Goal: Task Accomplishment & Management: Manage account settings

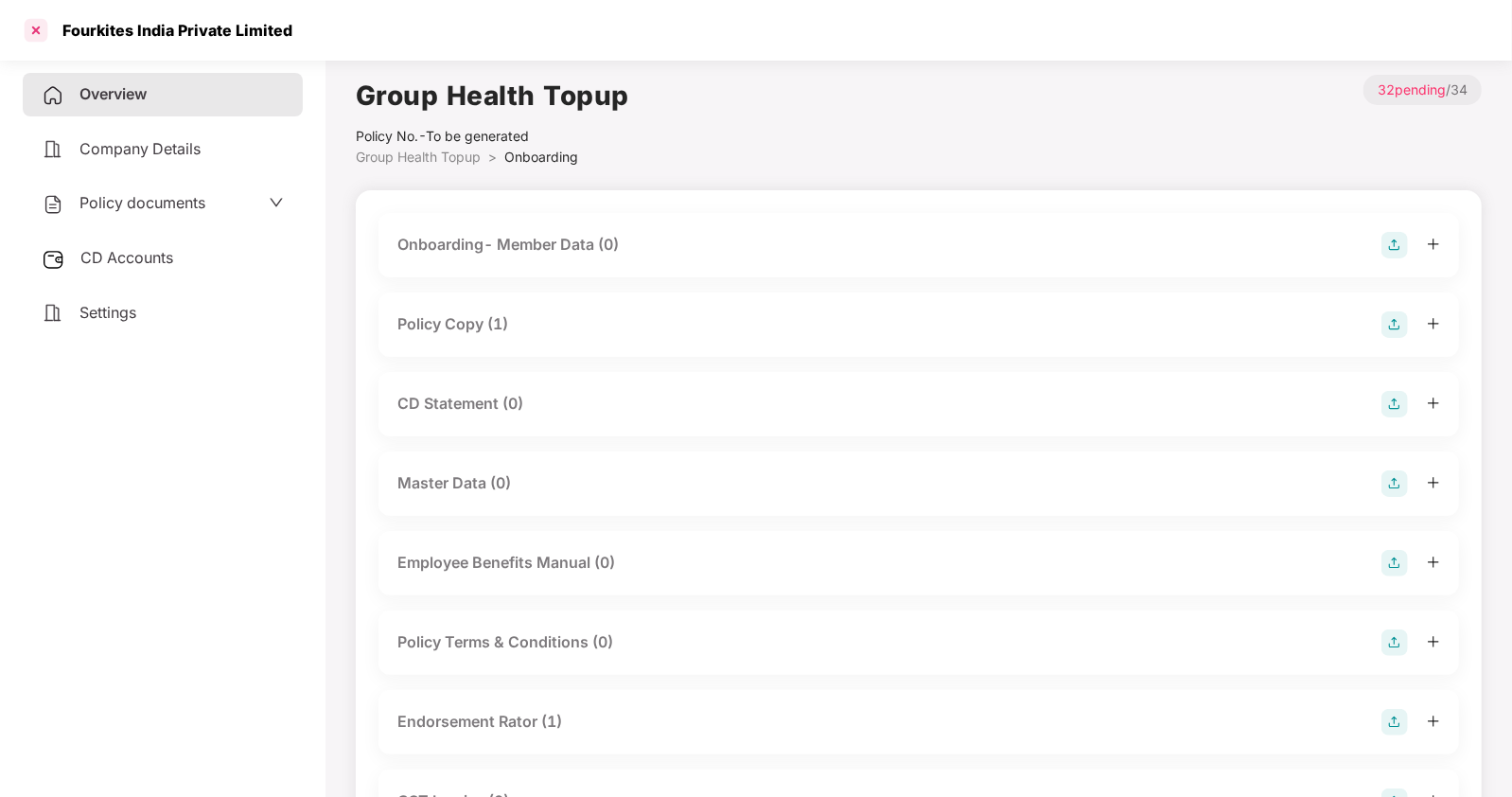
click at [43, 32] on div at bounding box center [36, 30] width 30 height 30
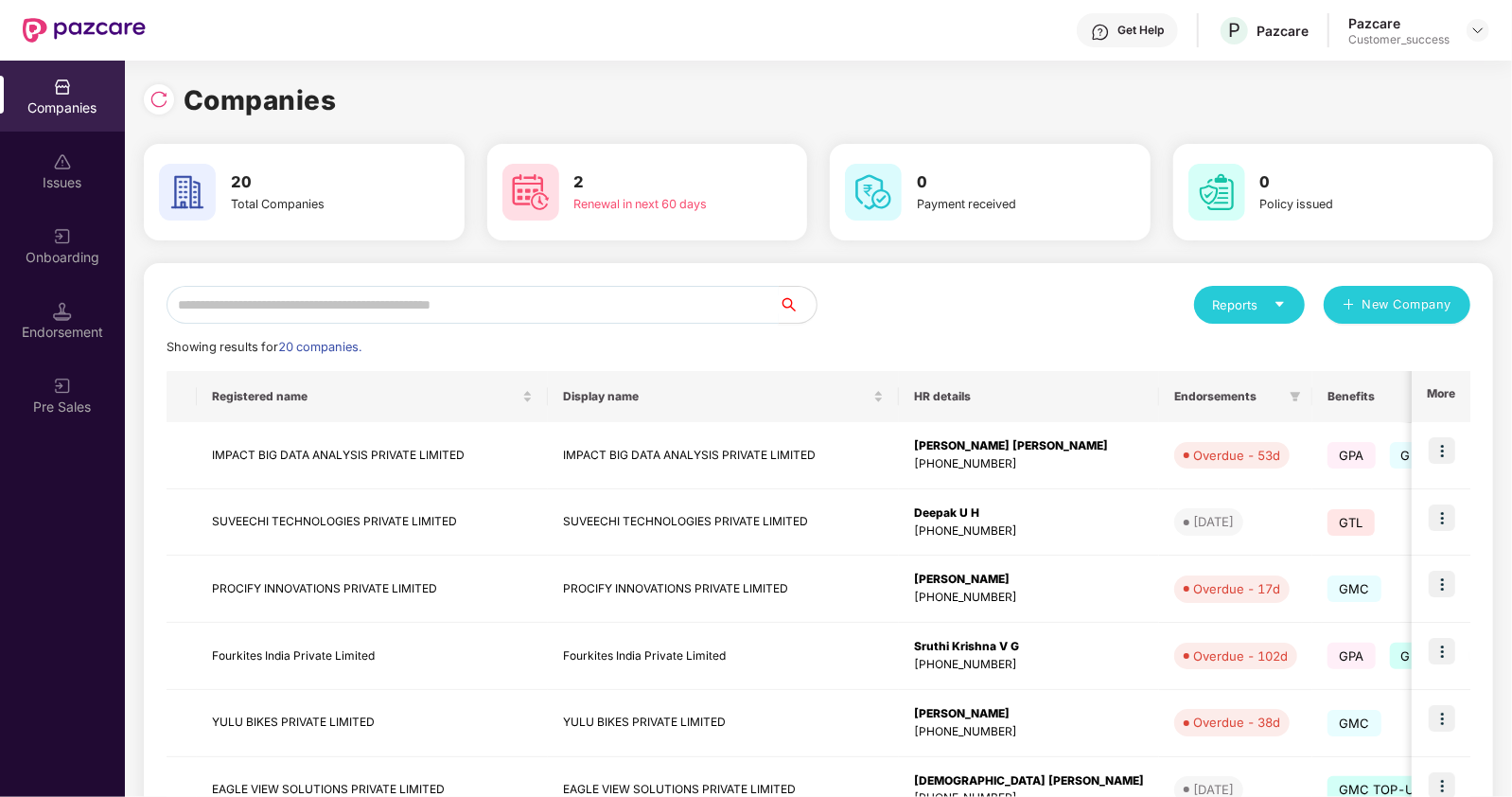
click at [537, 308] on input "text" at bounding box center [472, 304] width 612 height 38
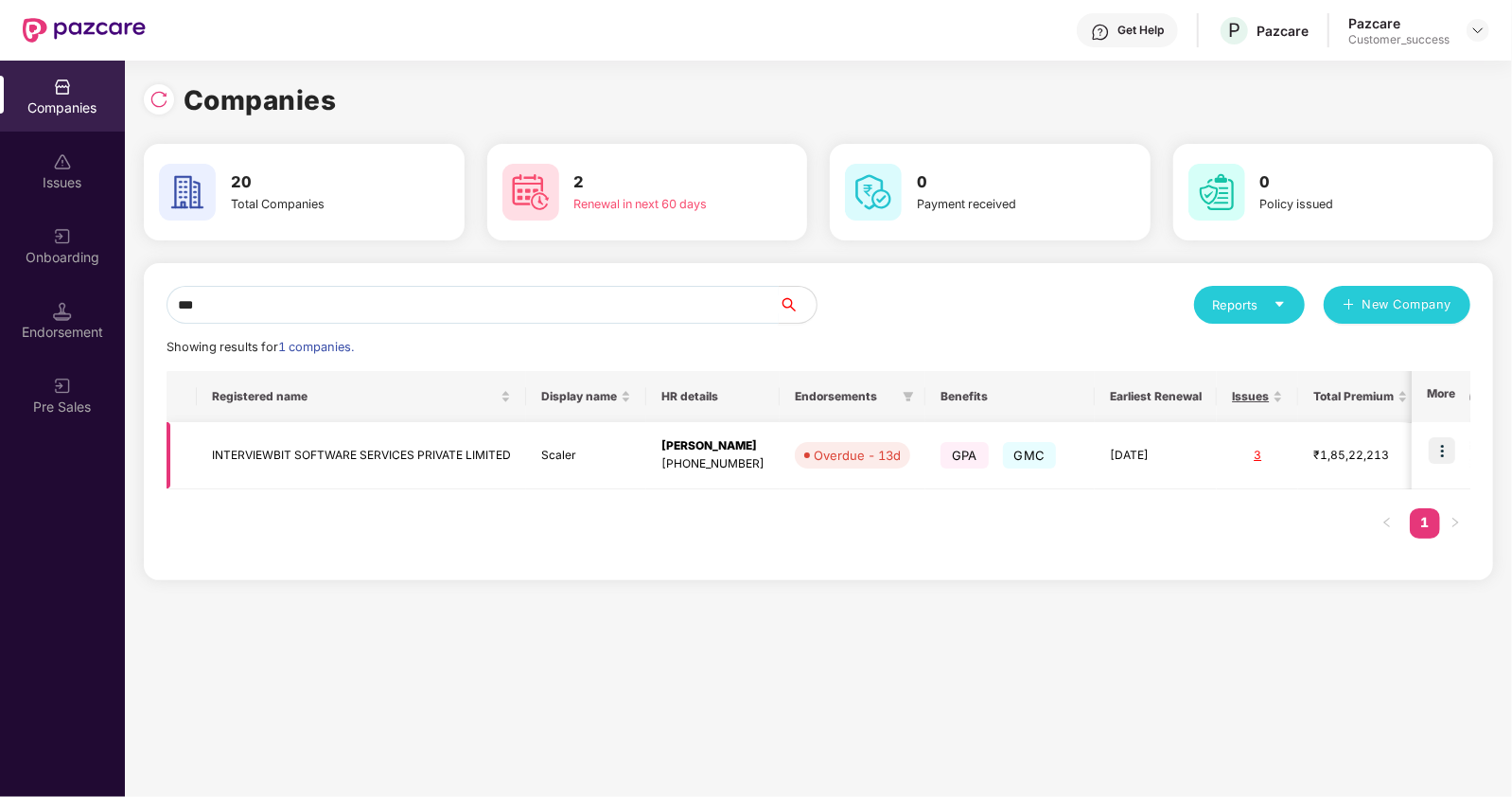
type input "***"
click at [1444, 453] on img at bounding box center [1441, 450] width 27 height 27
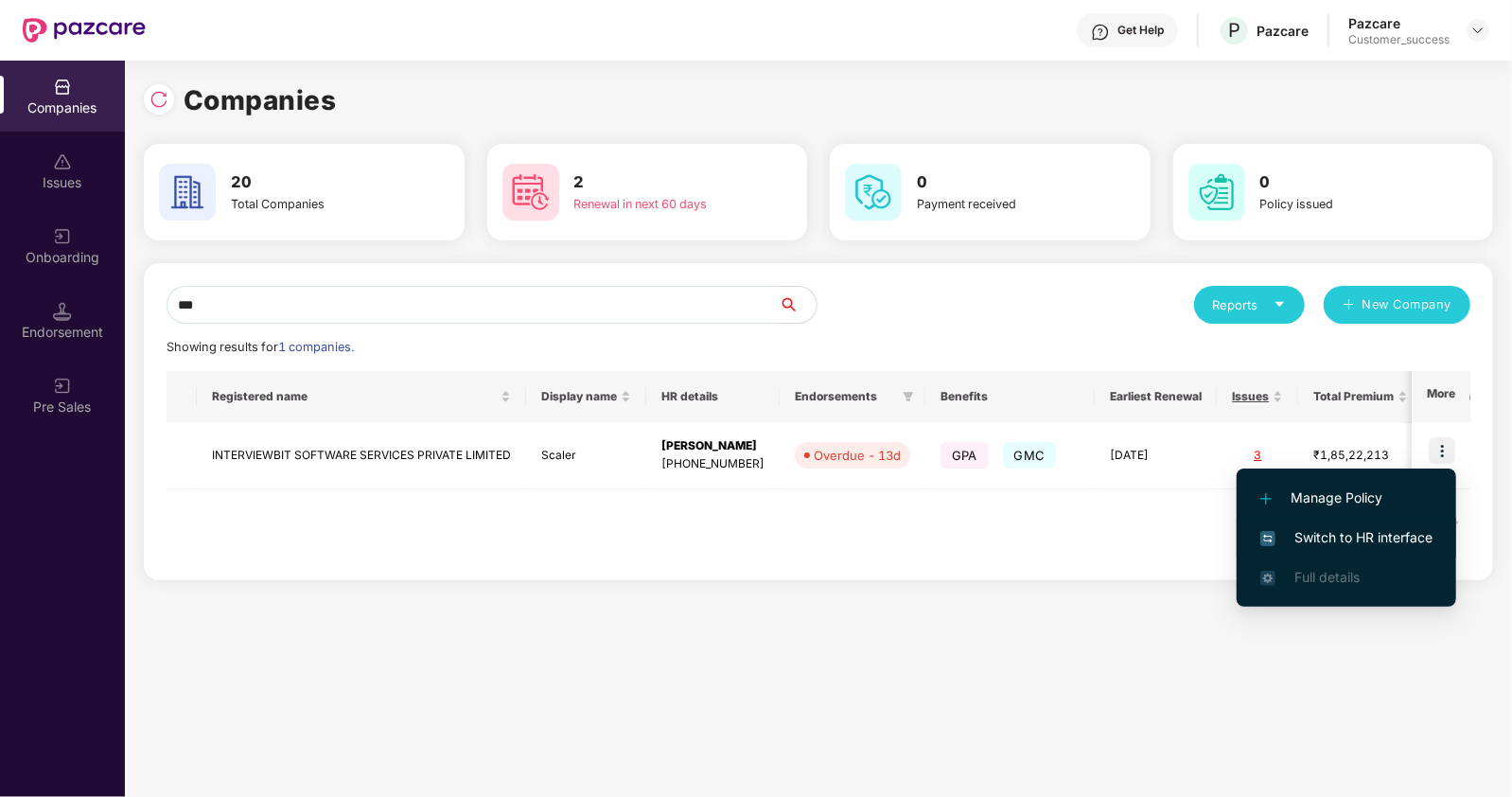
click at [1337, 532] on span "Switch to HR interface" at bounding box center [1346, 537] width 172 height 21
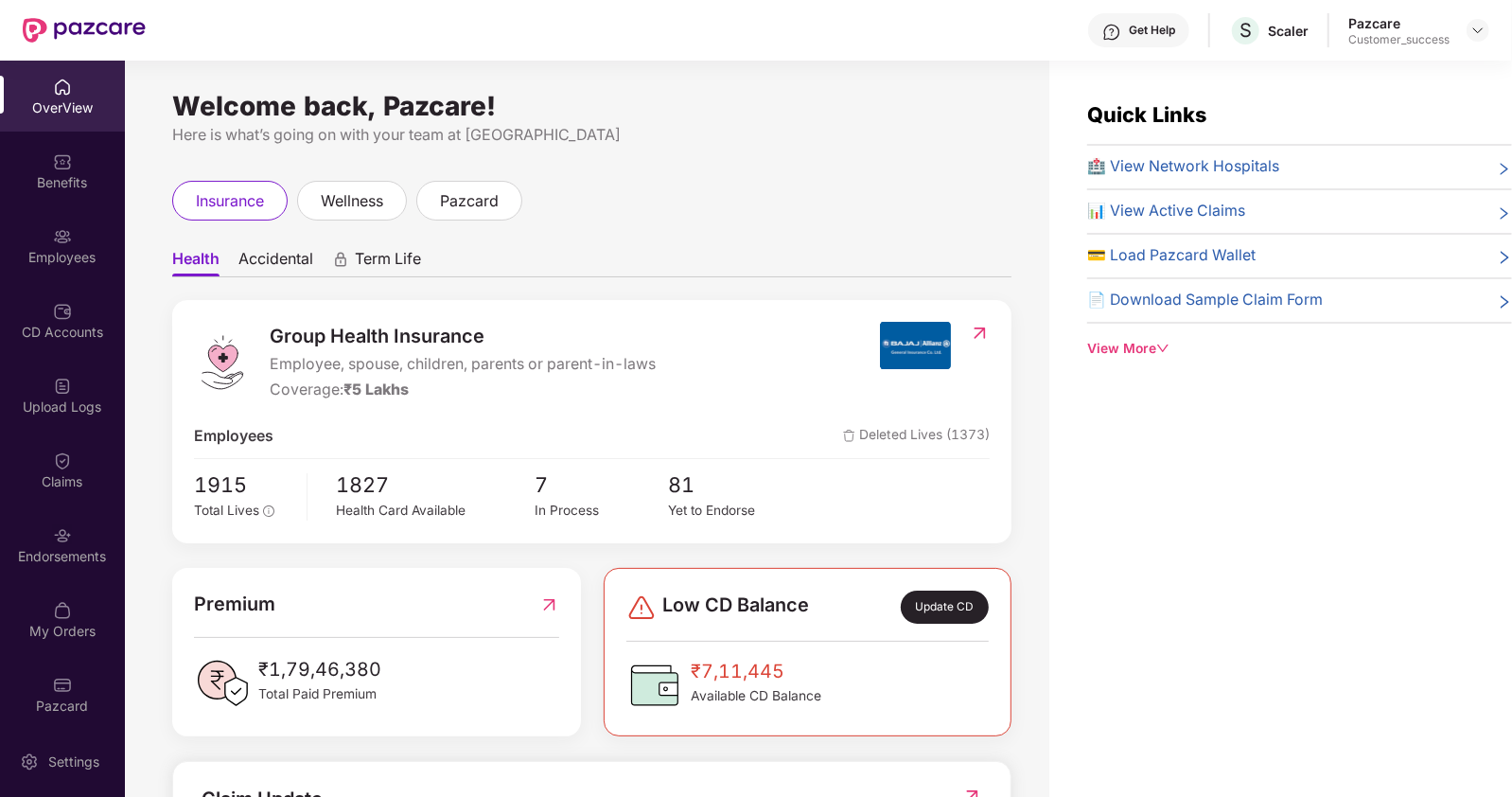
click at [71, 255] on div "Employees" at bounding box center [63, 257] width 125 height 19
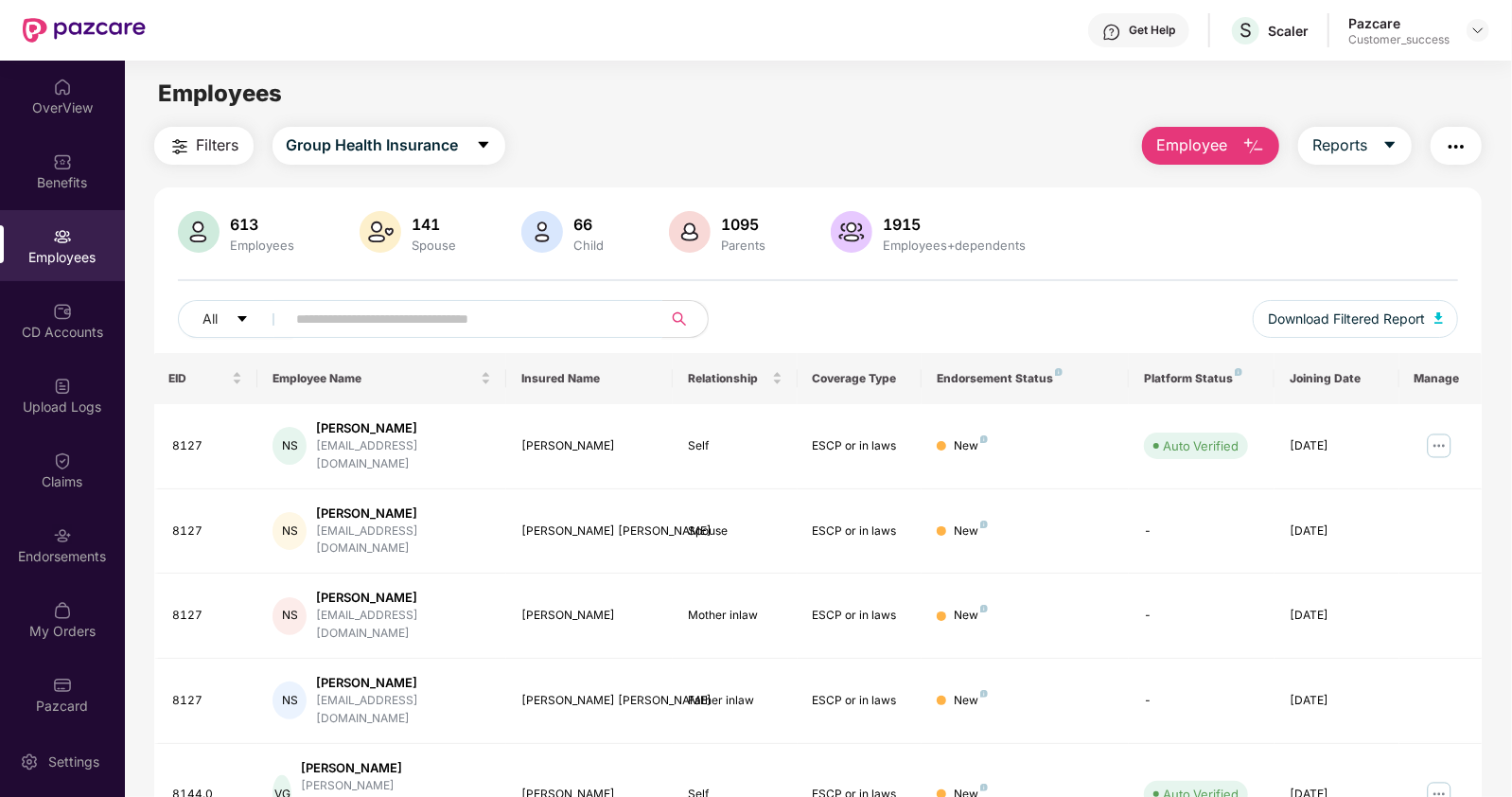
click at [328, 319] on input "text" at bounding box center [467, 318] width 339 height 29
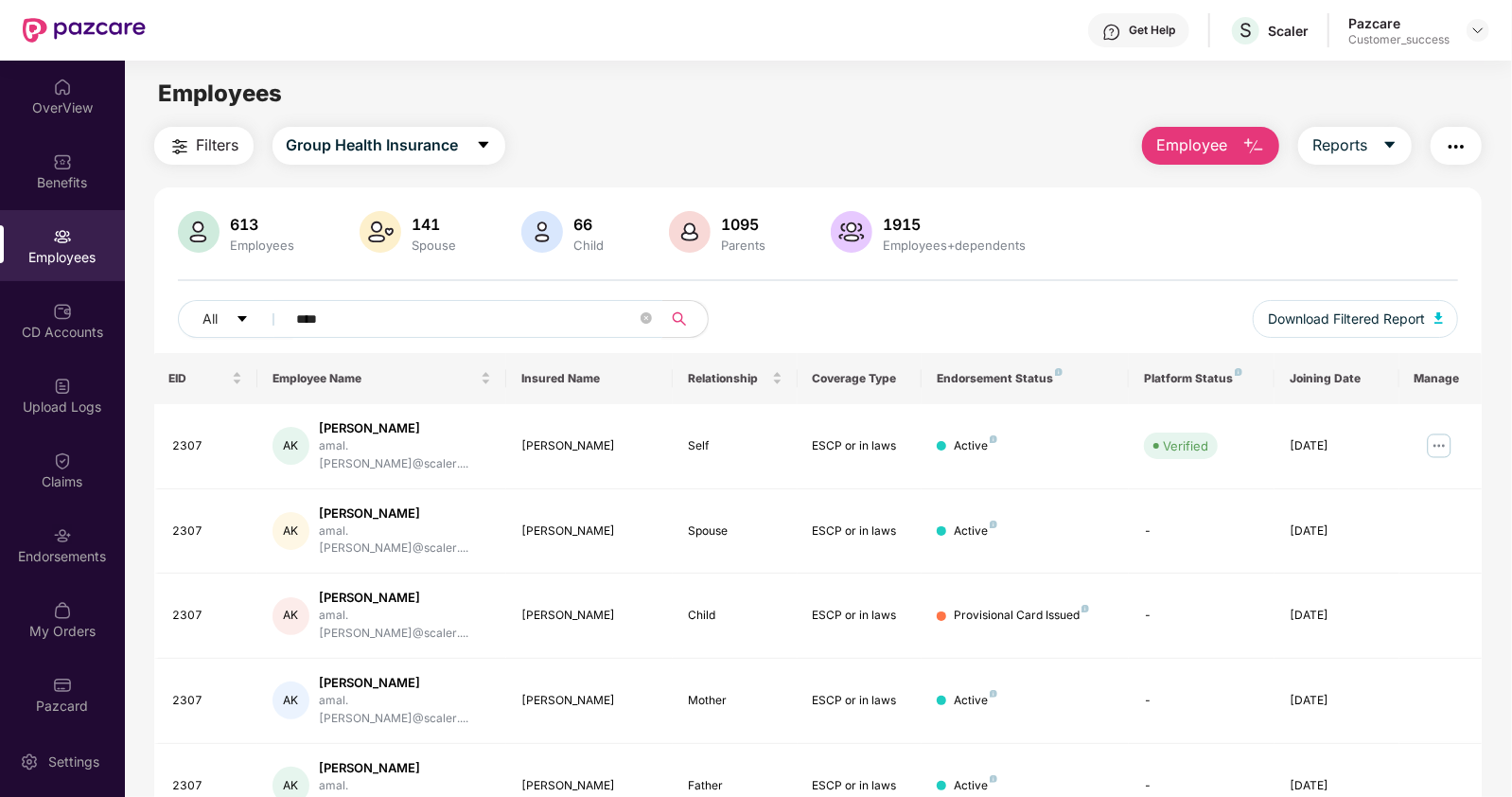
type input "****"
click at [1476, 30] on img at bounding box center [1477, 30] width 15 height 15
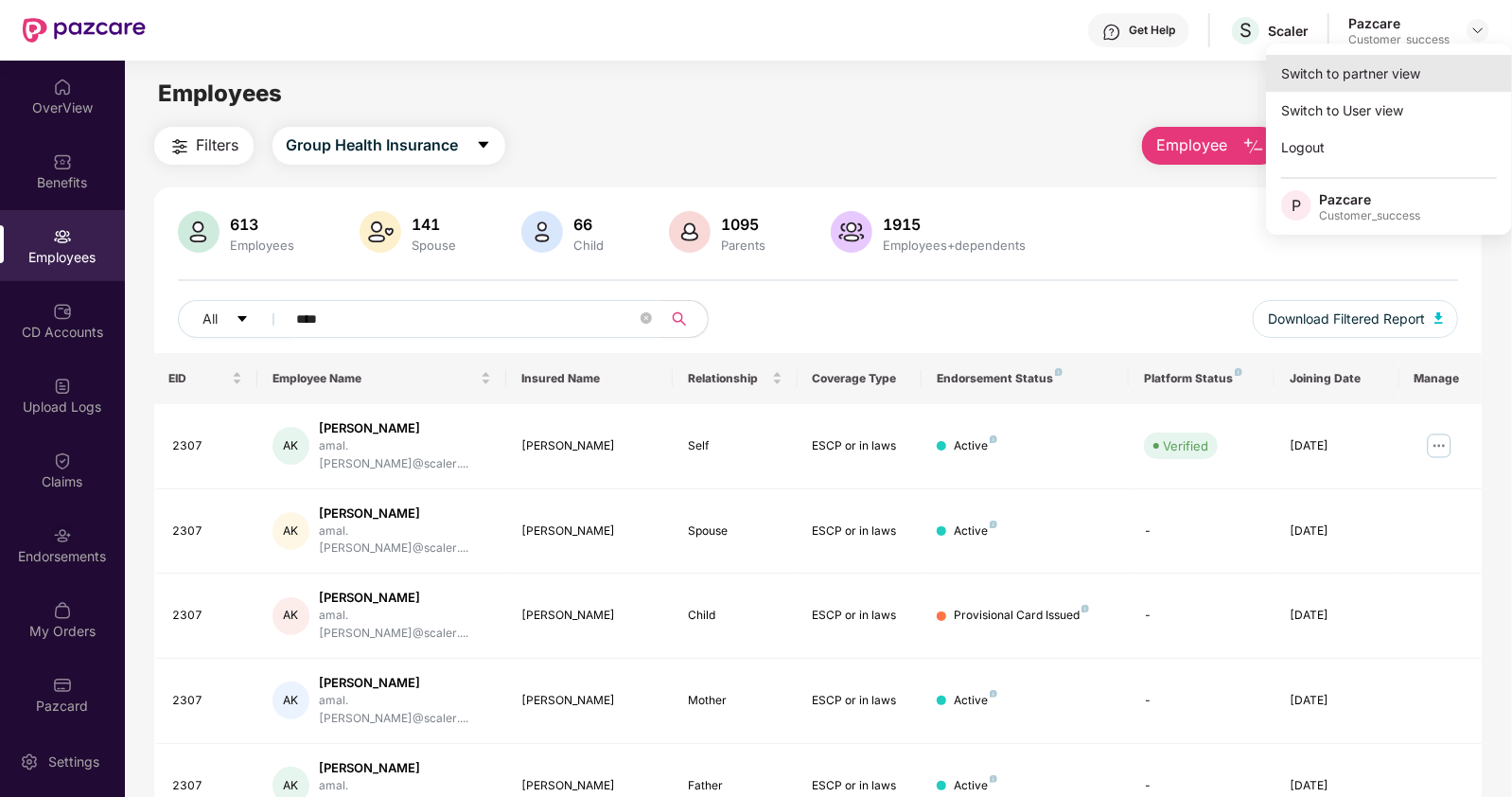
click at [1383, 73] on div "Switch to partner view" at bounding box center [1389, 73] width 246 height 37
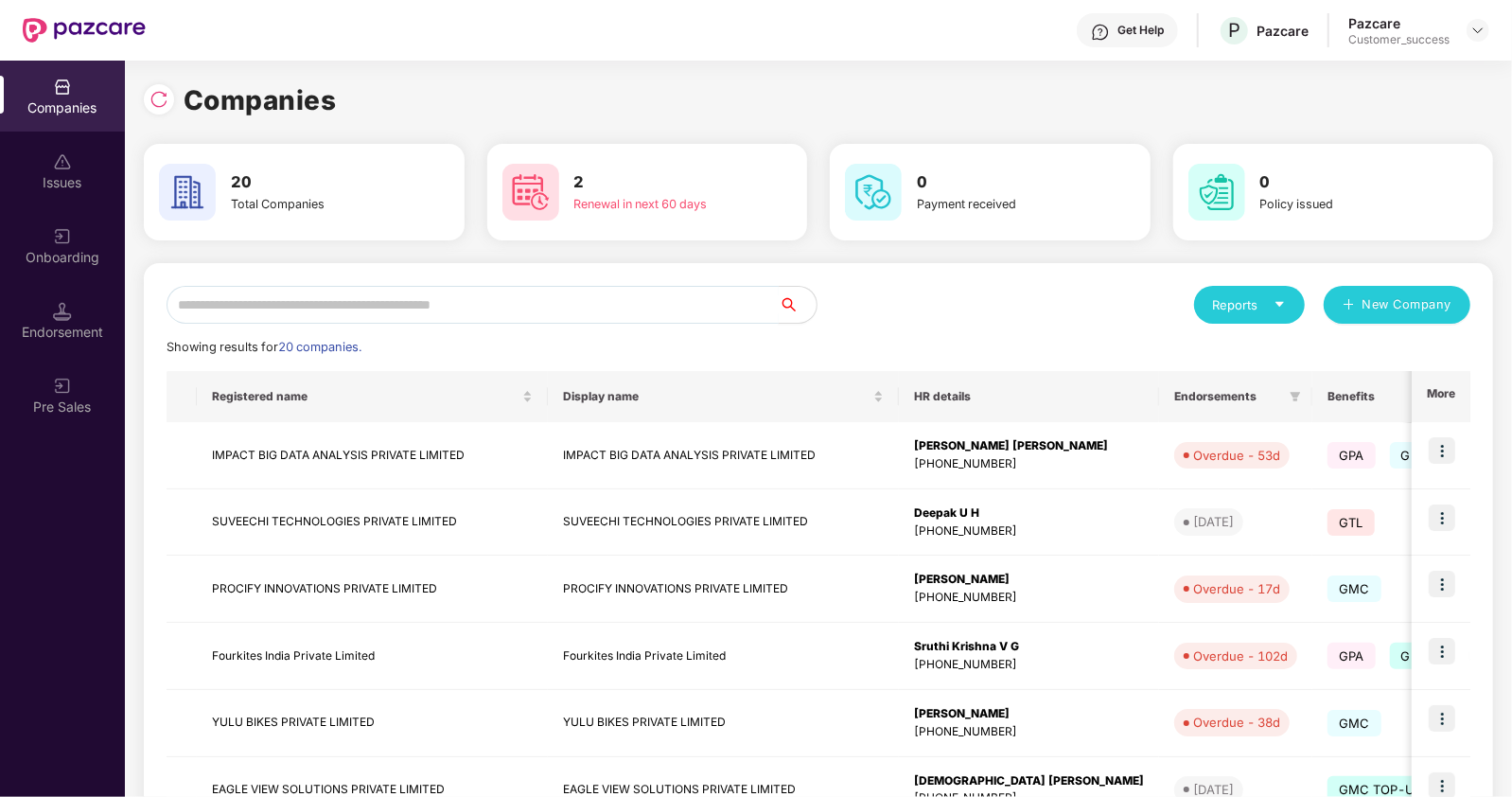
click at [212, 309] on input "text" at bounding box center [472, 304] width 612 height 38
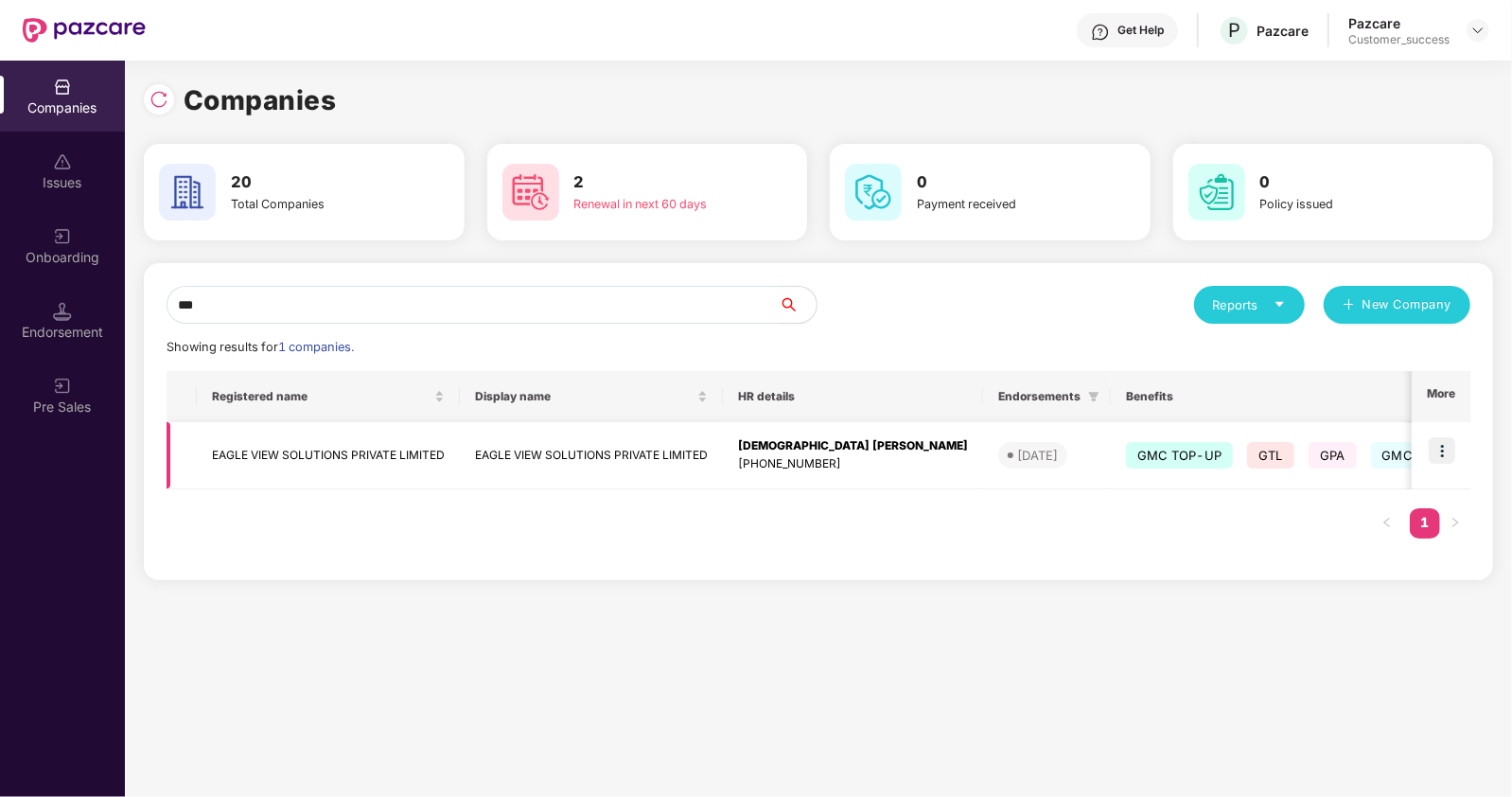
type input "***"
click at [1440, 455] on img at bounding box center [1441, 450] width 27 height 27
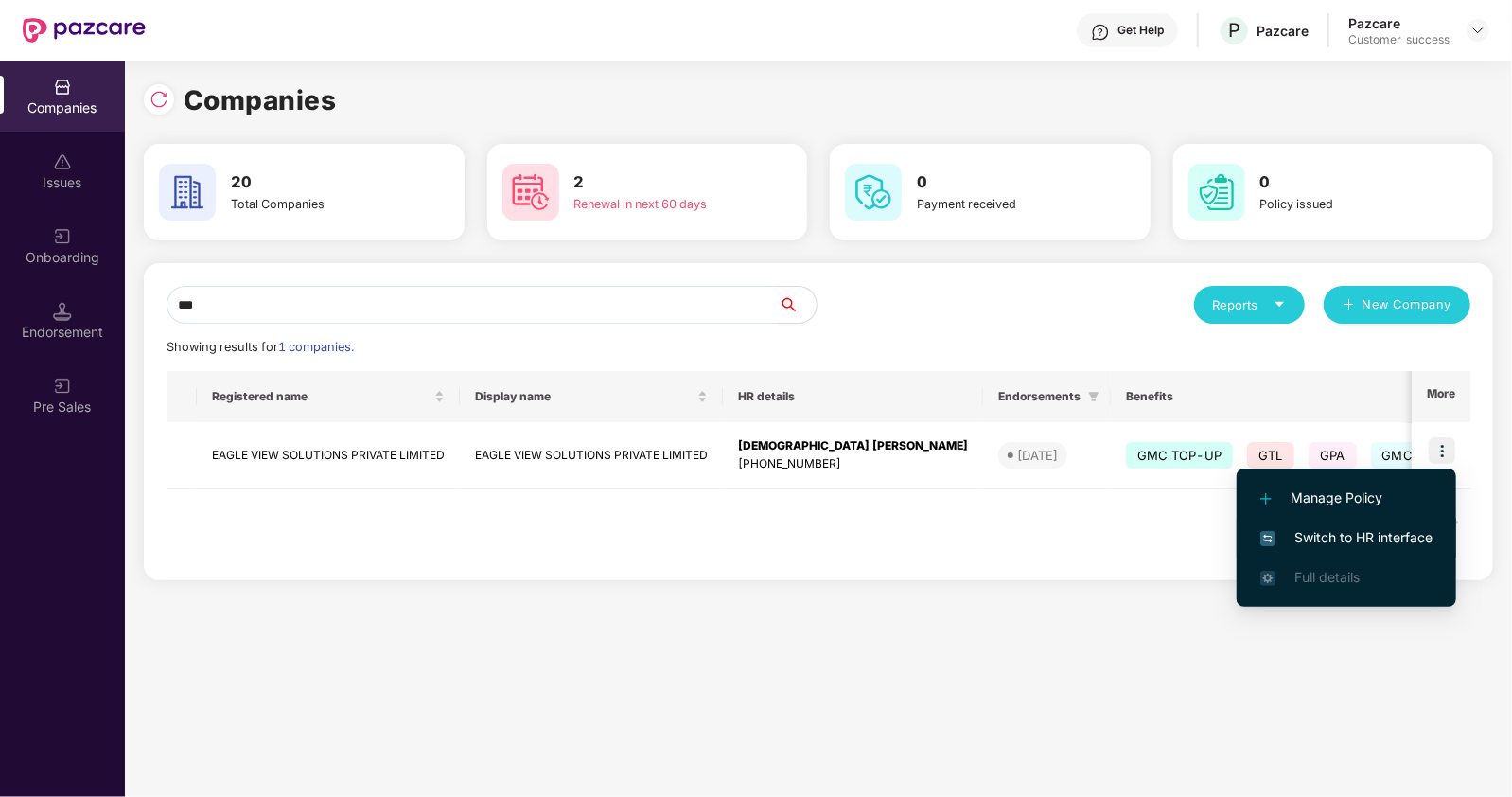
click at [1328, 540] on span "Switch to HR interface" at bounding box center [1346, 537] width 172 height 21
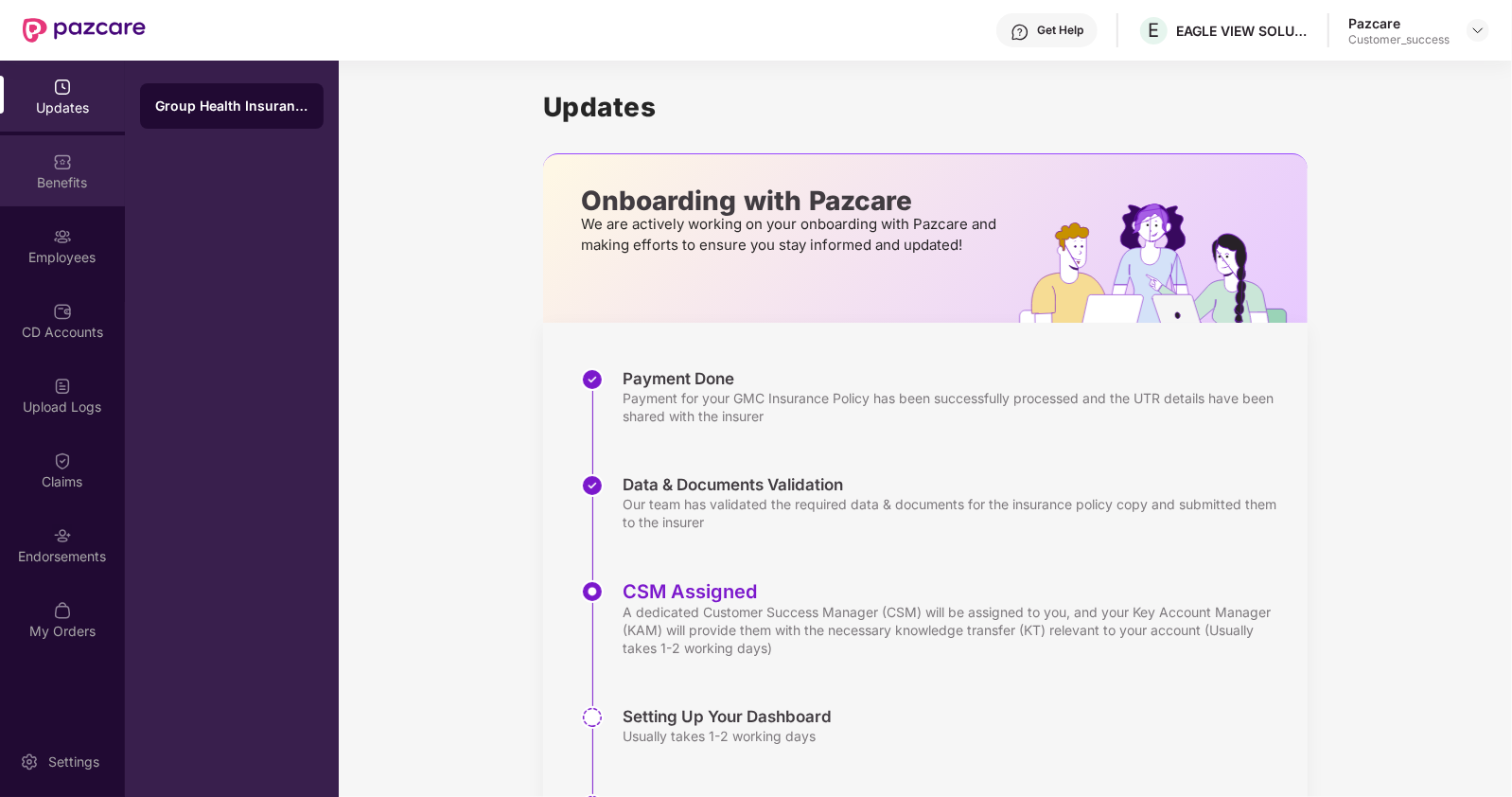
click at [64, 171] on div "Benefits" at bounding box center [63, 170] width 125 height 71
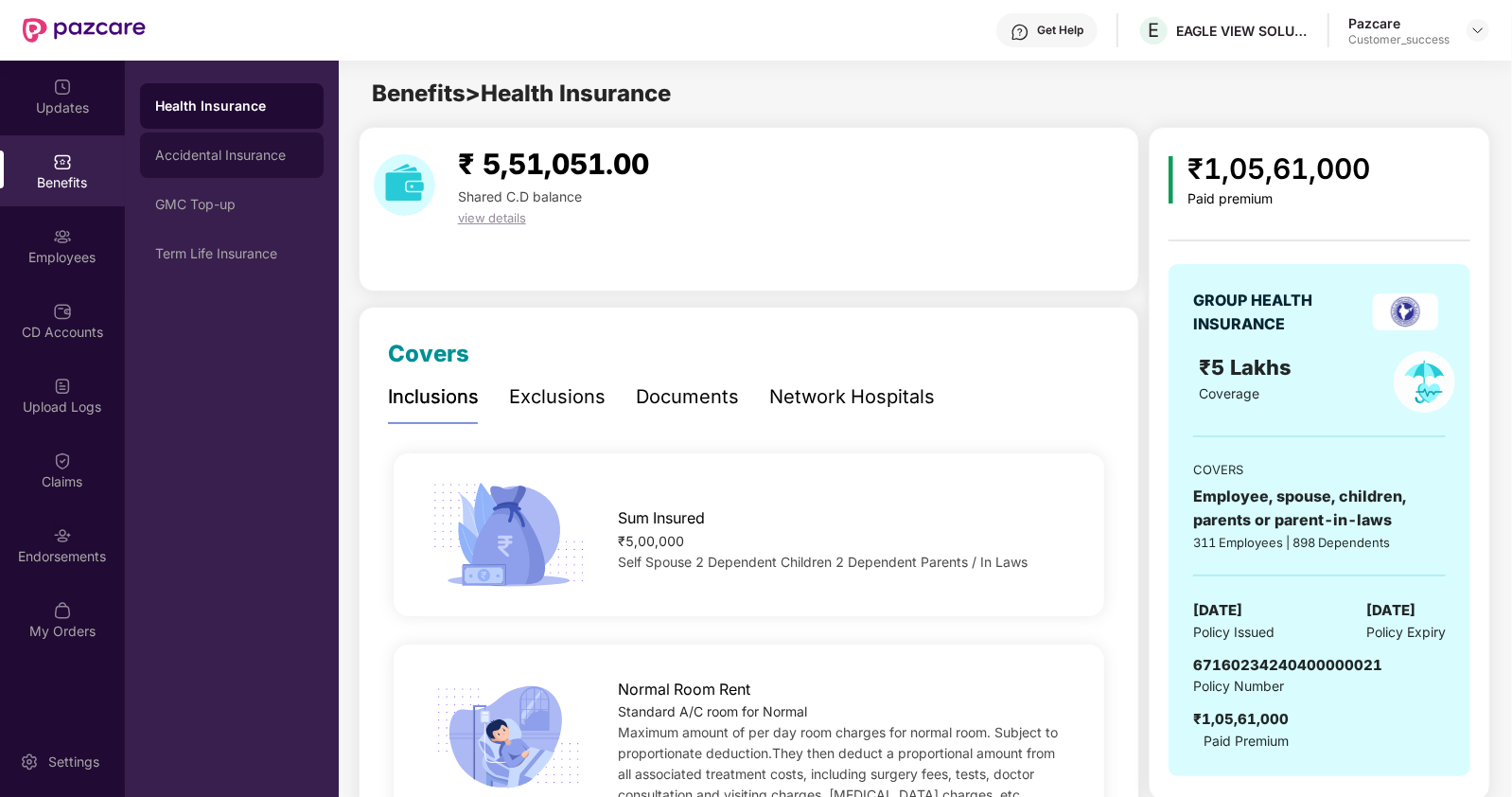
click at [214, 143] on div "Accidental Insurance" at bounding box center [232, 155] width 184 height 46
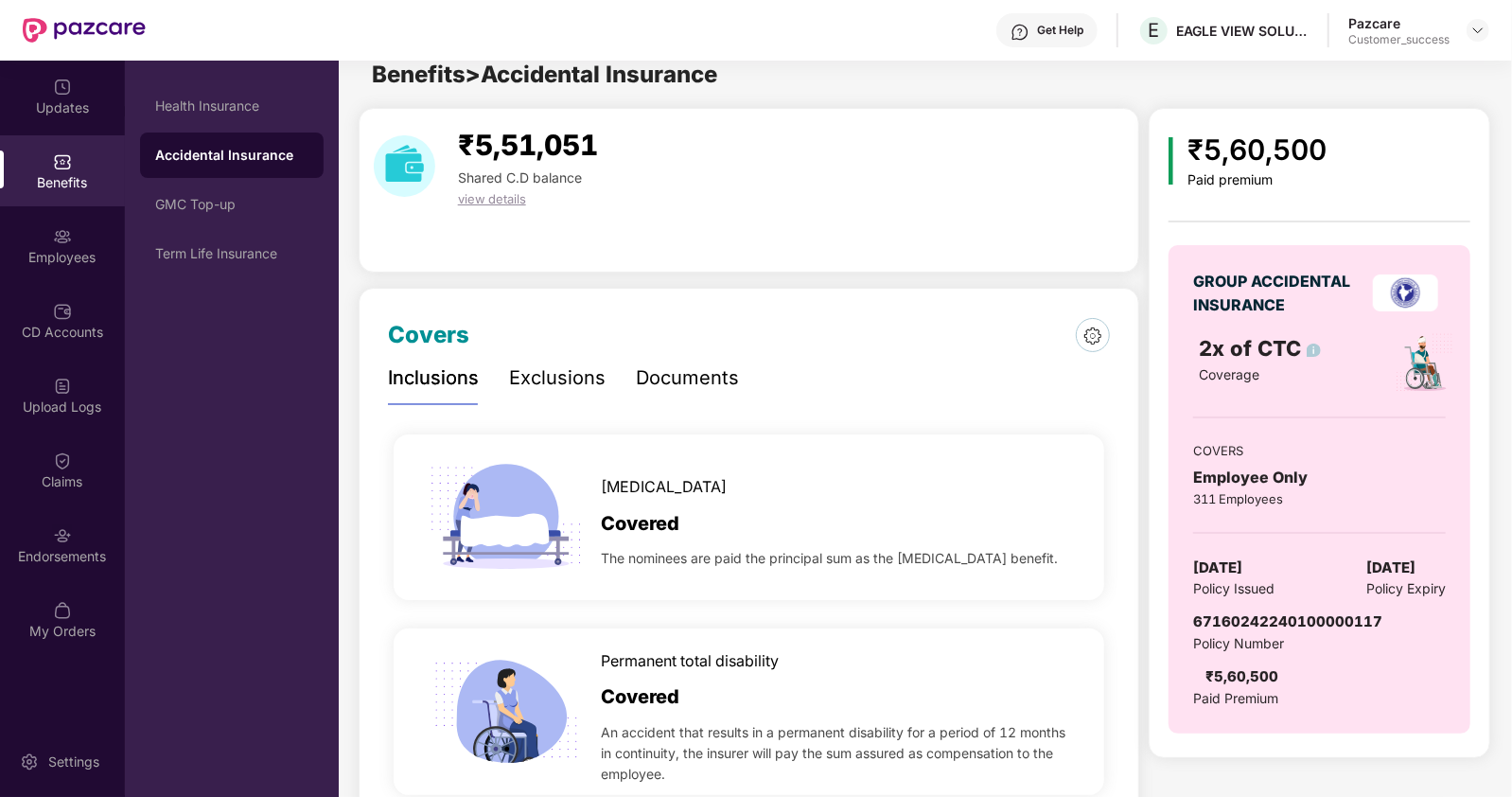
scroll to position [5, 0]
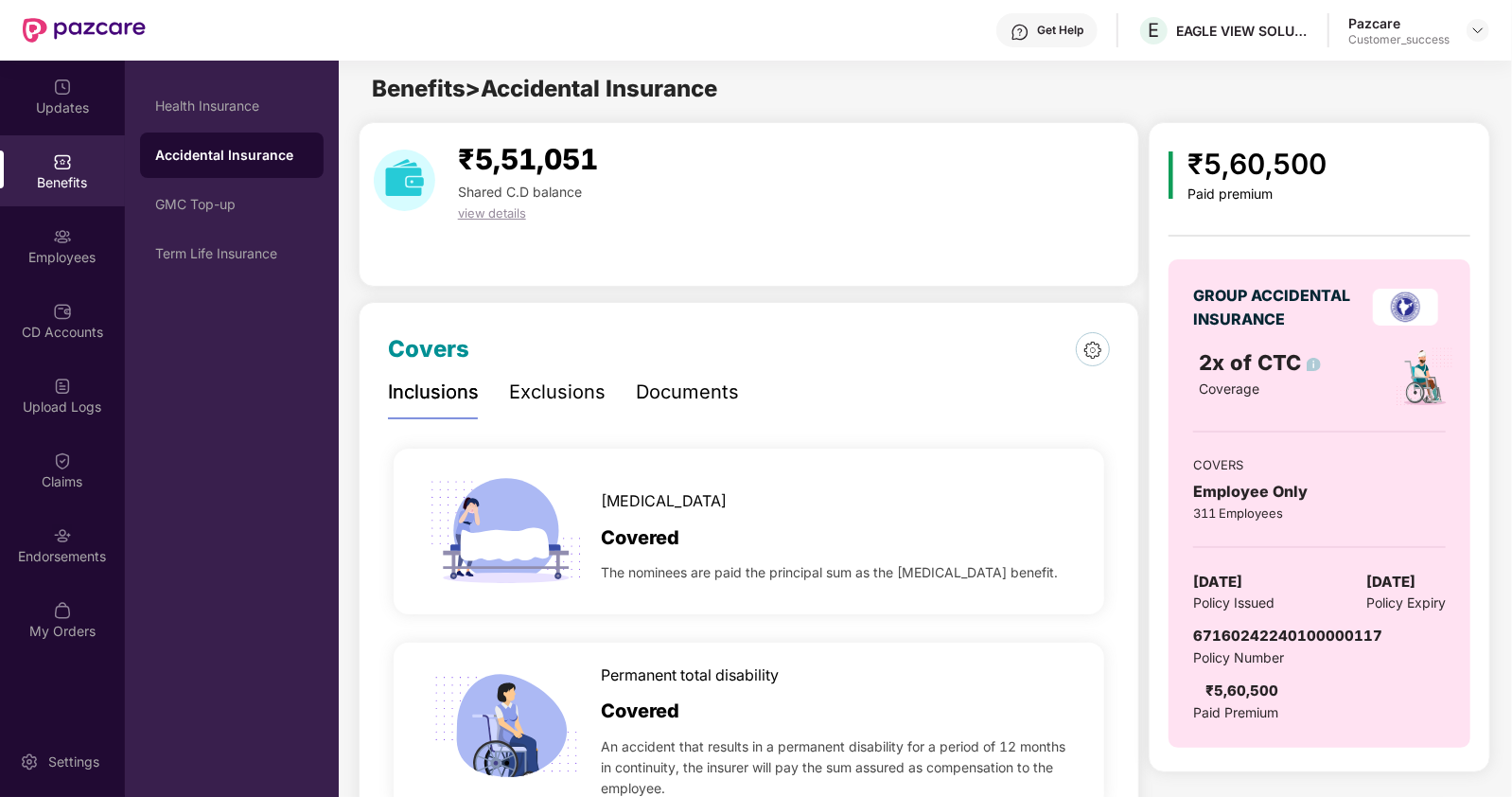
click at [668, 382] on div "Documents" at bounding box center [687, 391] width 103 height 29
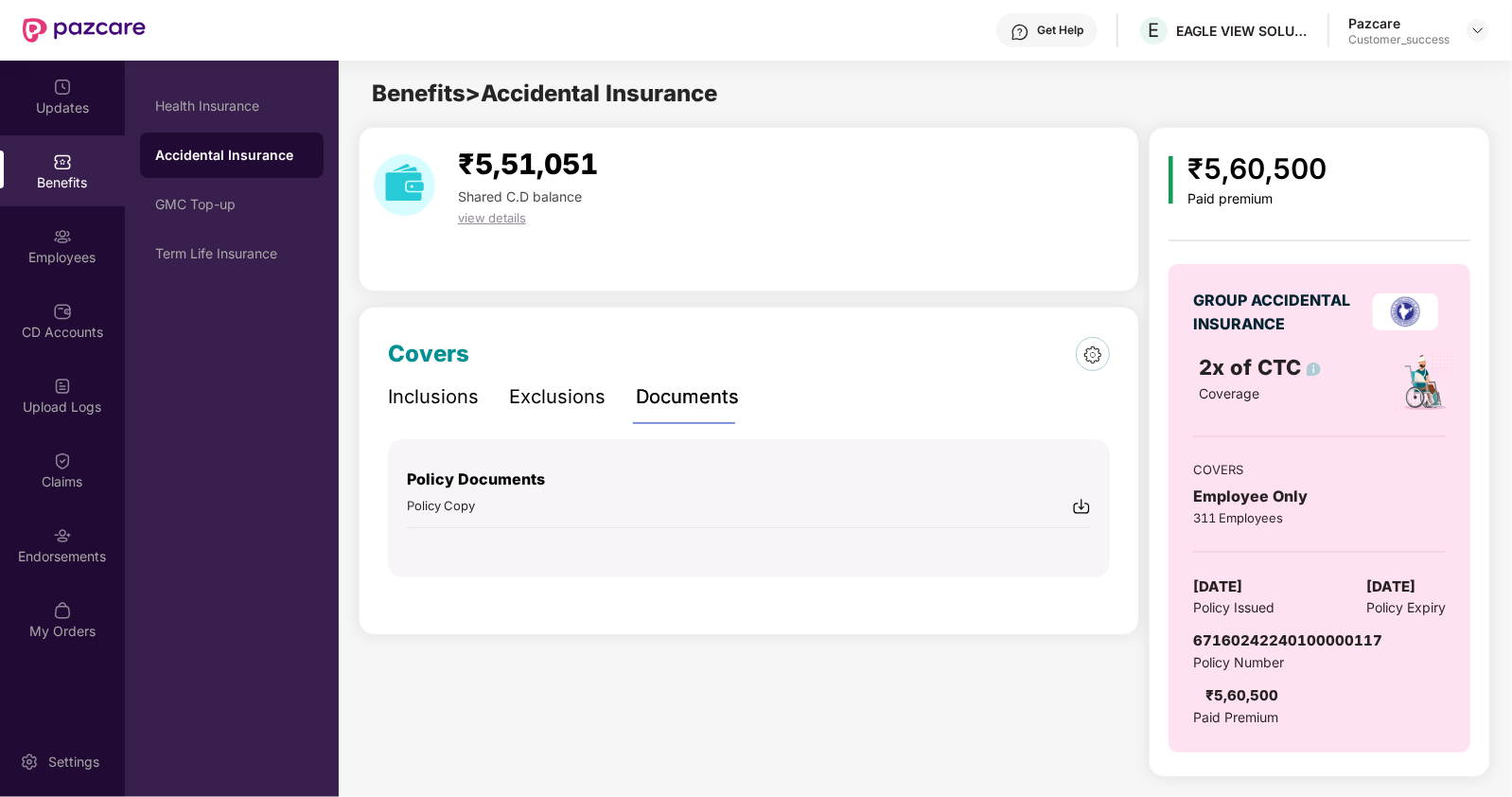
scroll to position [0, 0]
click at [441, 507] on span "Policy Copy" at bounding box center [441, 504] width 68 height 15
click at [223, 97] on div "Health Insurance" at bounding box center [232, 106] width 184 height 46
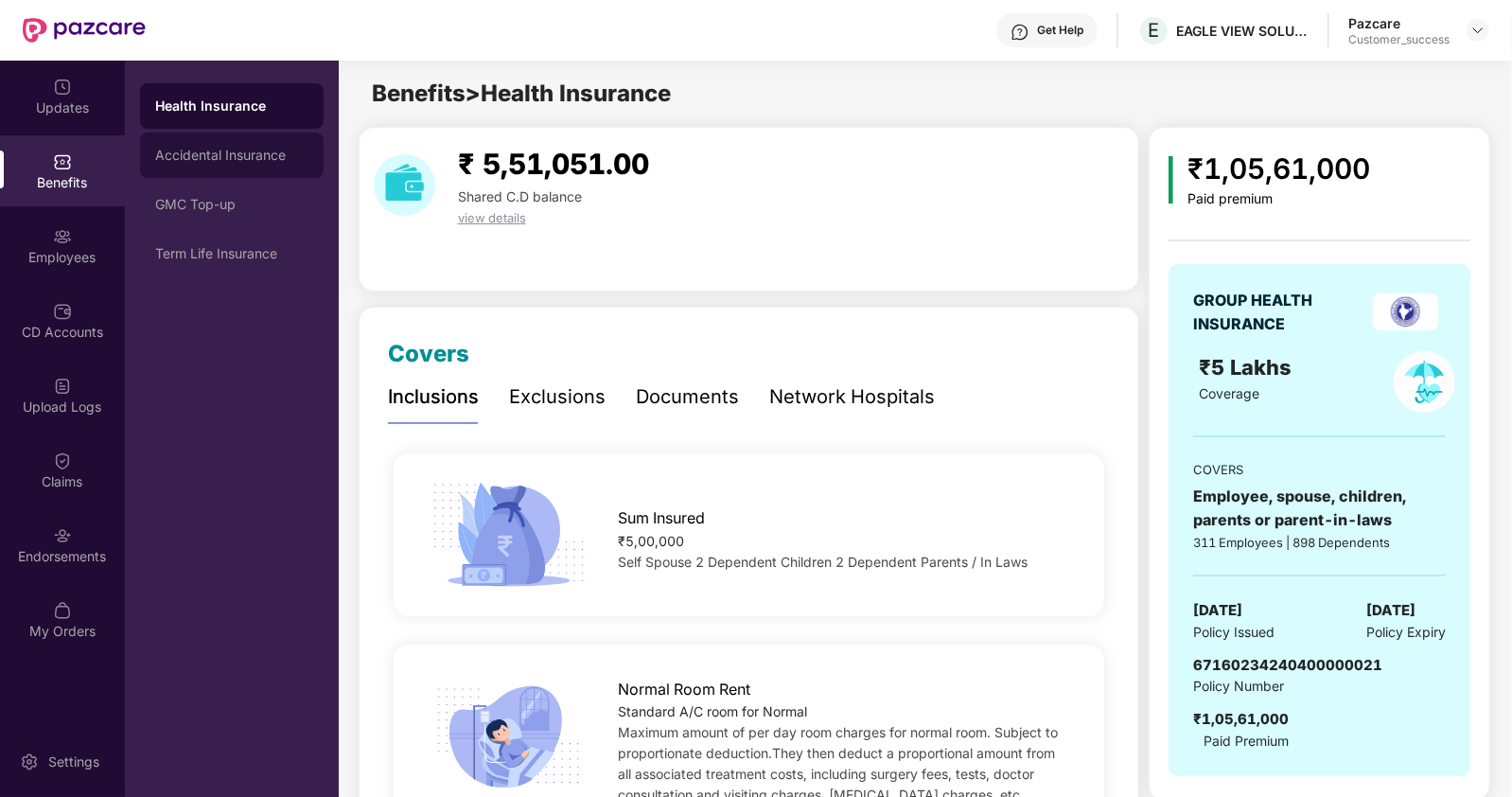
click at [213, 141] on div "Accidental Insurance" at bounding box center [232, 155] width 184 height 46
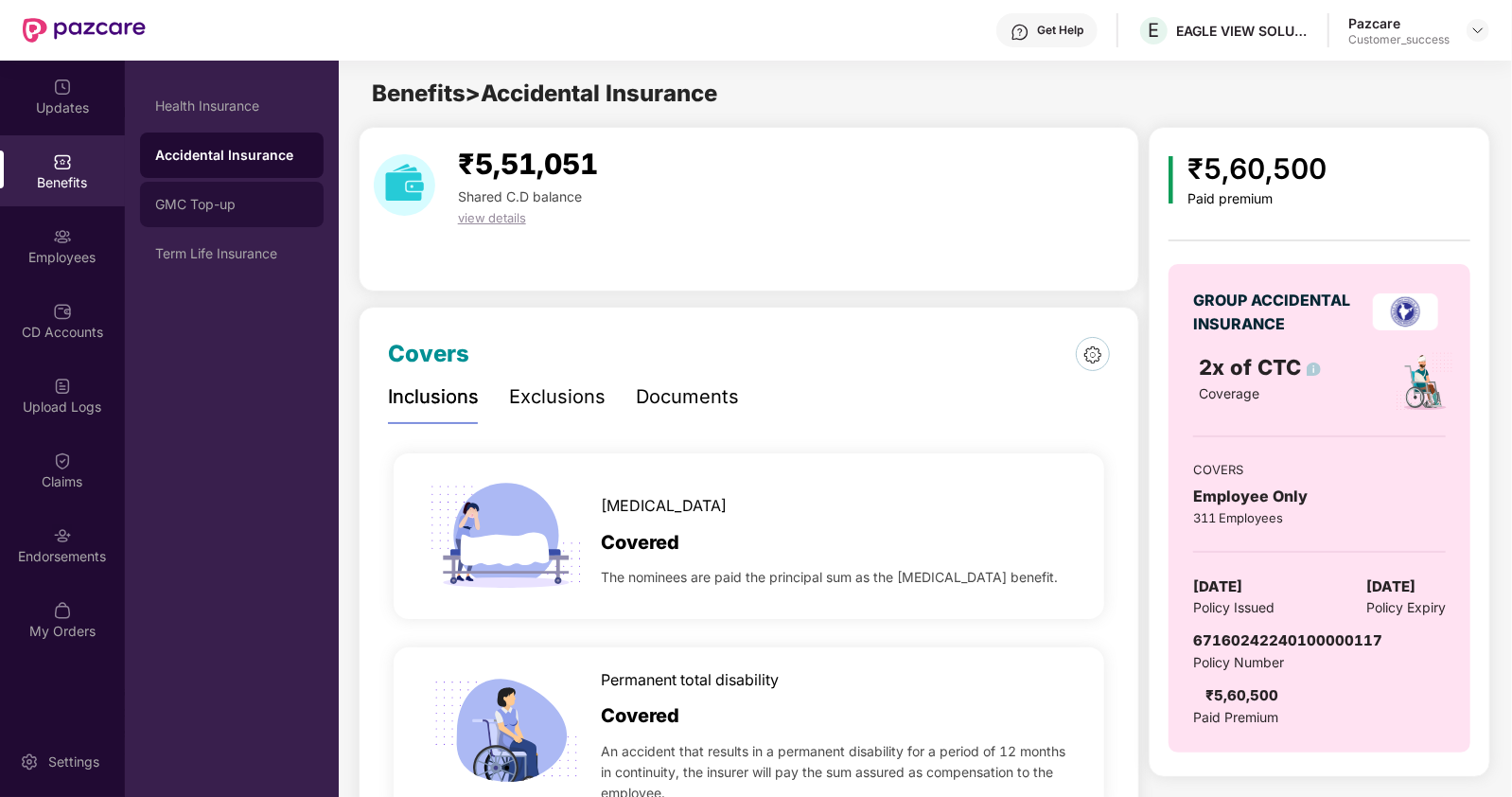
click at [265, 201] on div "GMC Top-up" at bounding box center [232, 204] width 153 height 15
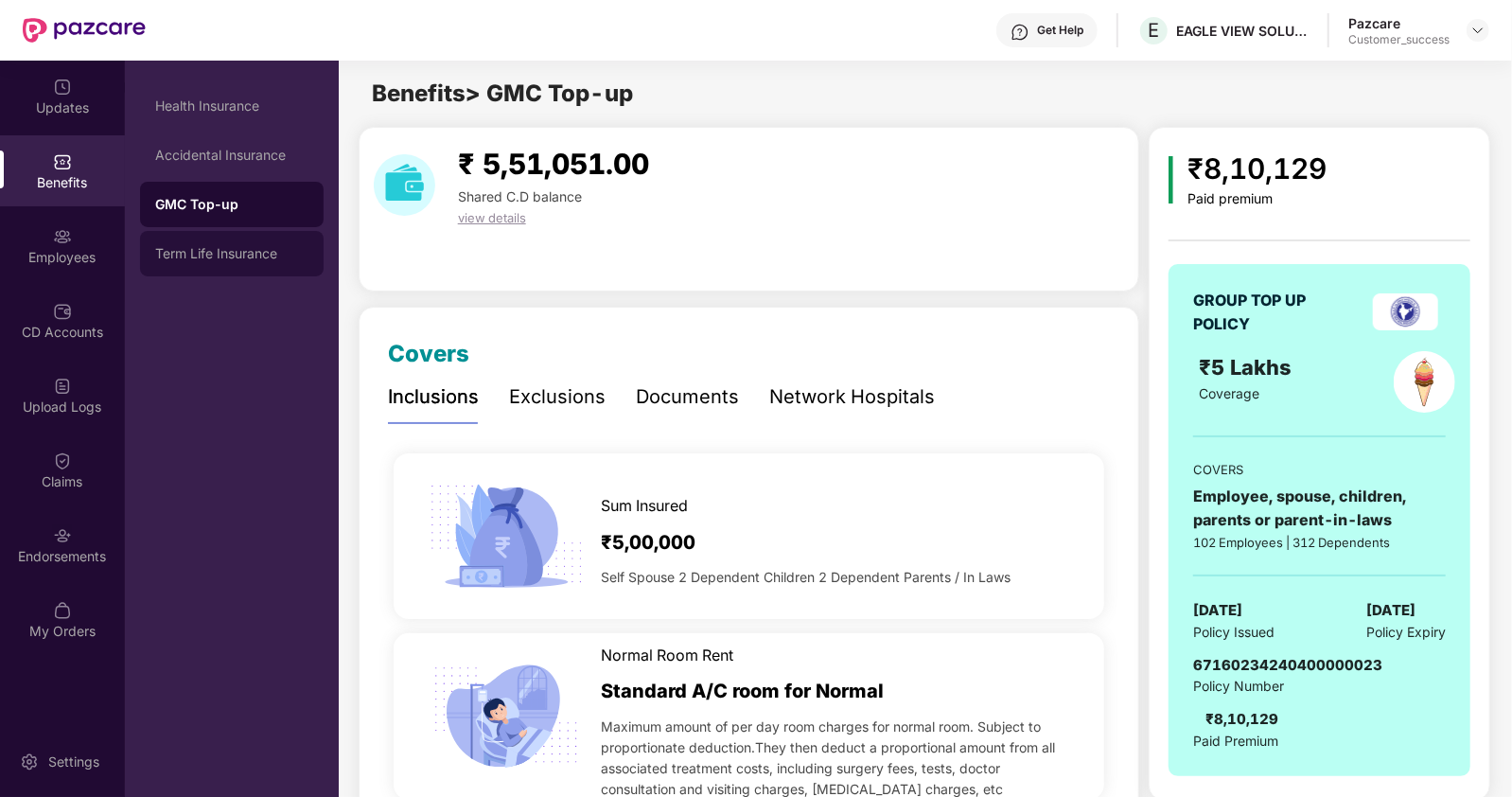
click at [203, 252] on div "Term Life Insurance" at bounding box center [232, 253] width 153 height 15
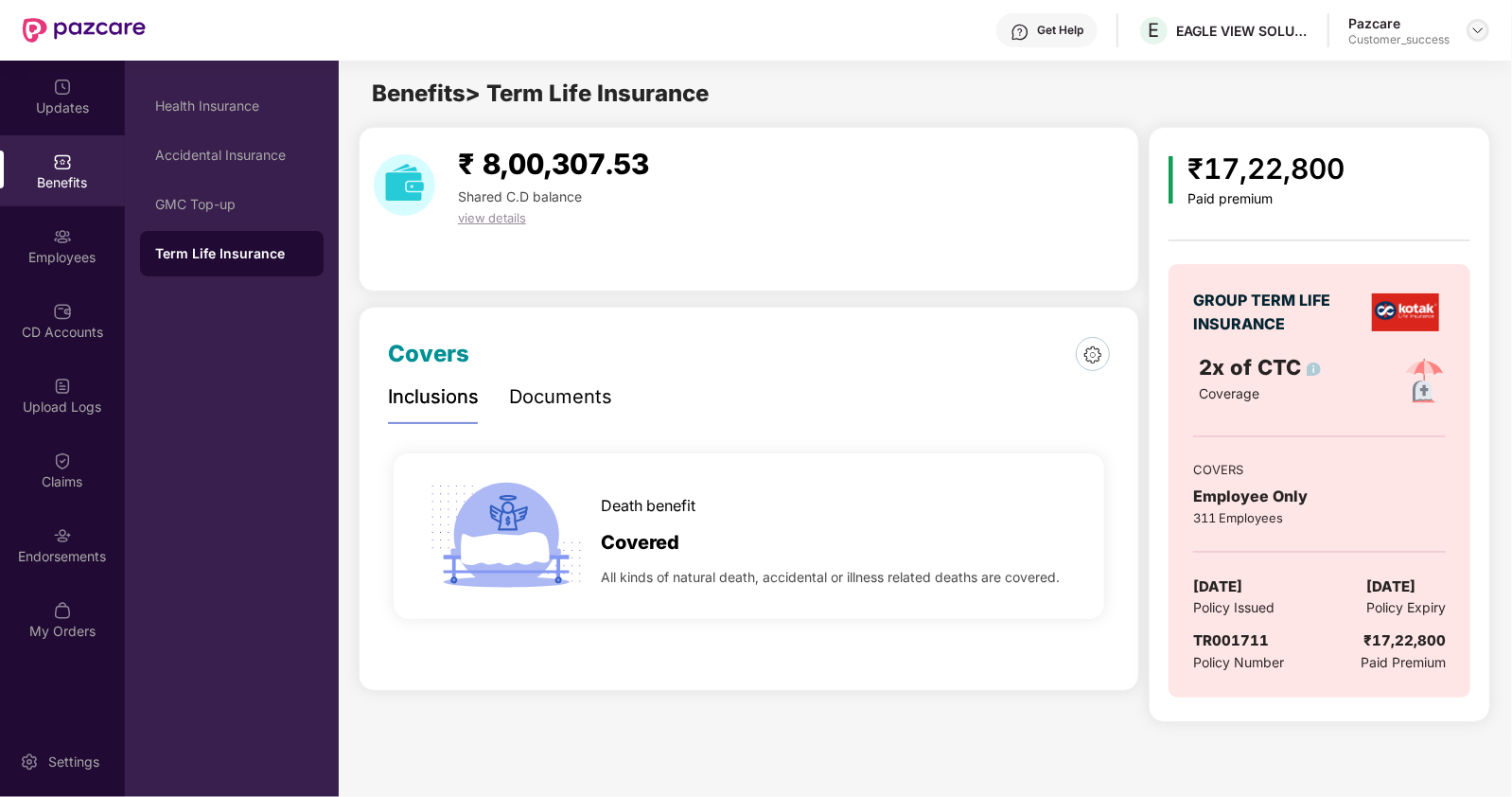
click at [1475, 32] on img at bounding box center [1477, 30] width 15 height 15
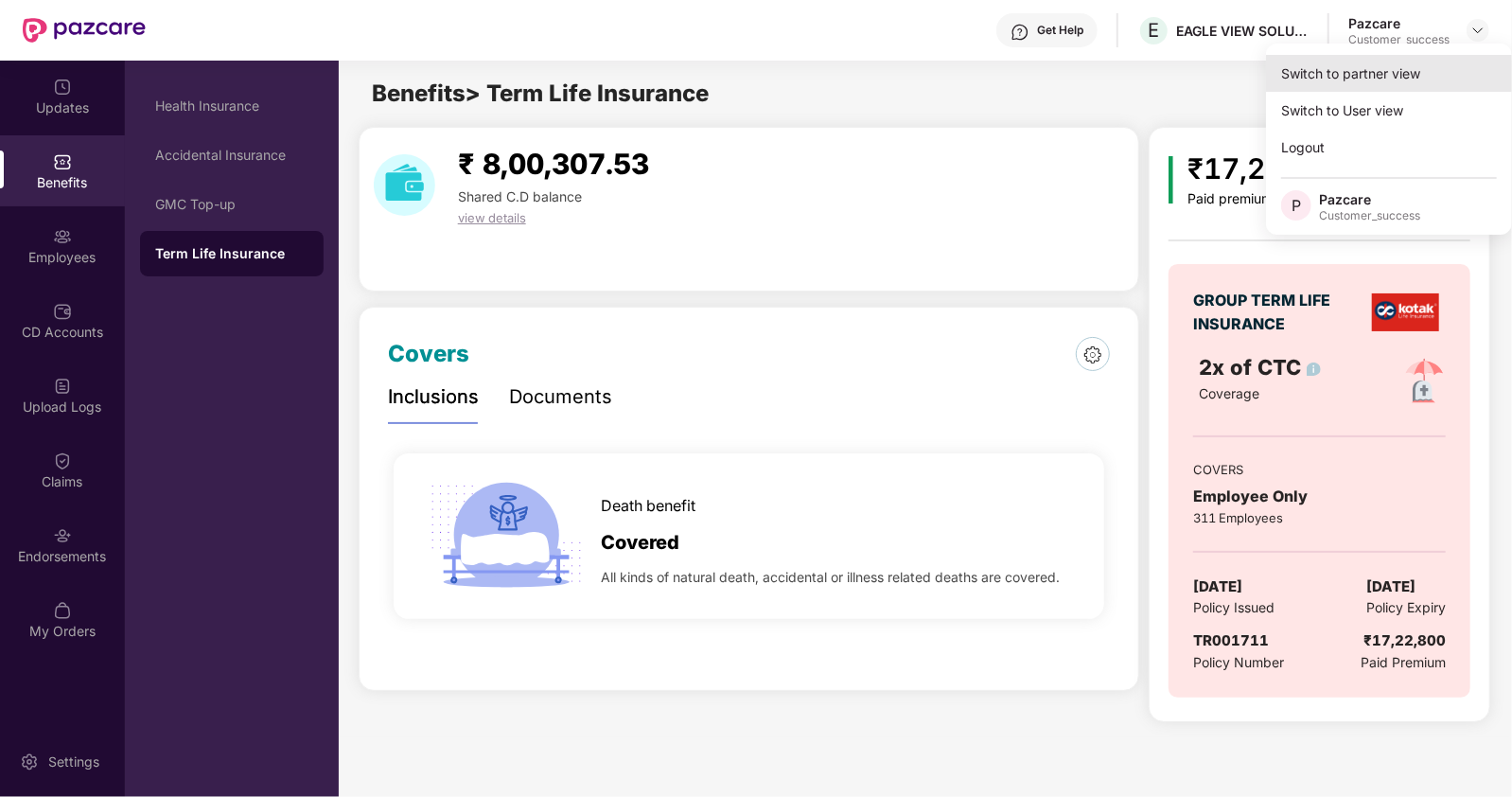
click at [1400, 69] on div "Switch to partner view" at bounding box center [1389, 73] width 246 height 37
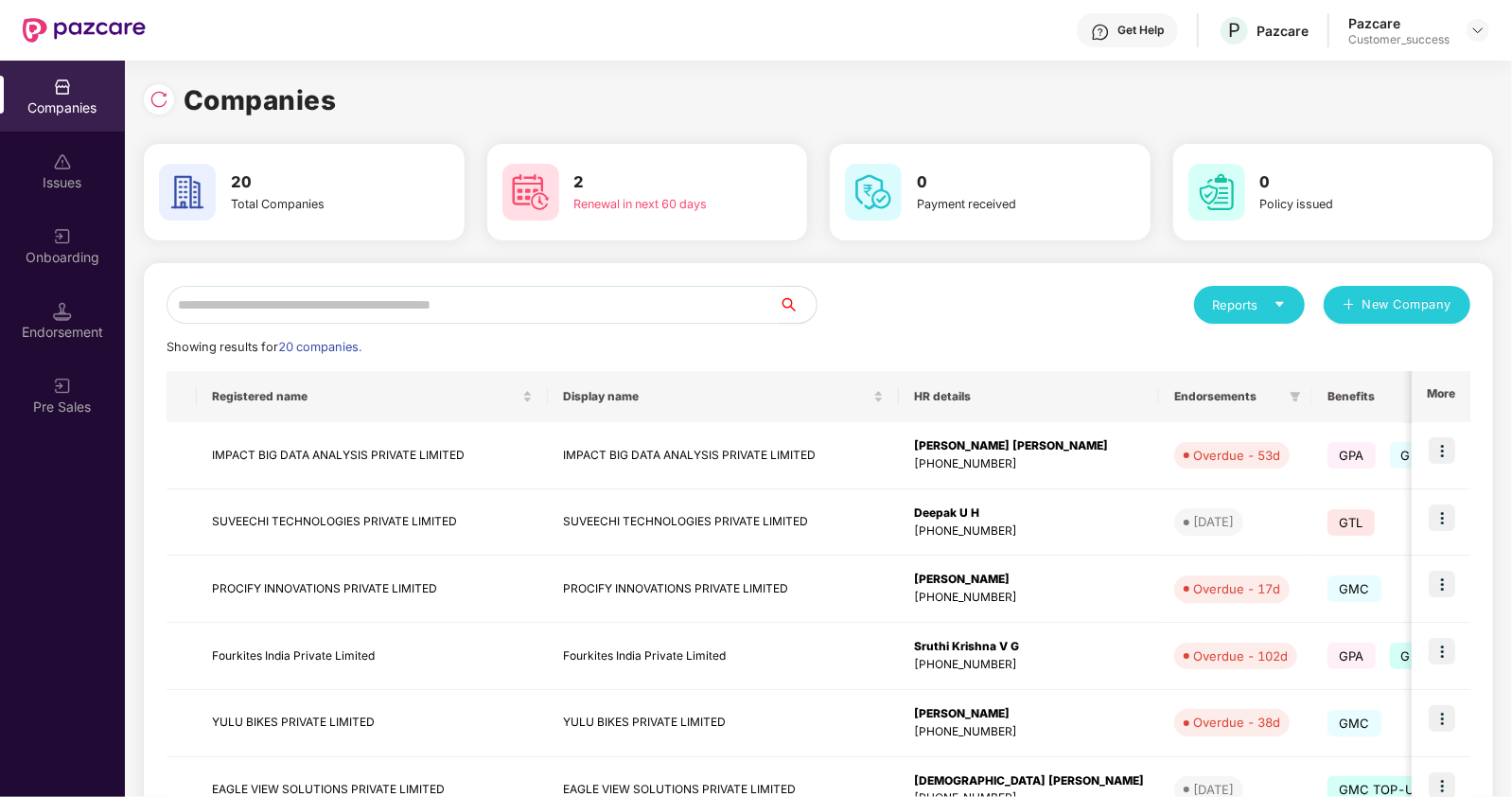
click at [355, 295] on input "text" at bounding box center [472, 304] width 612 height 38
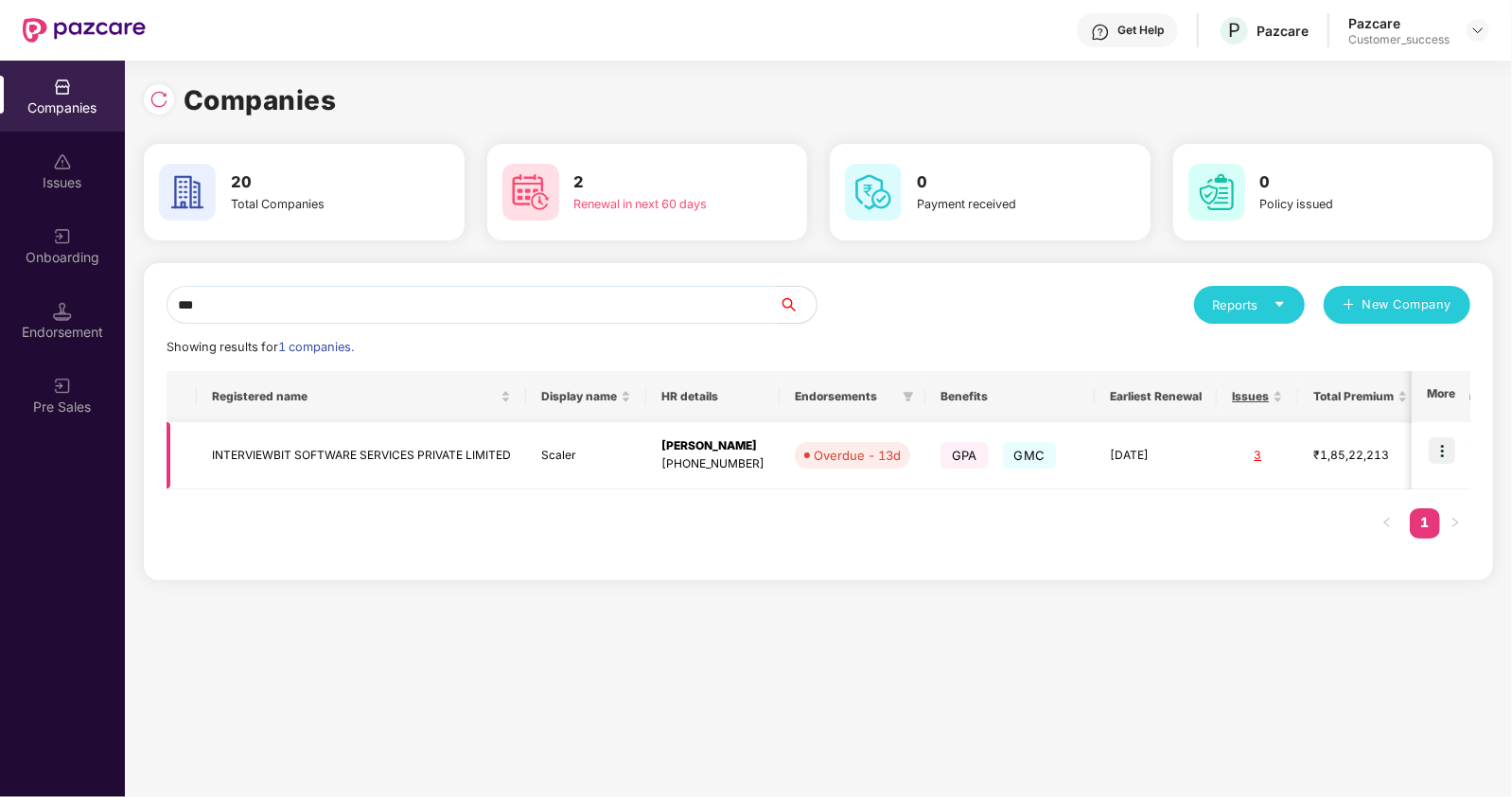
type input "***"
click at [1446, 458] on img at bounding box center [1441, 450] width 27 height 27
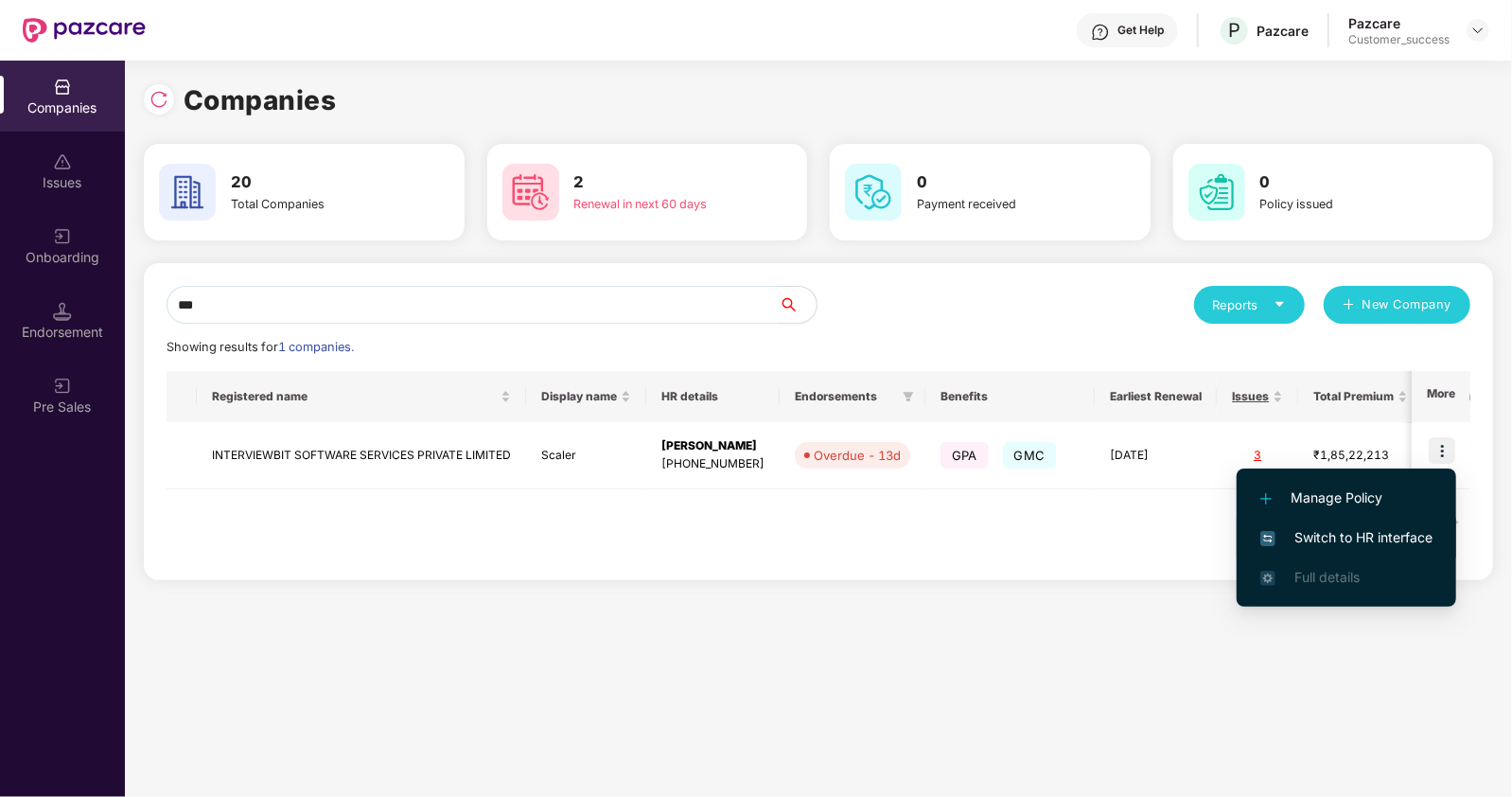
click at [1349, 525] on li "Switch to HR interface" at bounding box center [1346, 537] width 220 height 40
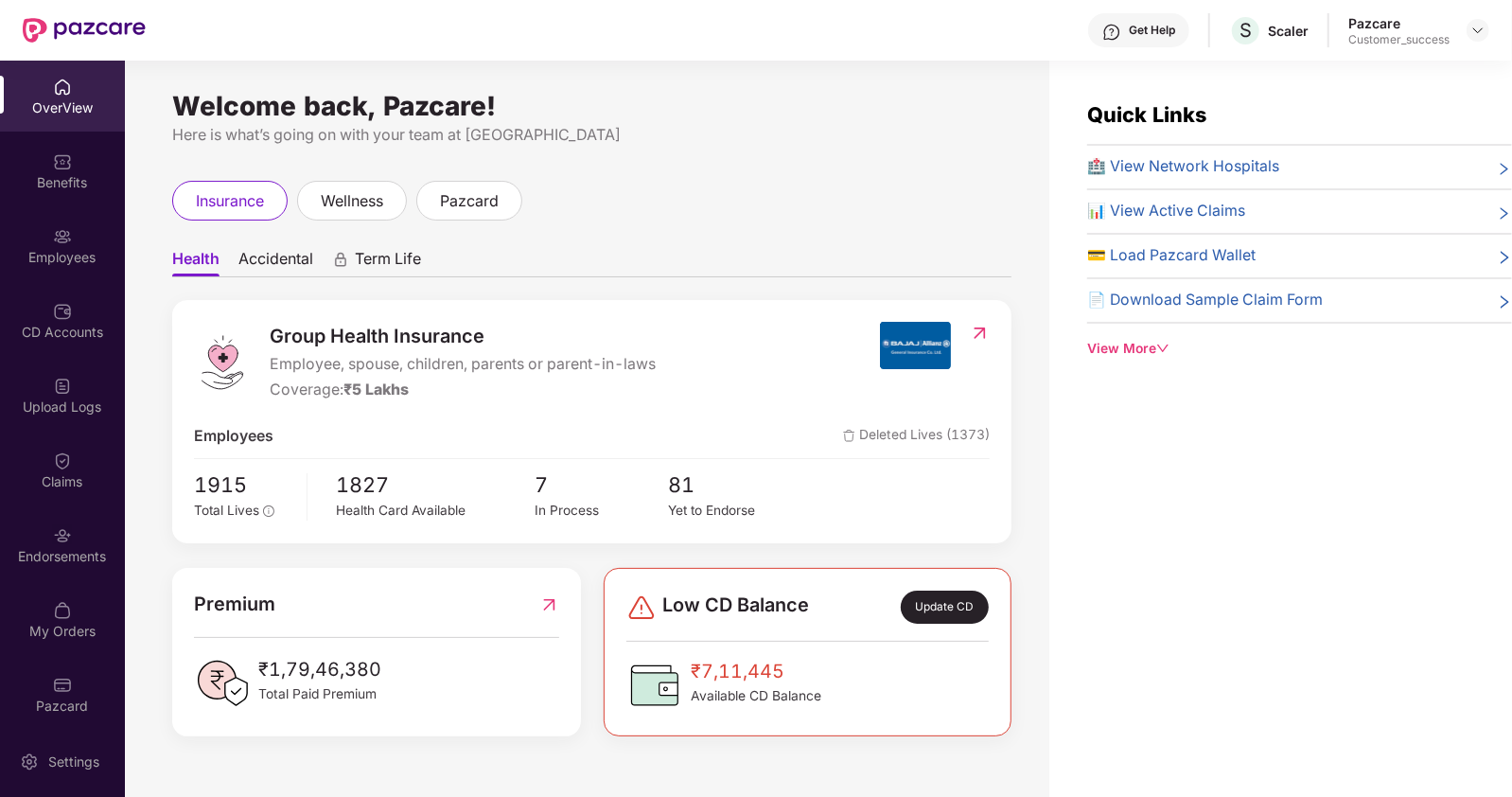
click at [71, 253] on div "Employees" at bounding box center [63, 257] width 125 height 19
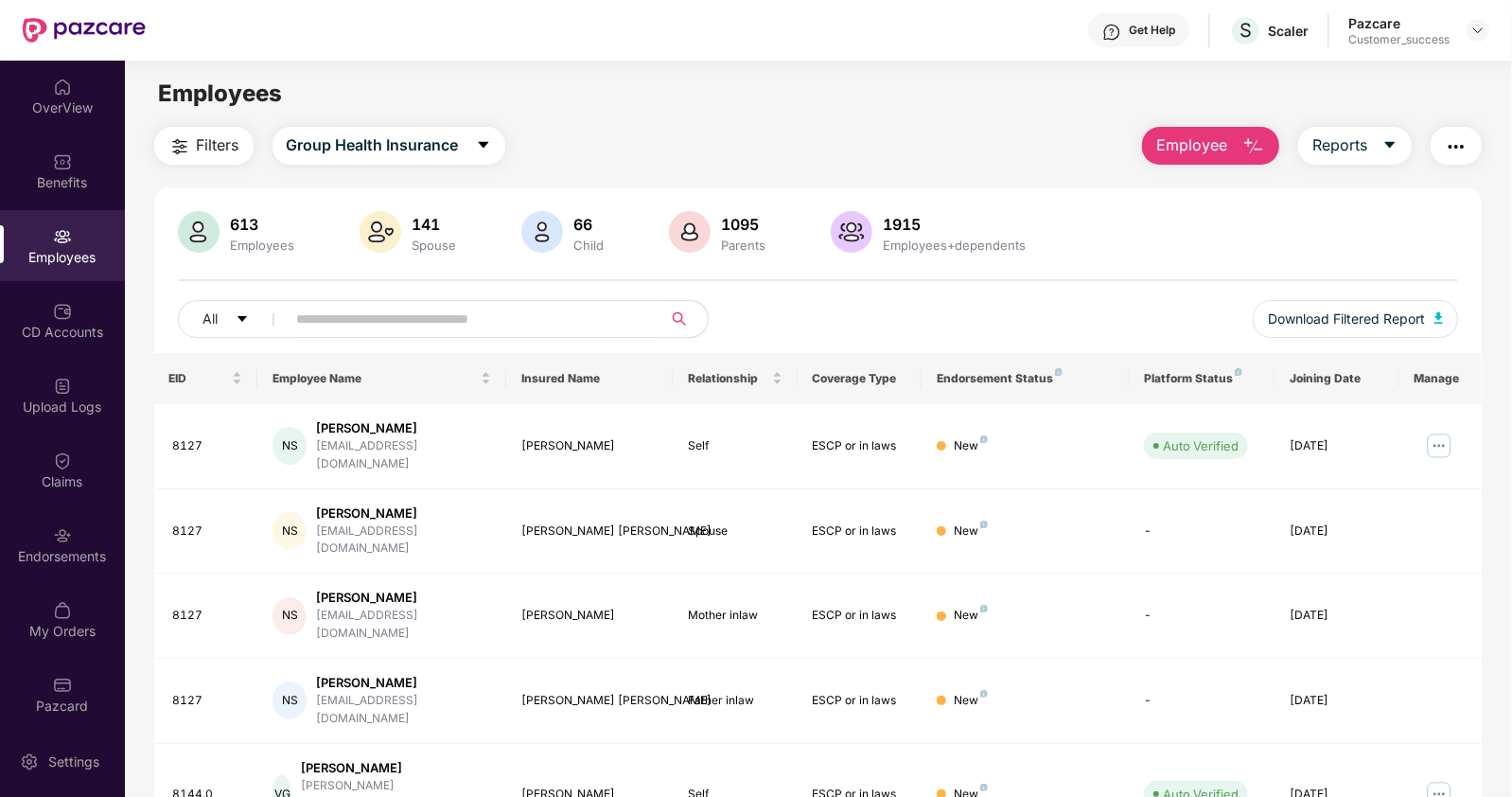
click at [1457, 145] on img "button" at bounding box center [1455, 146] width 23 height 23
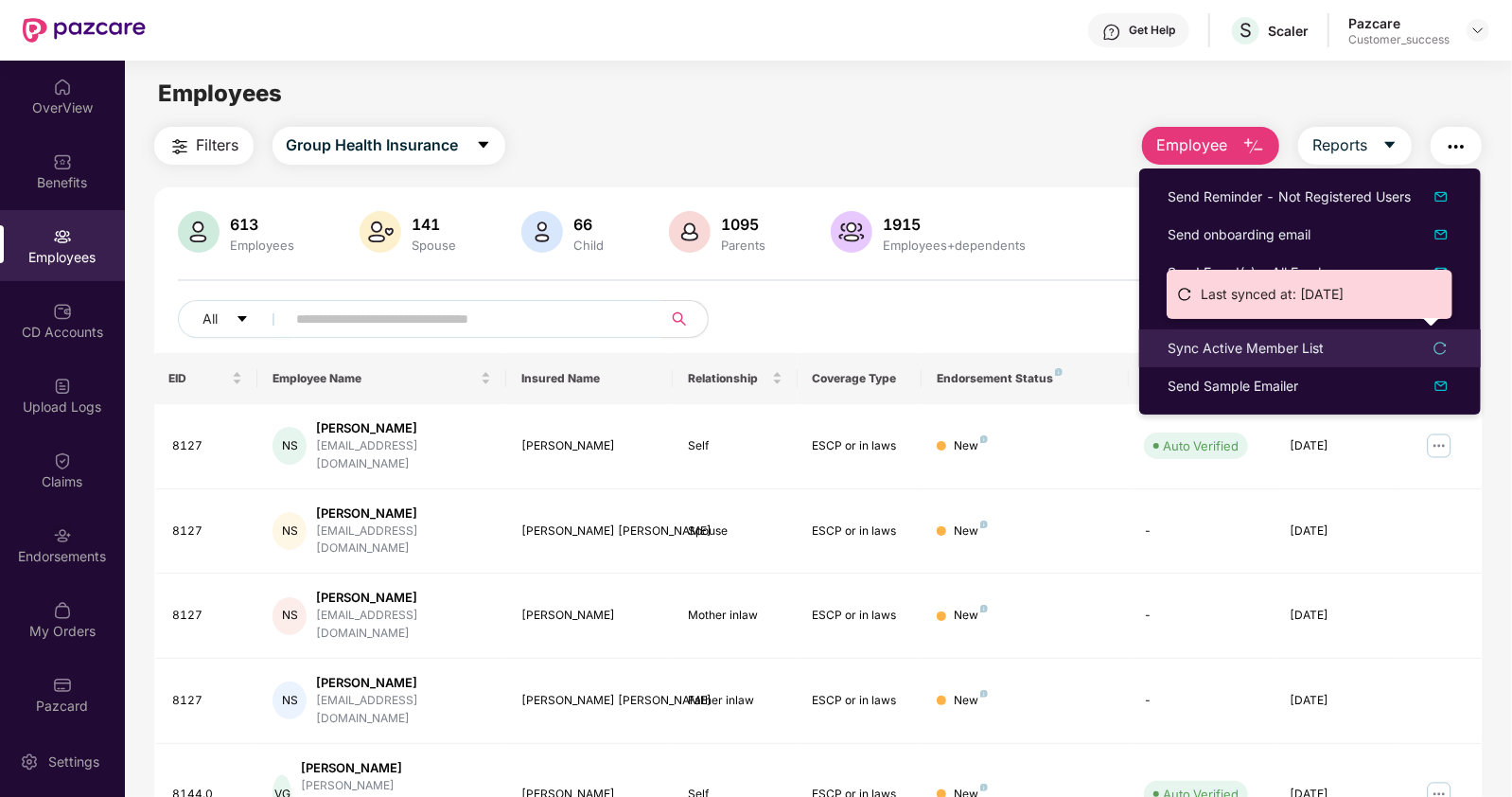
click at [1248, 342] on div "Sync Active Member List" at bounding box center [1245, 348] width 156 height 21
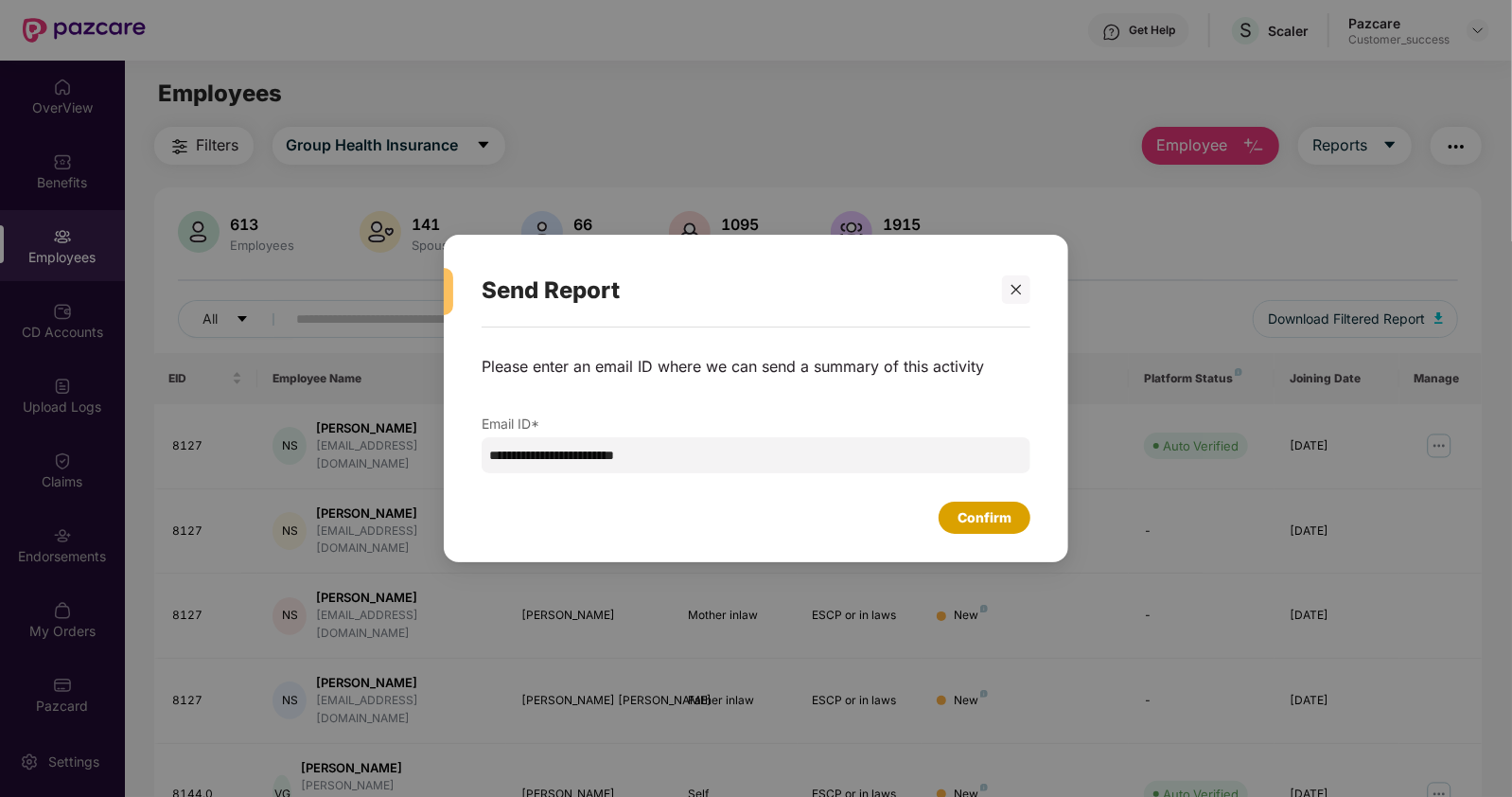
click at [956, 522] on div "Confirm" at bounding box center [985, 517] width 92 height 32
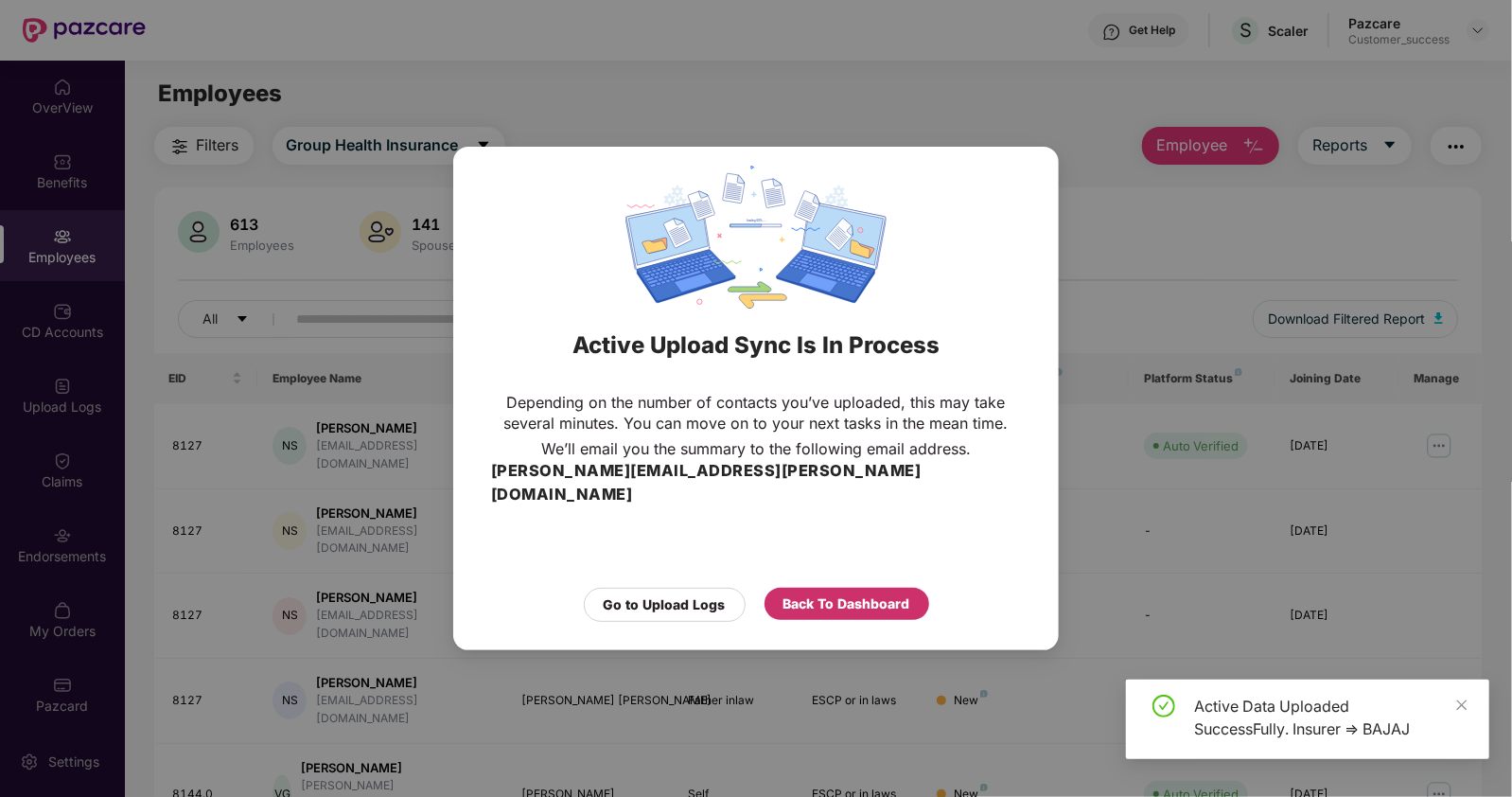
click at [807, 597] on div "Back To Dashboard" at bounding box center [847, 603] width 126 height 21
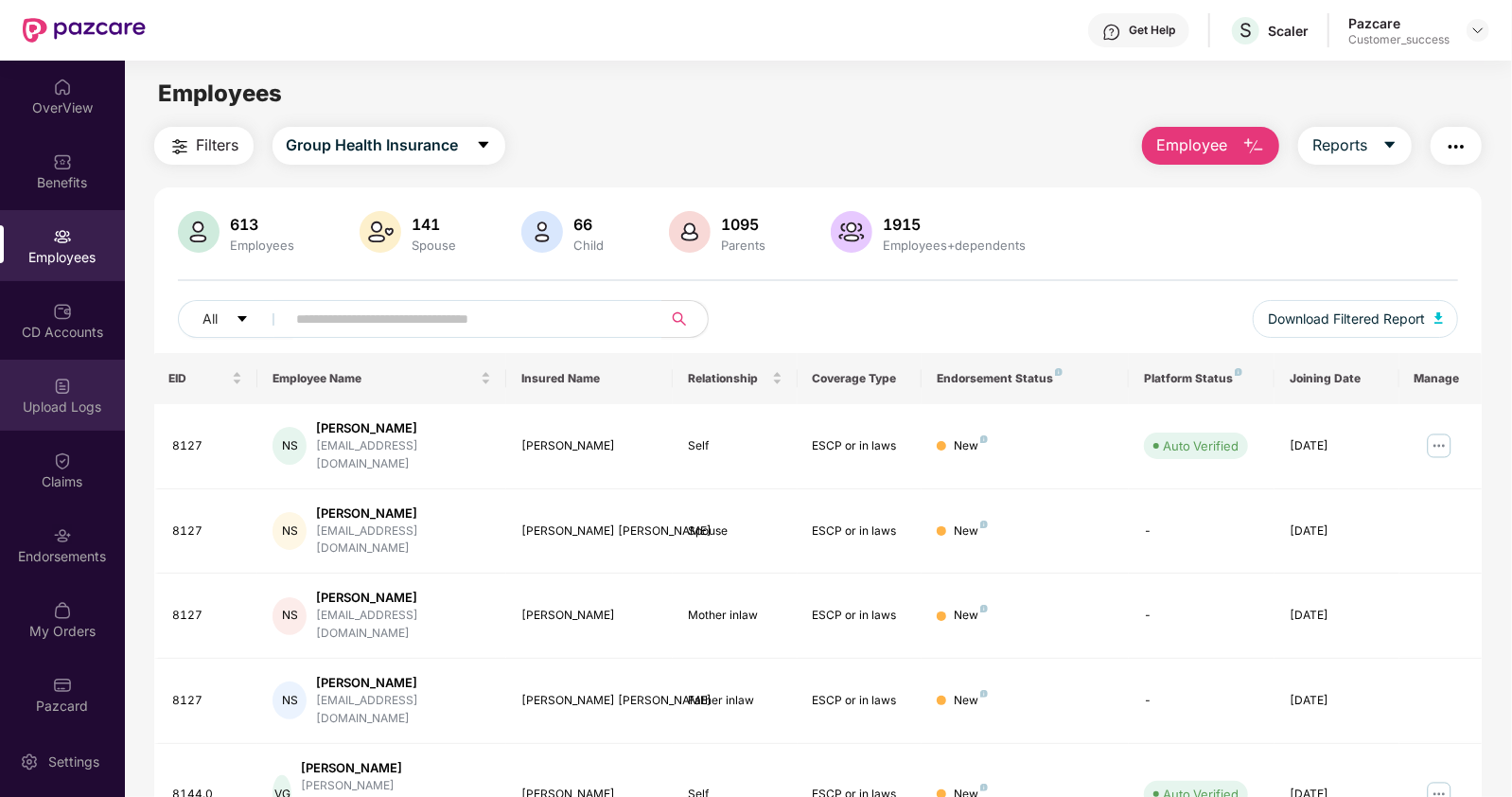
click at [62, 408] on div "Upload Logs" at bounding box center [63, 406] width 125 height 19
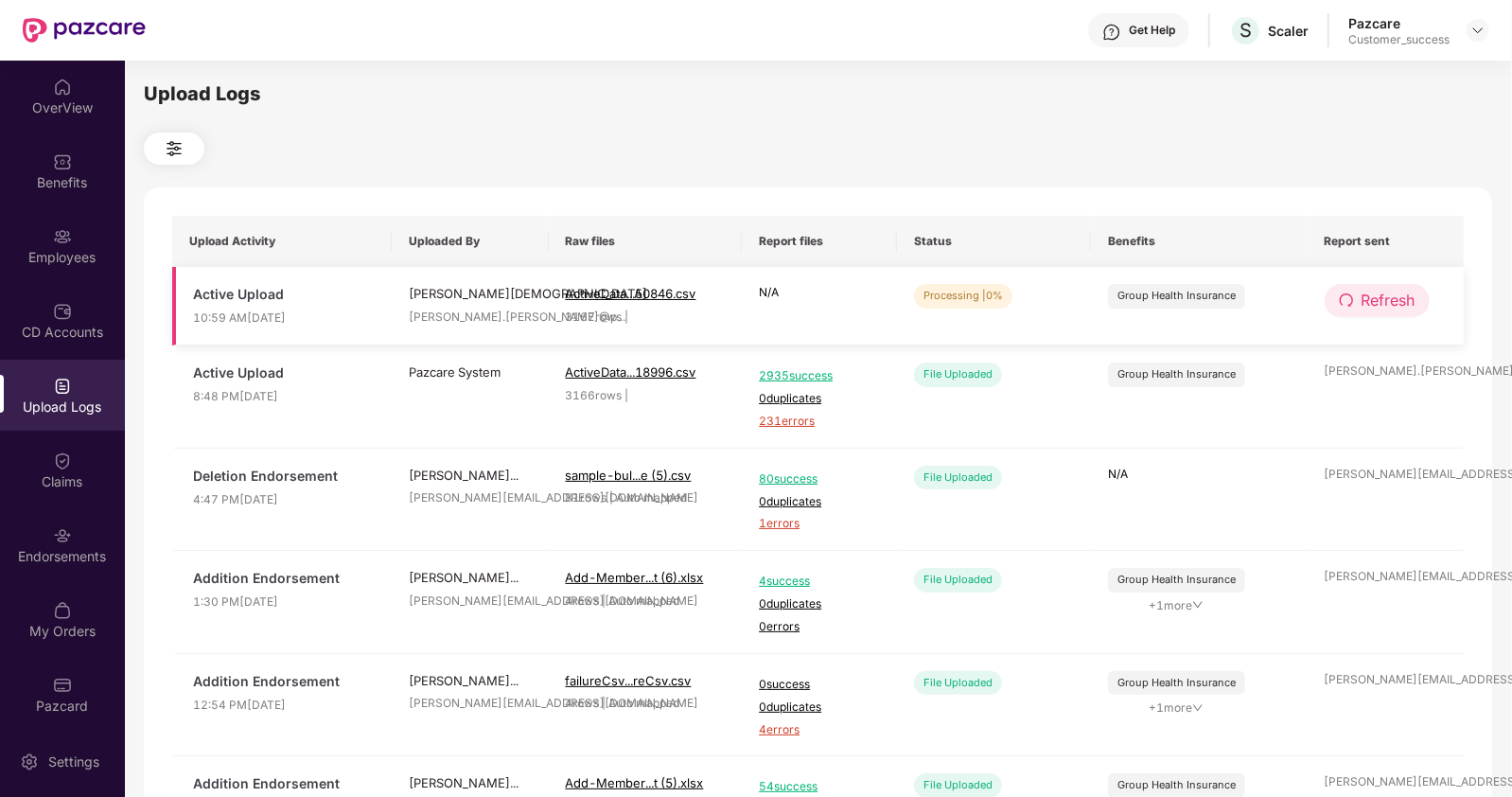
click at [1343, 300] on icon "redo" at bounding box center [1346, 299] width 15 height 15
click at [1343, 300] on icon "redo" at bounding box center [1347, 299] width 15 height 15
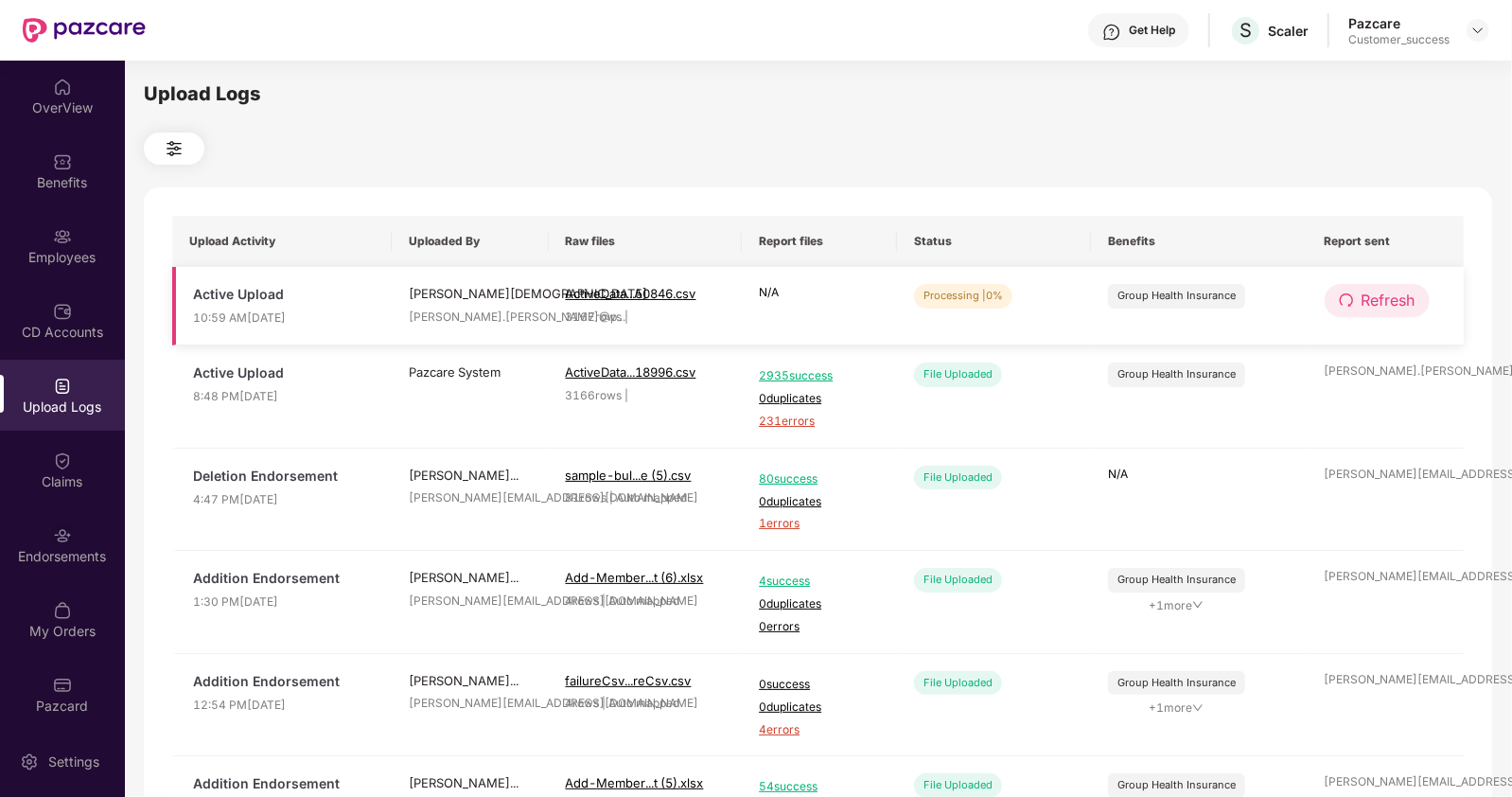
click at [1336, 292] on button "Refresh" at bounding box center [1378, 299] width 105 height 33
click at [1380, 299] on span "Refresh" at bounding box center [1389, 300] width 54 height 24
click at [1380, 299] on span "Refresh" at bounding box center [1390, 300] width 54 height 24
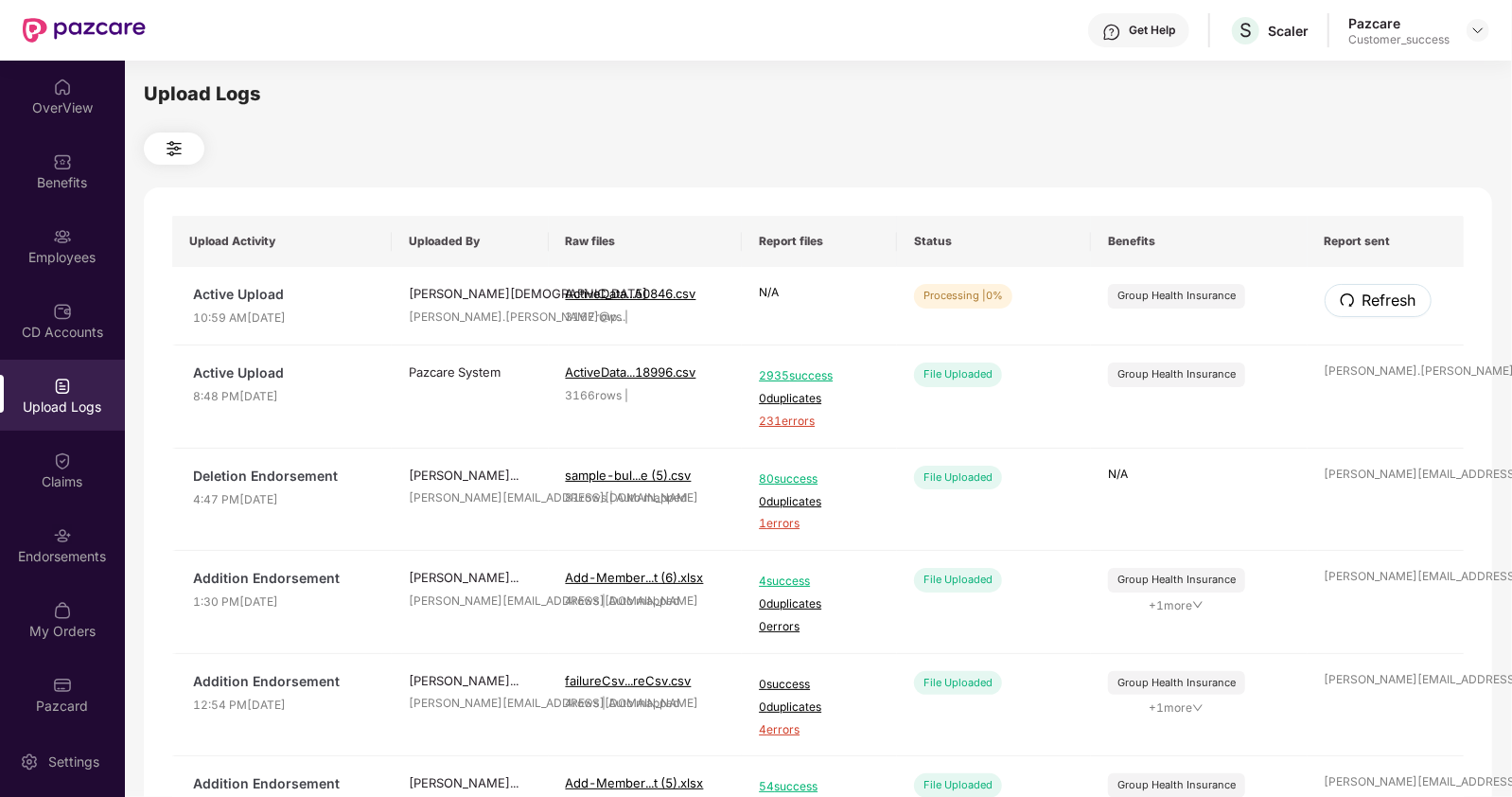
click at [1380, 299] on span "Refresh" at bounding box center [1390, 300] width 54 height 24
click at [72, 241] on div "Employees" at bounding box center [63, 245] width 125 height 71
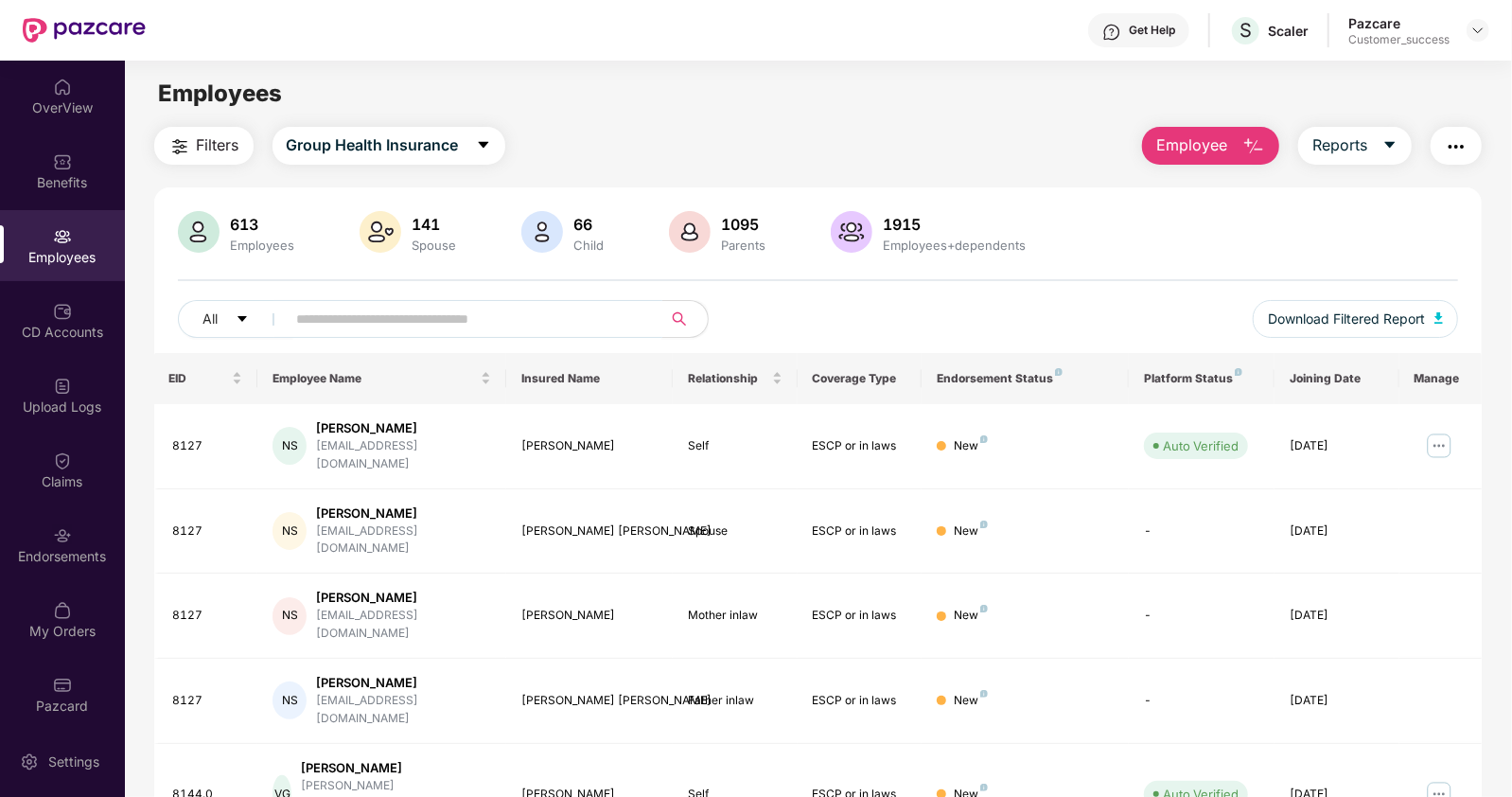
click at [421, 316] on input "text" at bounding box center [467, 318] width 339 height 29
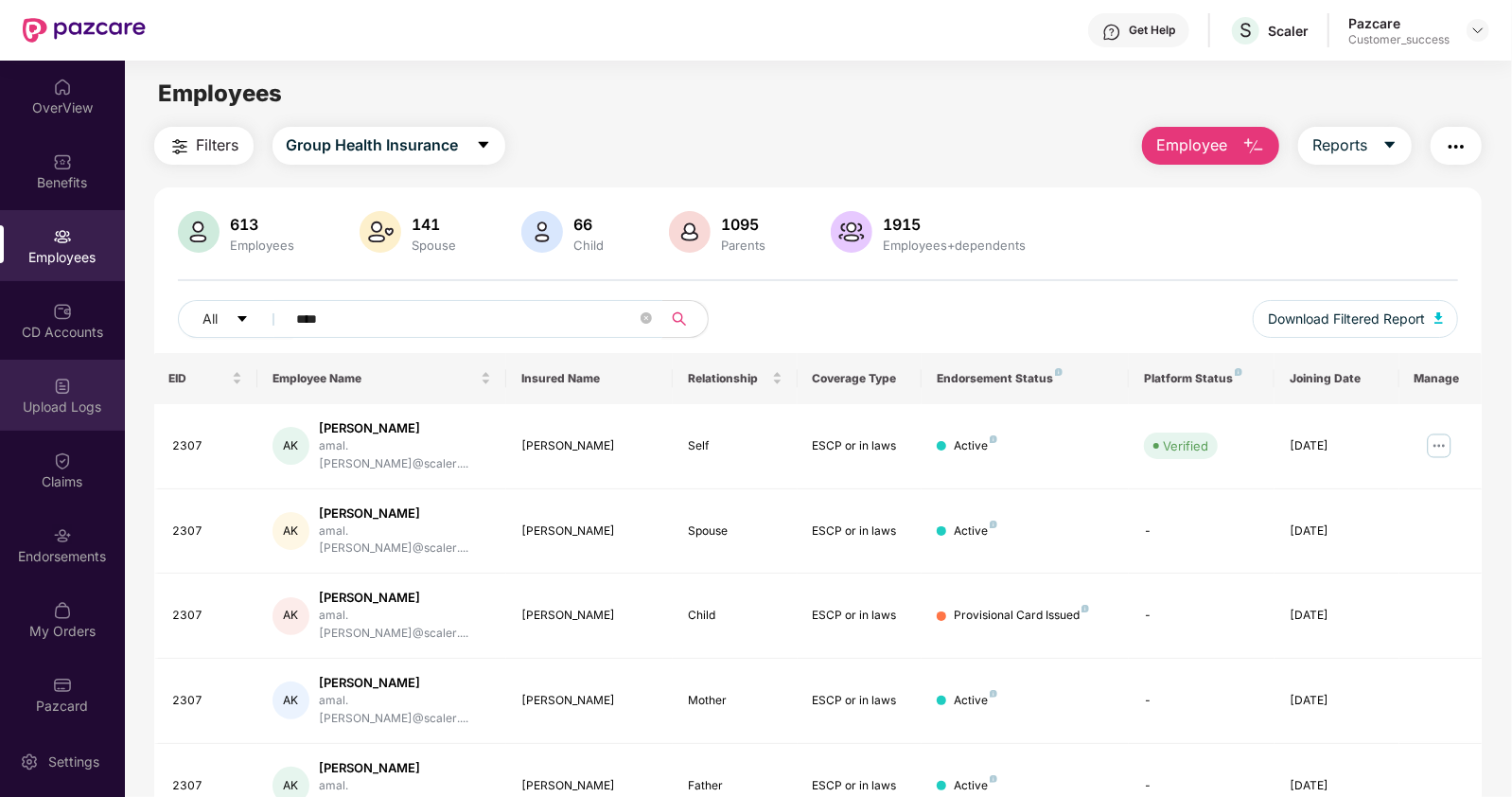
type input "****"
click at [86, 394] on div "Upload Logs" at bounding box center [63, 394] width 125 height 71
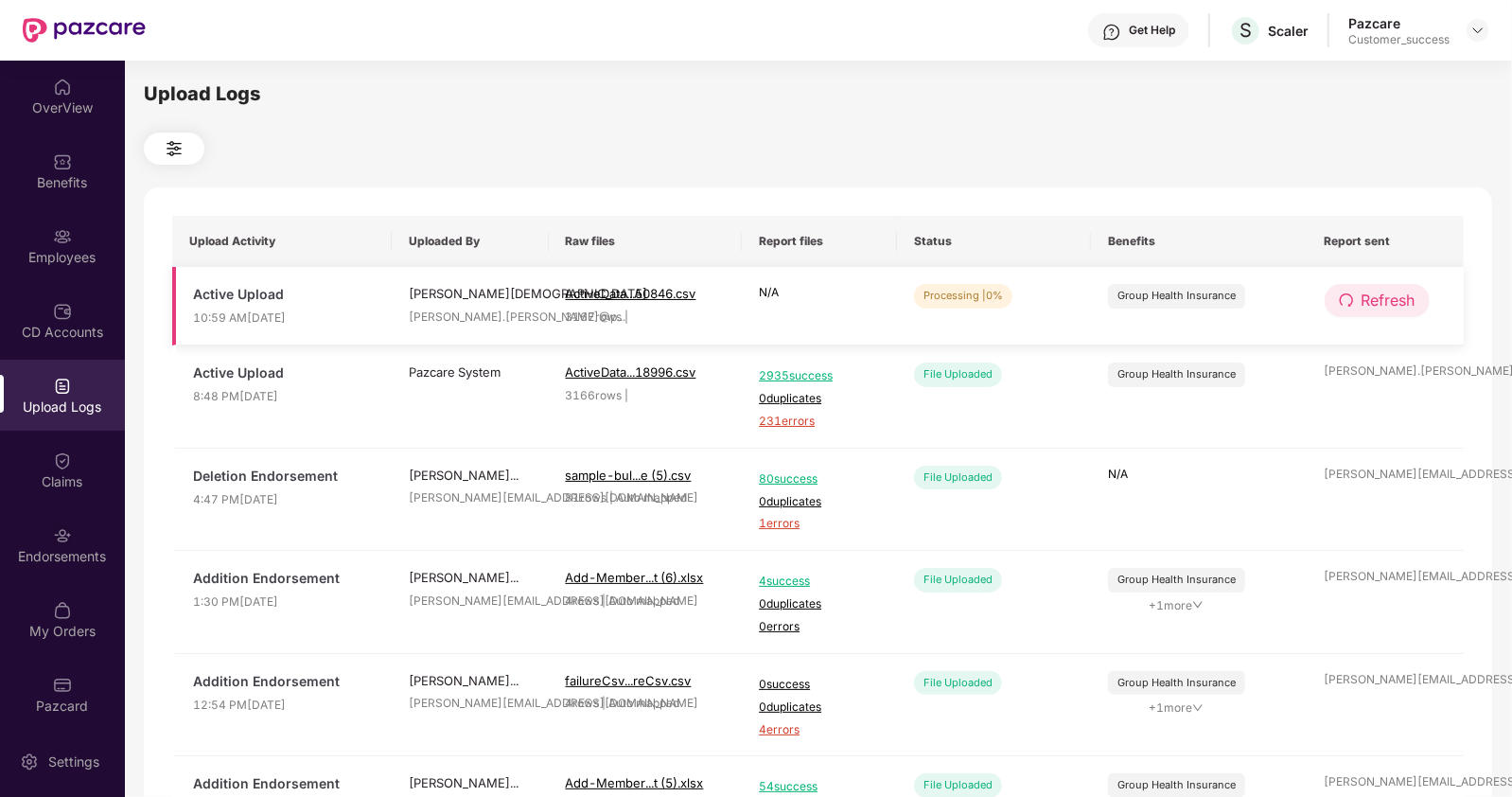
click at [1391, 298] on span "Refresh" at bounding box center [1389, 300] width 54 height 24
click at [1391, 298] on span "Refresh" at bounding box center [1390, 300] width 54 height 24
click at [1372, 307] on span "Refresh" at bounding box center [1389, 300] width 54 height 24
click at [1372, 307] on span "Refresh" at bounding box center [1390, 300] width 54 height 24
click at [1376, 302] on span "Refresh" at bounding box center [1389, 300] width 54 height 24
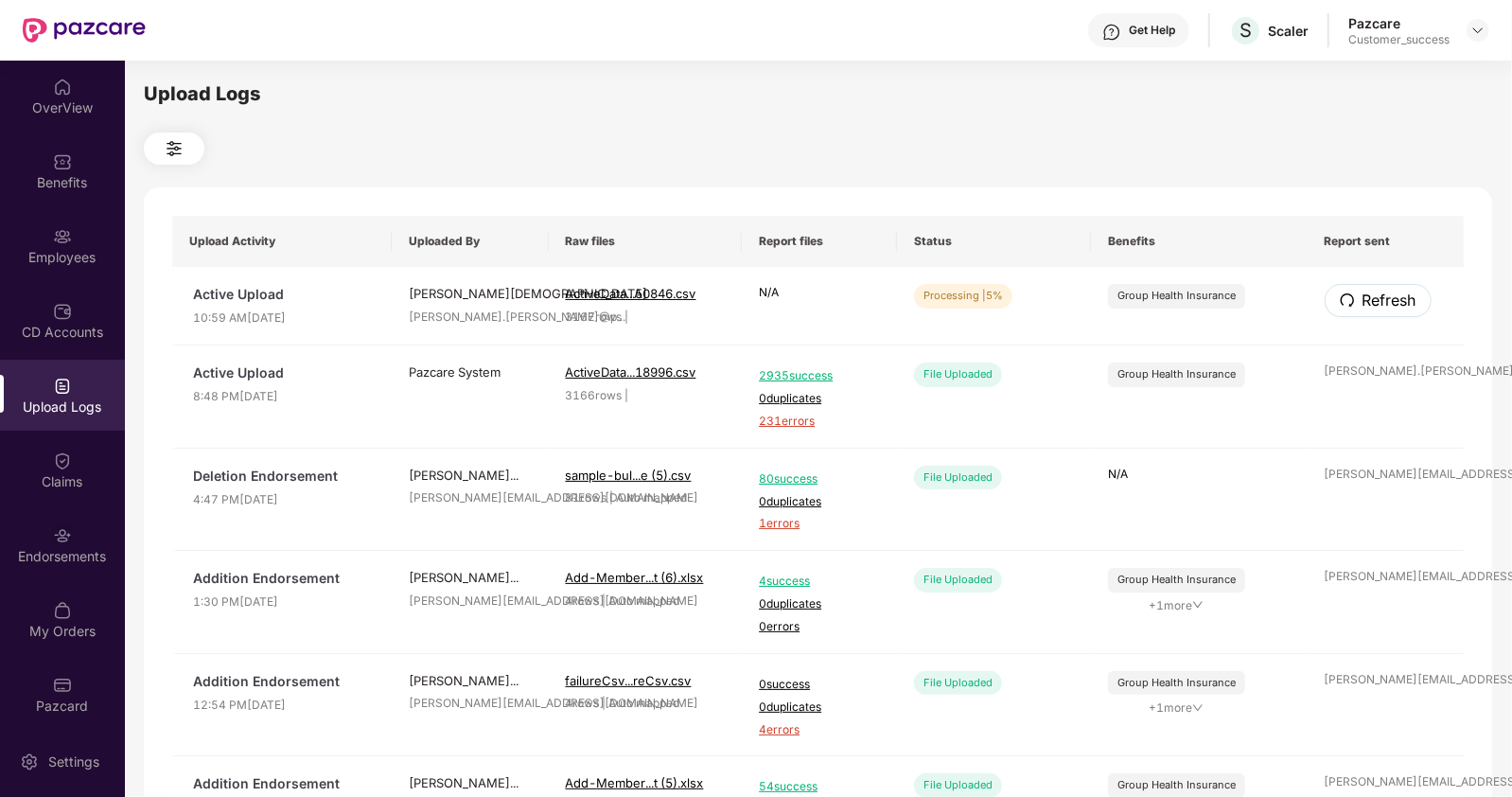
click at [1376, 302] on span "Refresh" at bounding box center [1390, 300] width 54 height 24
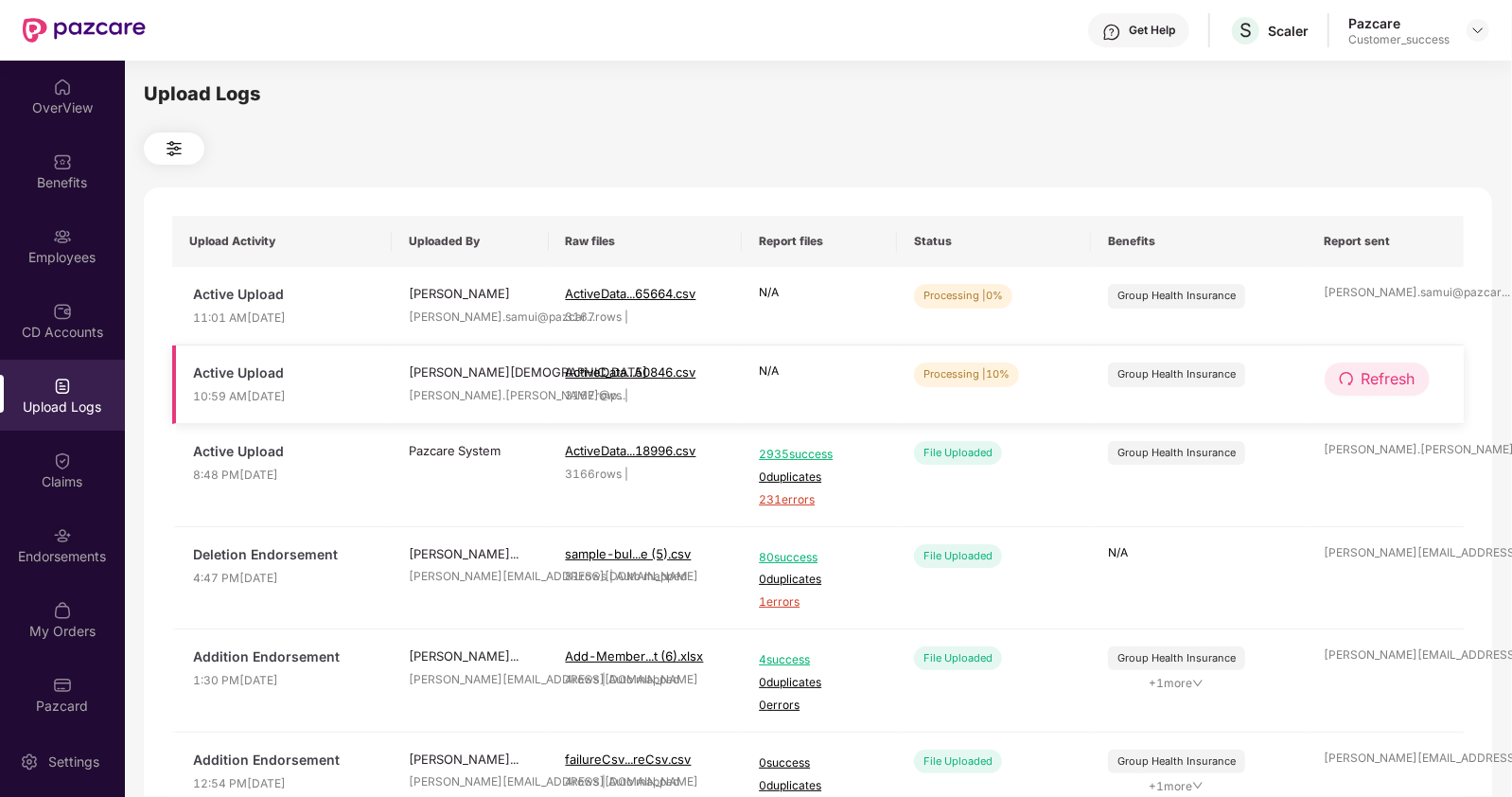
click at [1345, 383] on icon "redo" at bounding box center [1346, 378] width 15 height 15
click at [1376, 390] on span "Refresh" at bounding box center [1389, 379] width 54 height 24
click at [1381, 379] on span "Refresh" at bounding box center [1389, 379] width 54 height 24
click at [1381, 379] on span "Refresh" at bounding box center [1390, 379] width 54 height 24
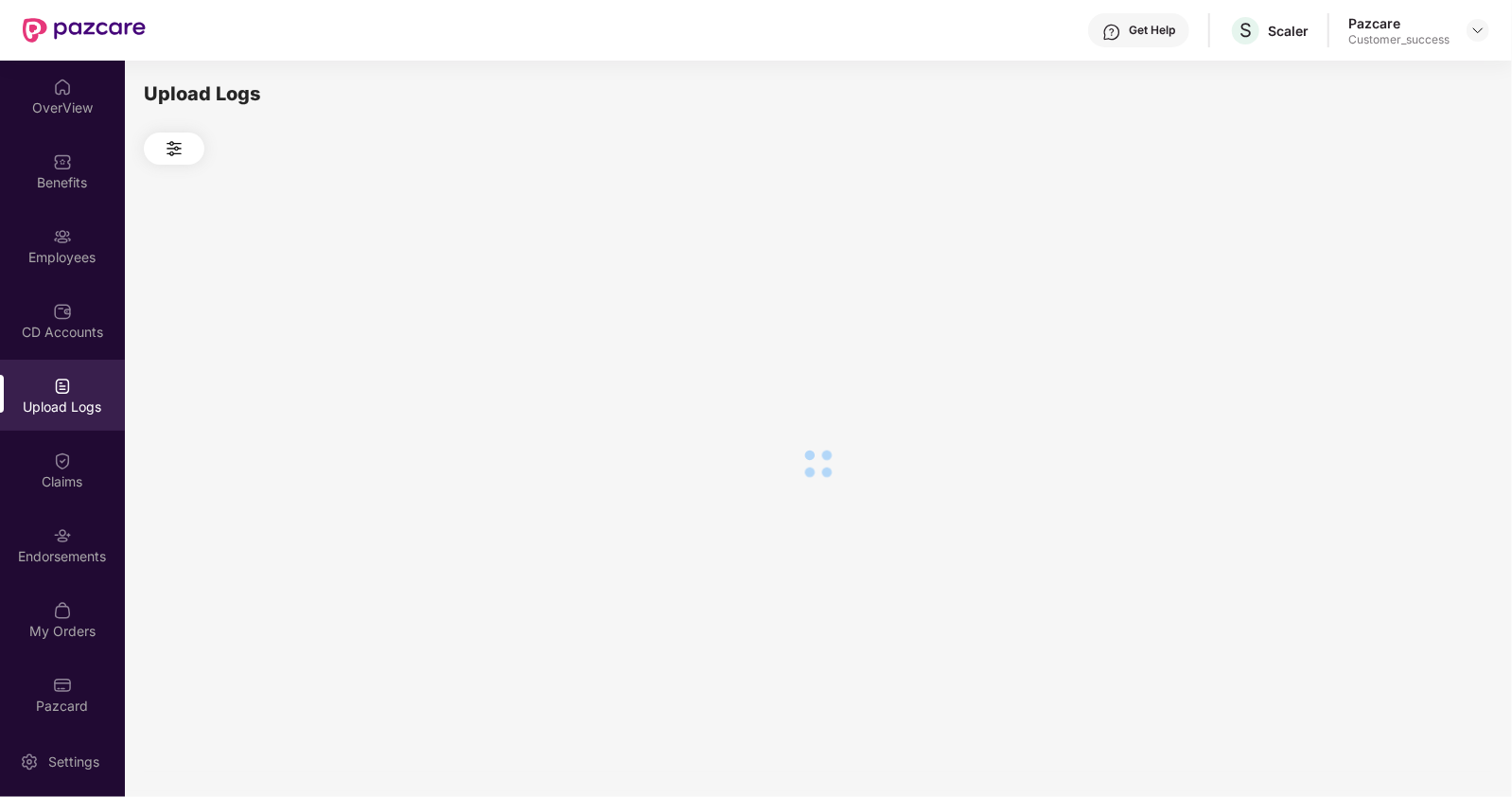
click at [1381, 379] on div at bounding box center [818, 463] width 1348 height 598
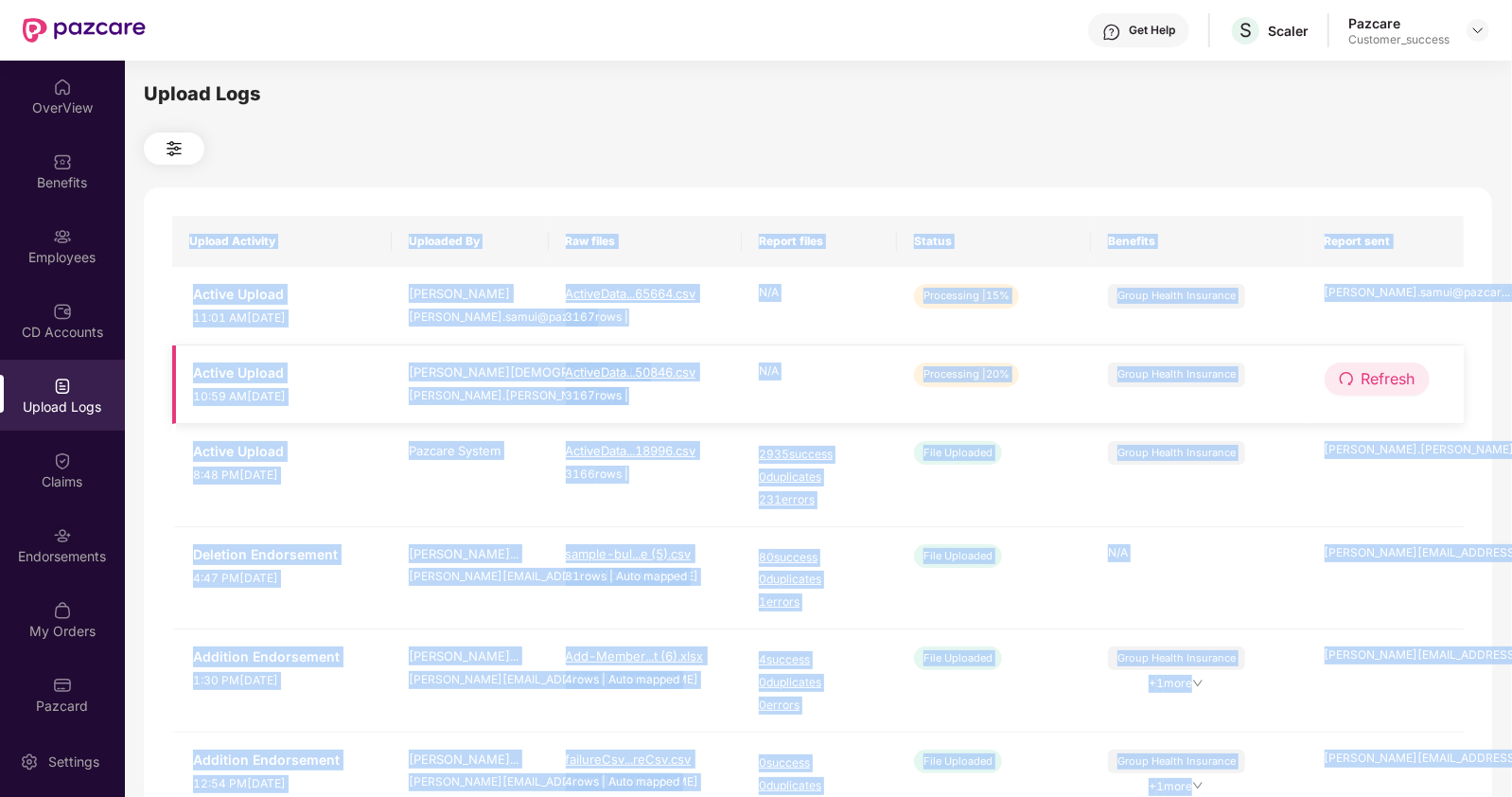
click at [1371, 379] on span "Refresh" at bounding box center [1389, 379] width 54 height 24
click at [1293, 364] on td "Group Health Insurance" at bounding box center [1200, 384] width 217 height 79
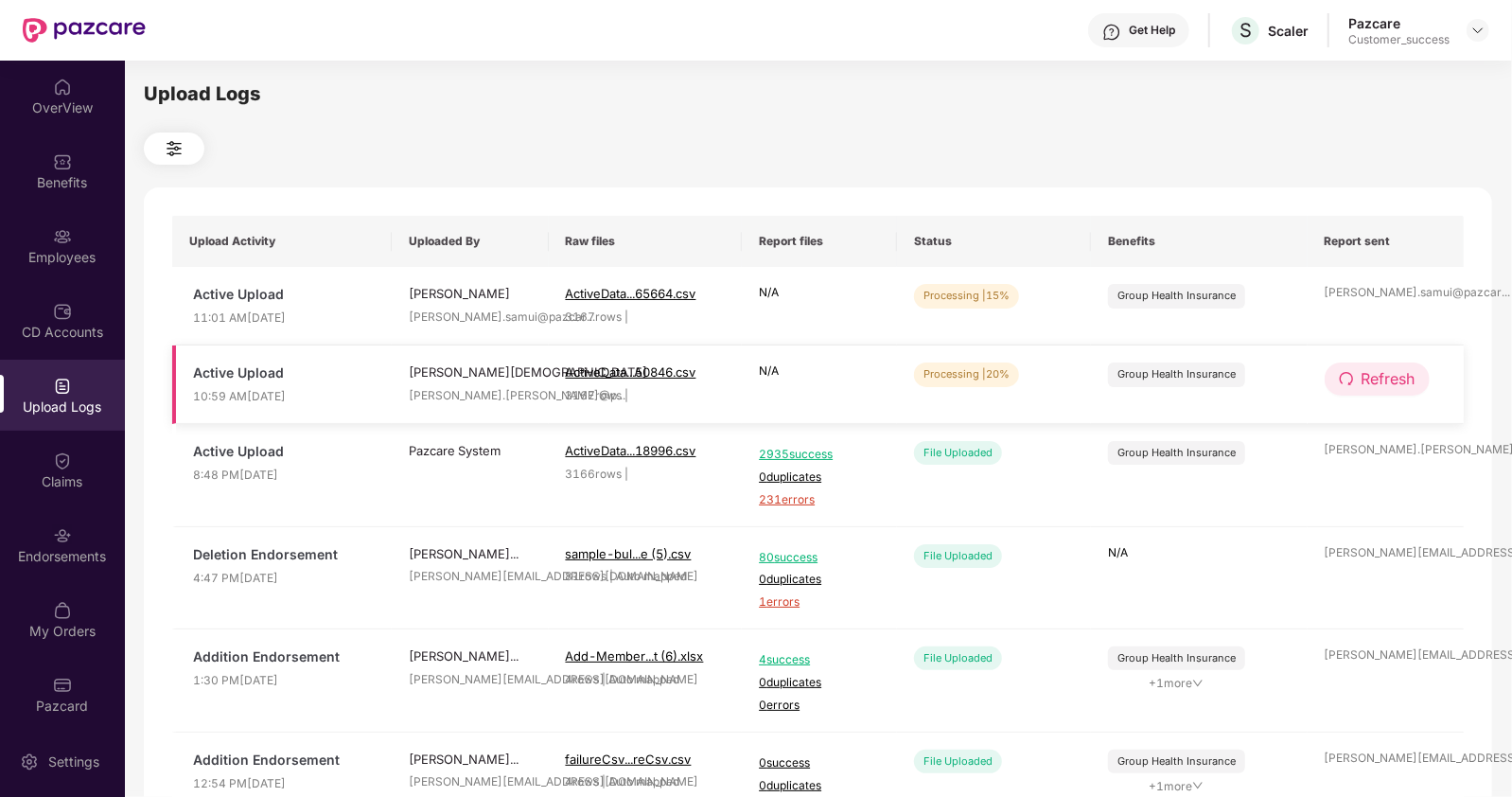
click at [1381, 368] on span "Refresh" at bounding box center [1389, 379] width 54 height 24
click at [1381, 368] on span "Refresh" at bounding box center [1390, 379] width 54 height 24
click at [1359, 378] on button "Refresh" at bounding box center [1378, 378] width 105 height 33
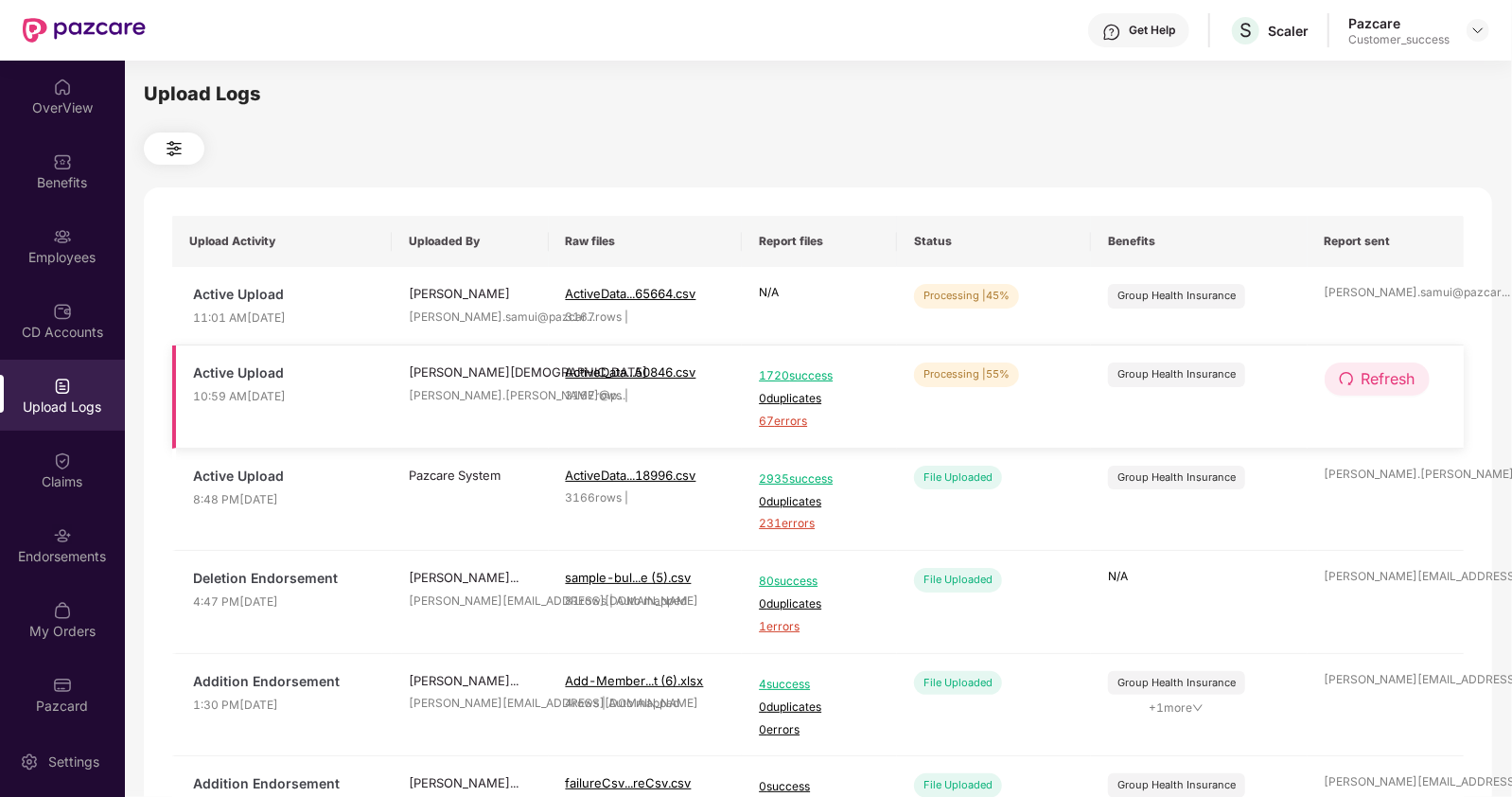
click at [1358, 370] on button "Refresh" at bounding box center [1378, 378] width 105 height 33
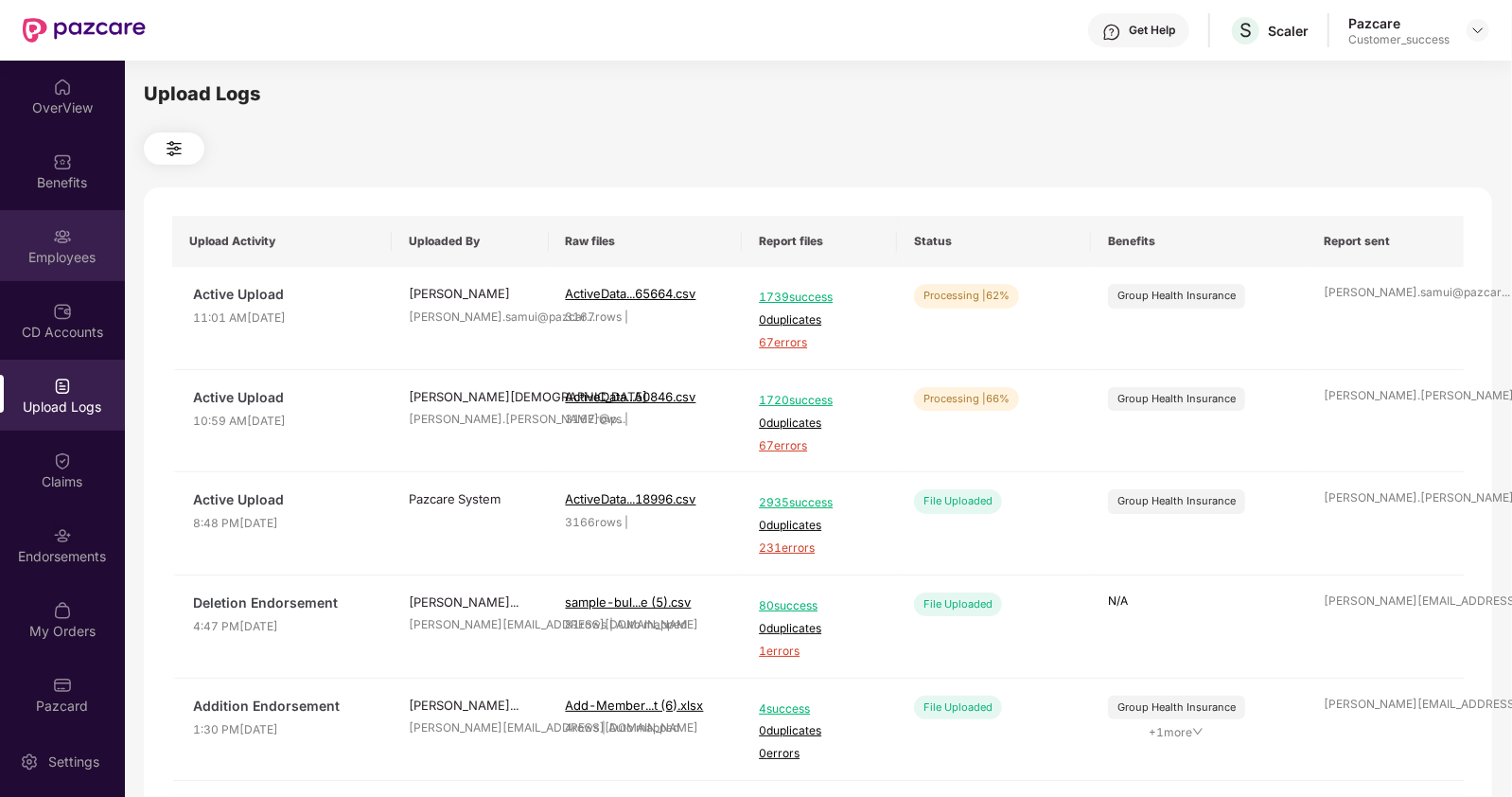
click at [92, 243] on div "Employees" at bounding box center [63, 245] width 125 height 71
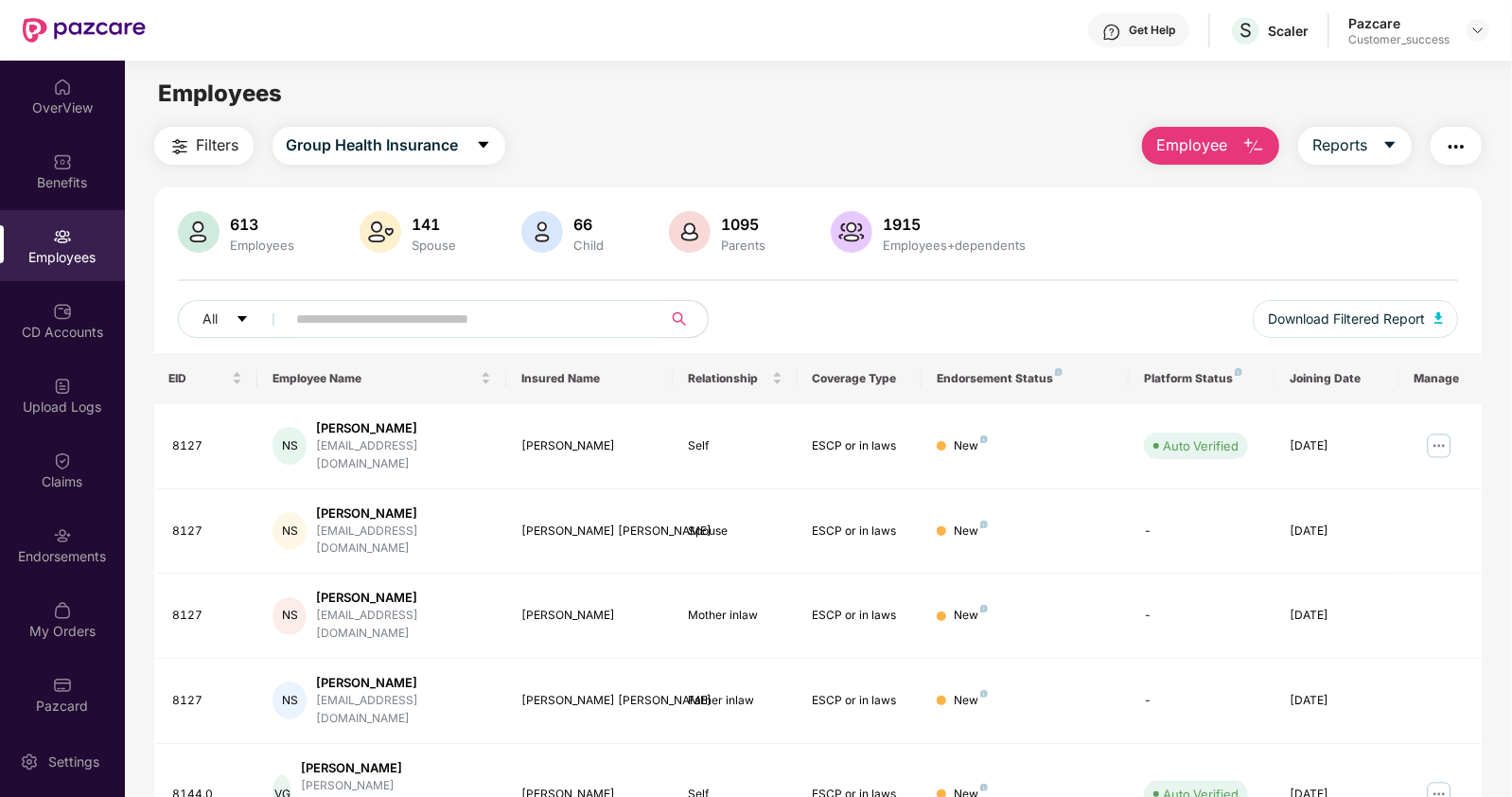
click at [343, 319] on input "text" at bounding box center [467, 318] width 339 height 29
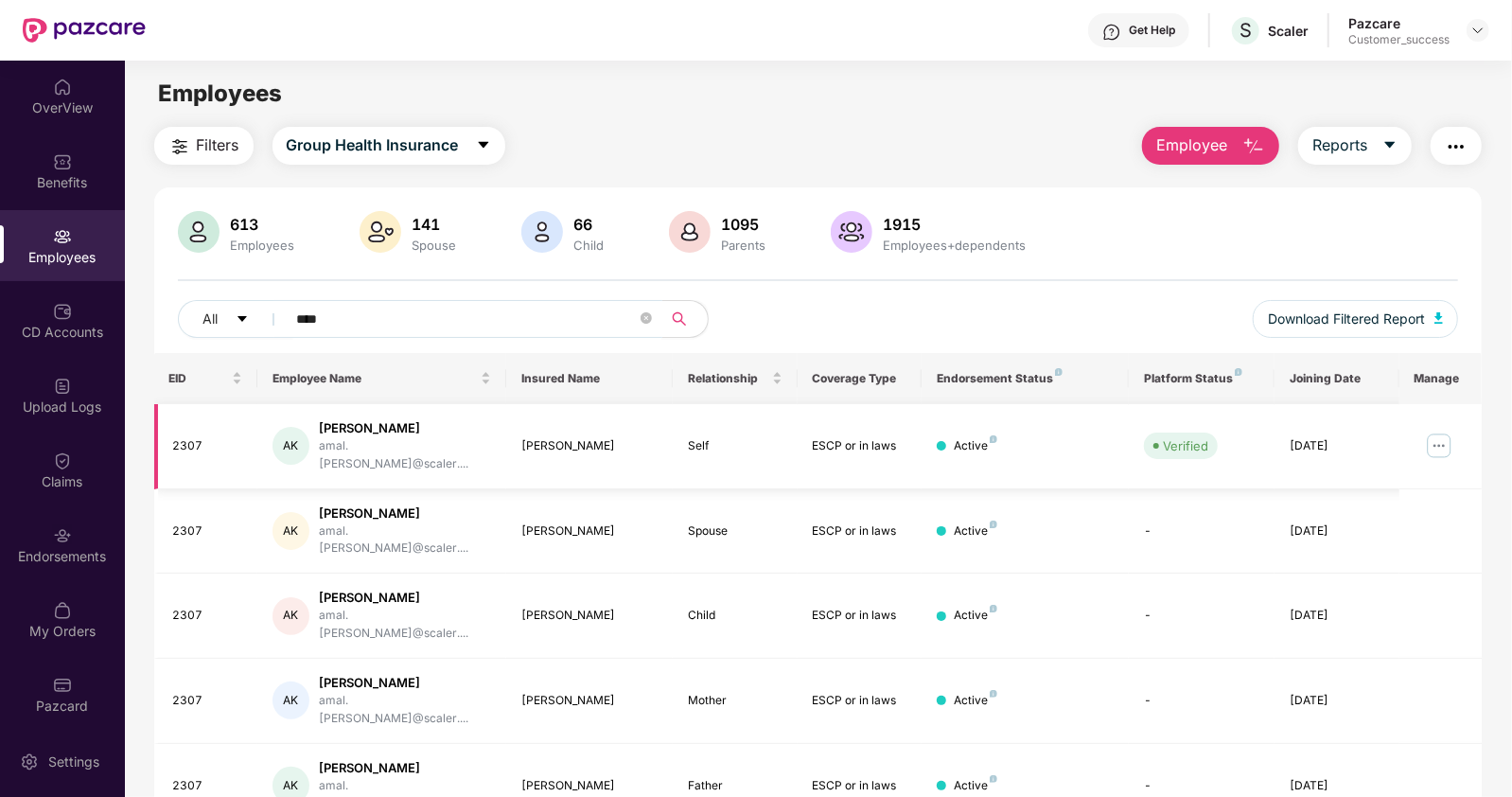
type input "****"
click at [1437, 431] on img at bounding box center [1438, 446] width 30 height 30
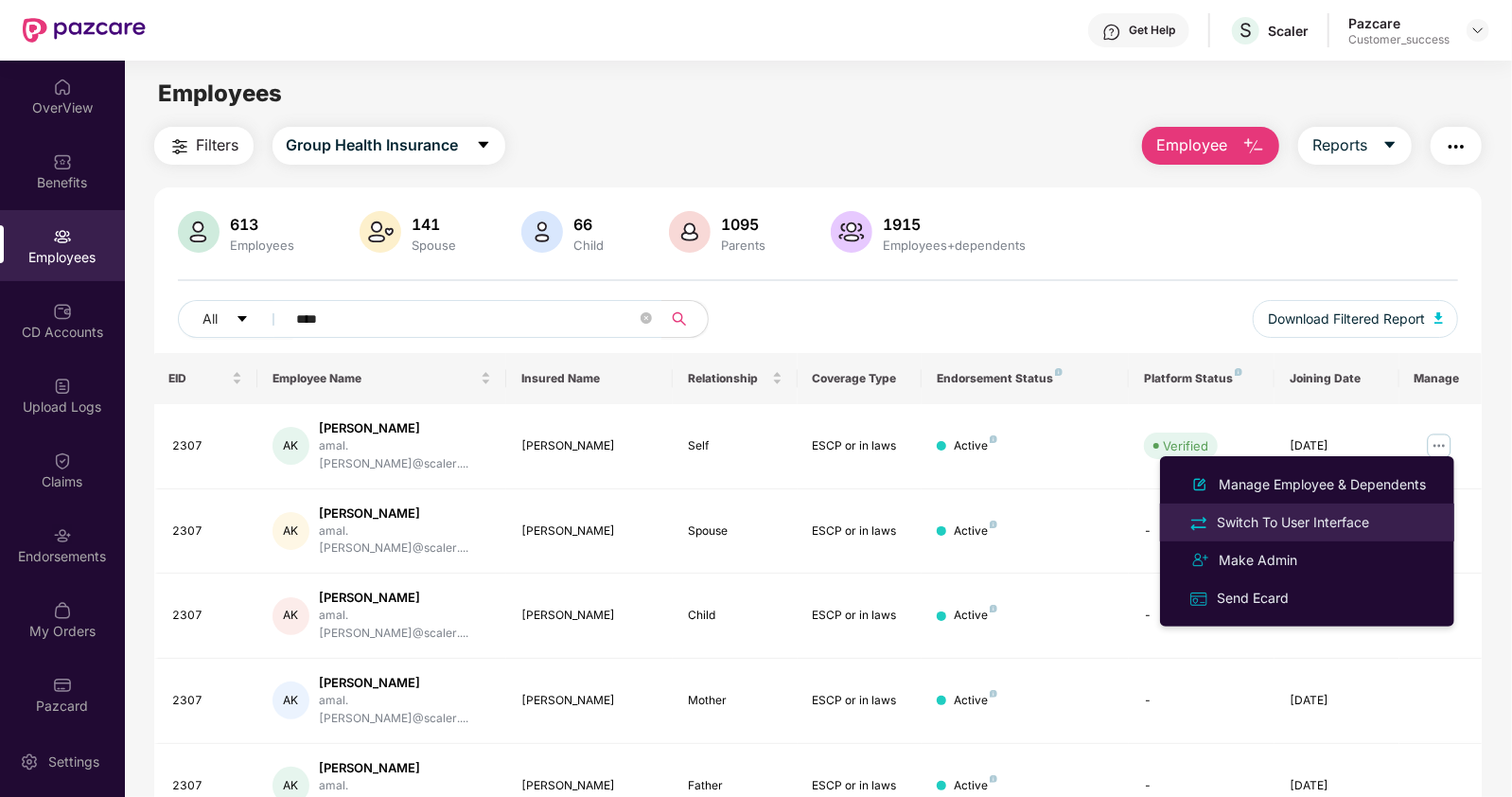
click at [1261, 509] on li "Switch To User Interface" at bounding box center [1307, 522] width 294 height 38
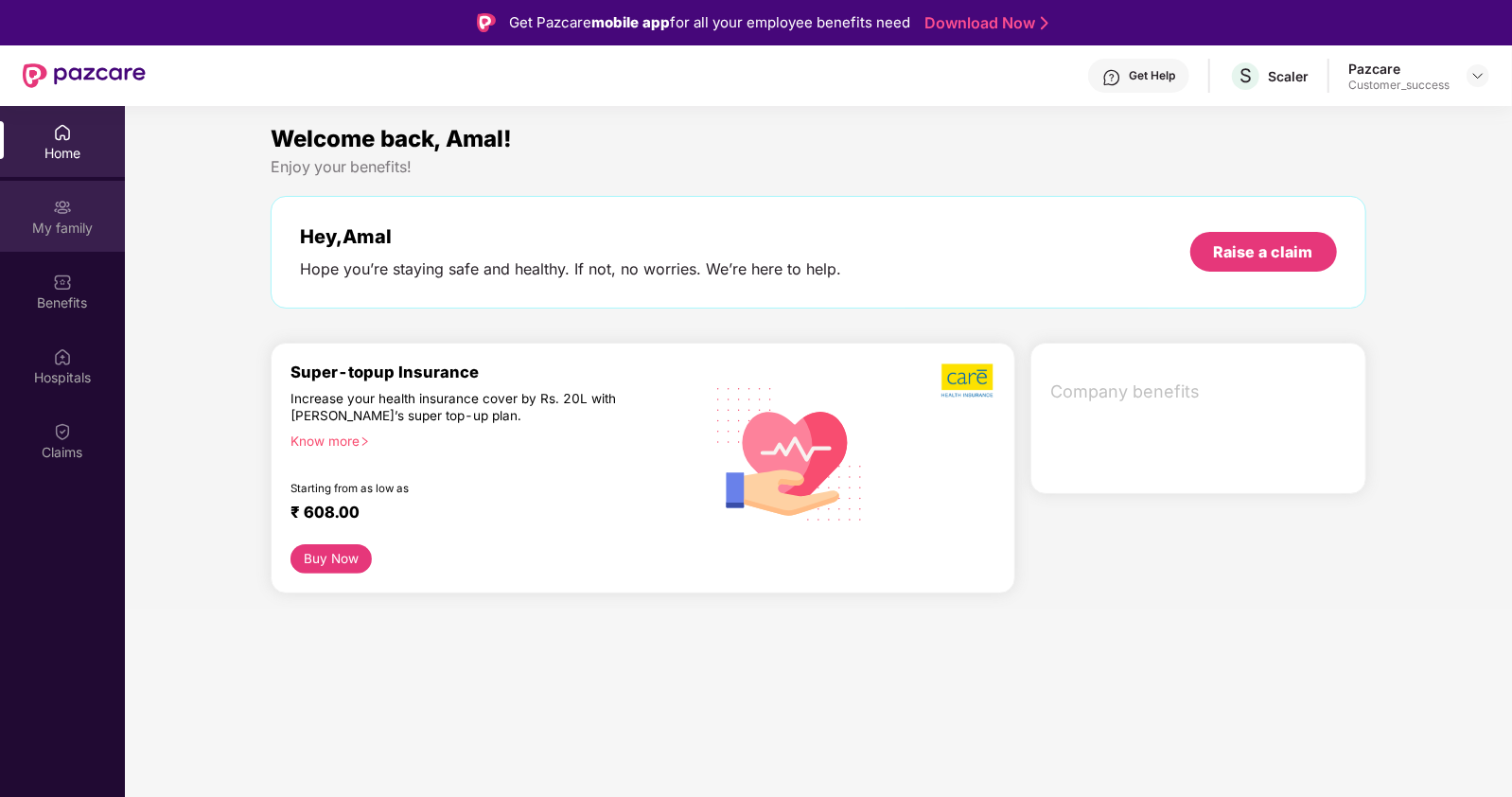
click at [68, 235] on div "My family" at bounding box center [63, 228] width 125 height 19
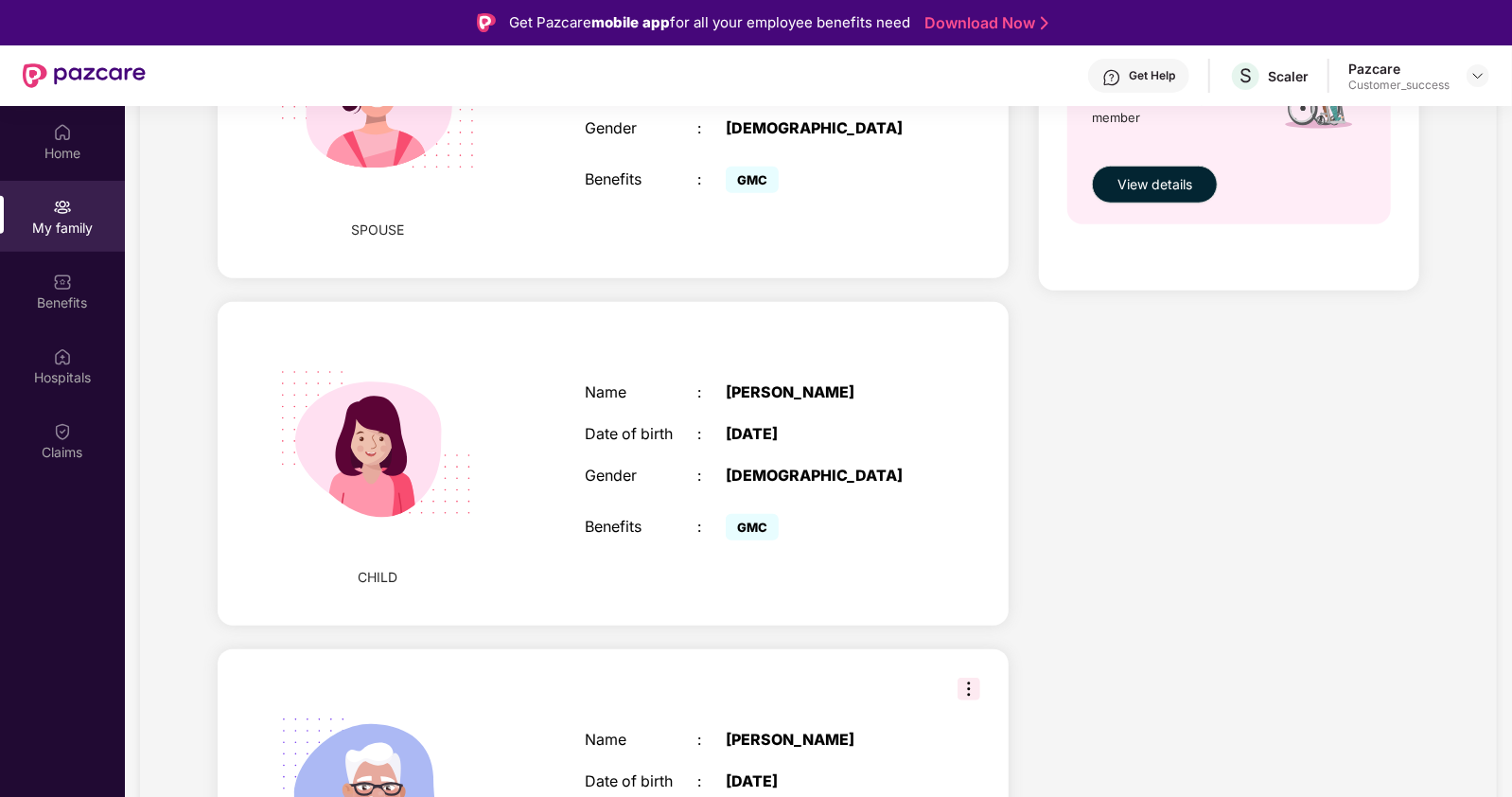
scroll to position [878, 0]
click at [725, 442] on div ":" at bounding box center [712, 433] width 29 height 18
click at [57, 282] on img at bounding box center [62, 282] width 19 height 19
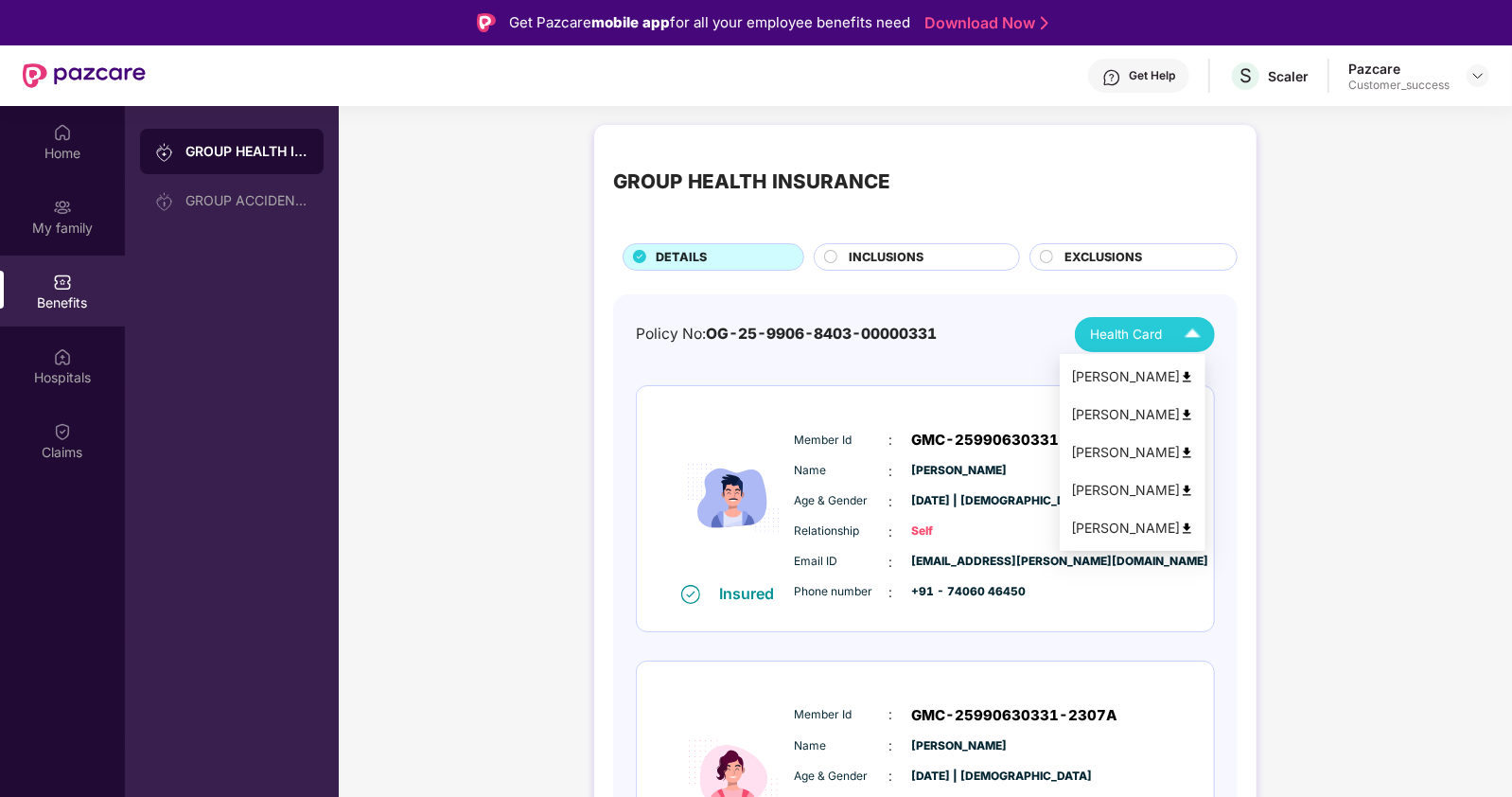
click at [1178, 333] on img at bounding box center [1192, 334] width 33 height 33
click at [1194, 448] on img at bounding box center [1187, 453] width 14 height 14
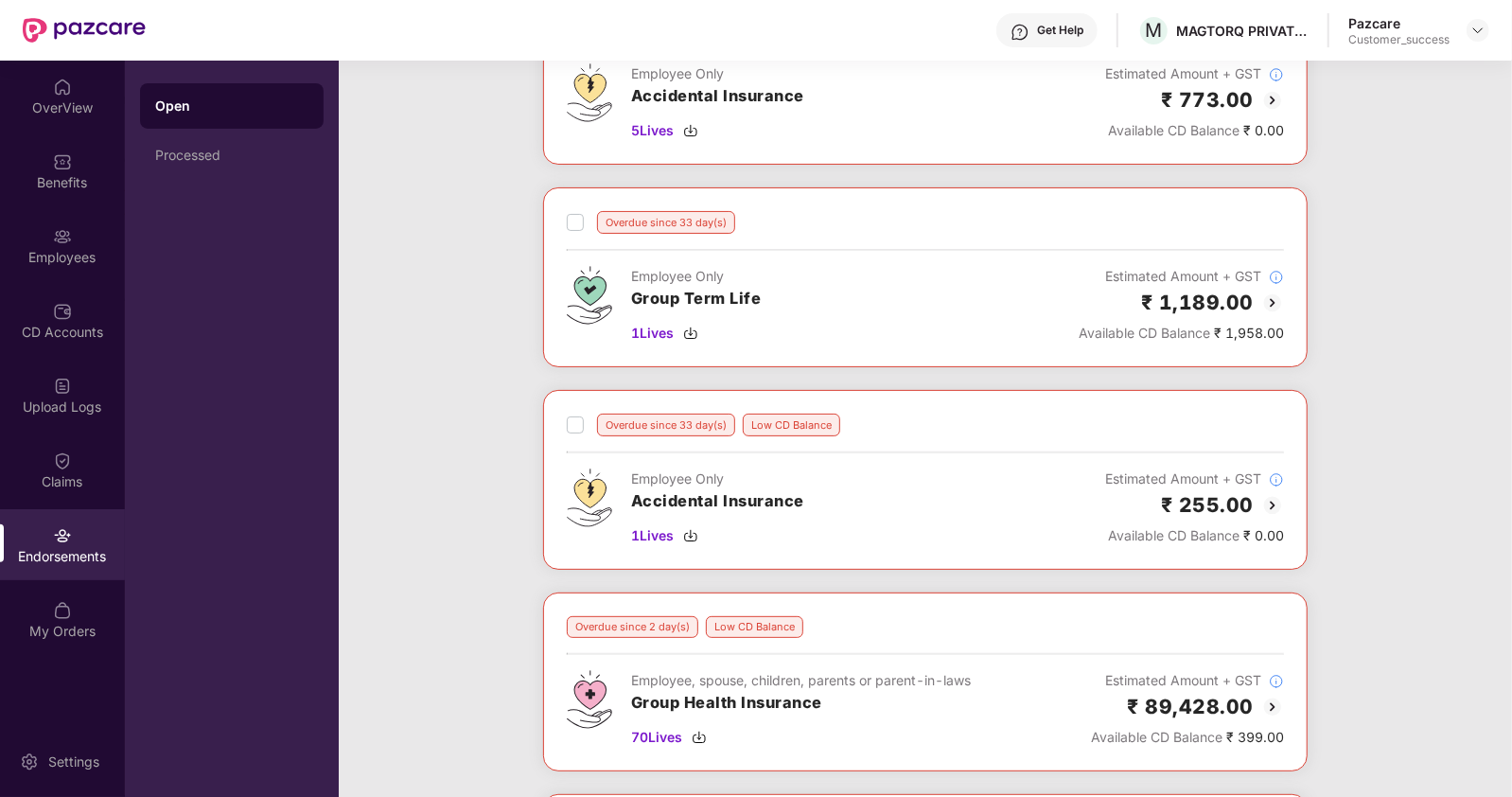
scroll to position [416, 0]
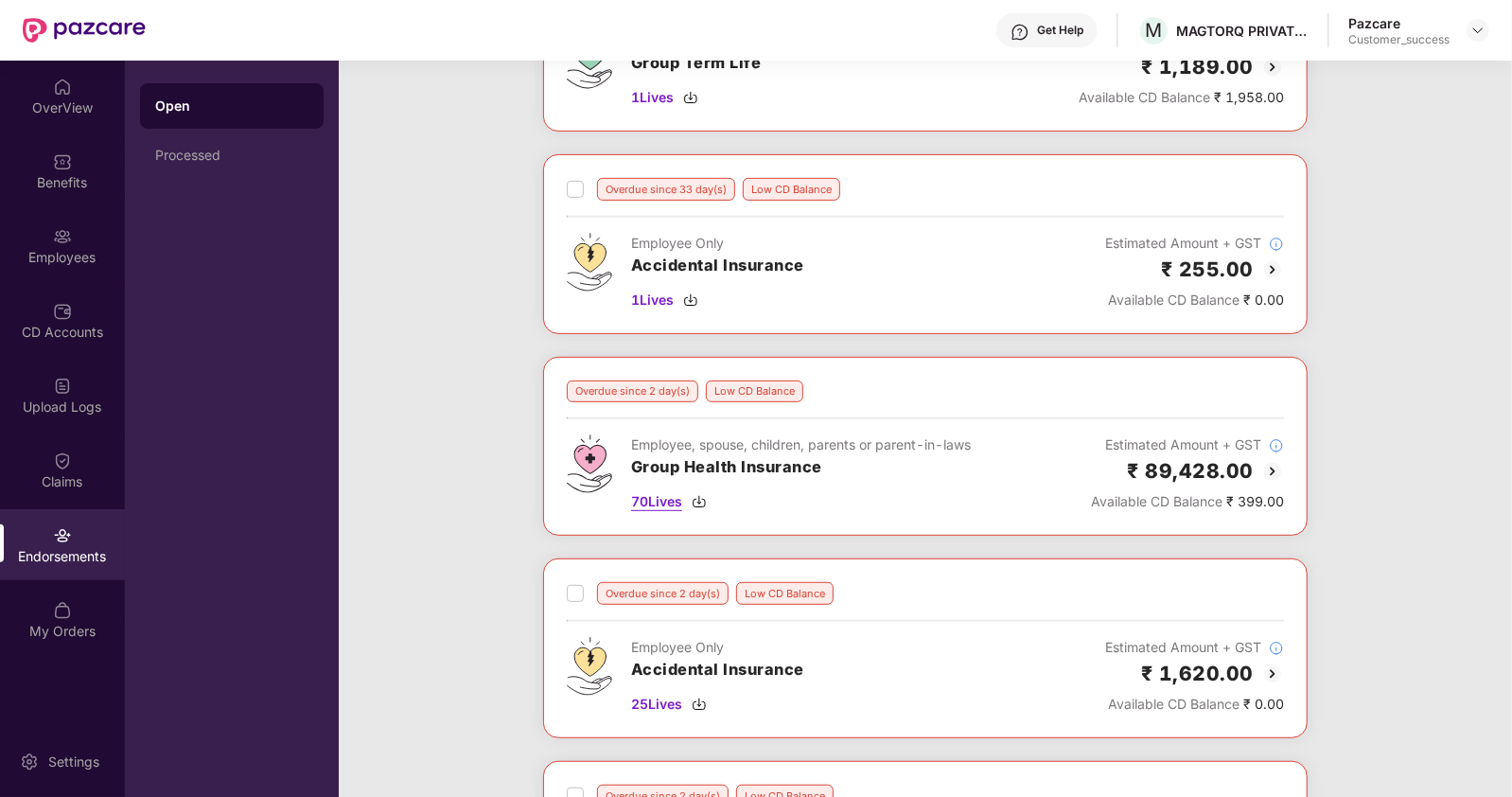
click at [671, 498] on span "70 Lives" at bounding box center [656, 501] width 51 height 21
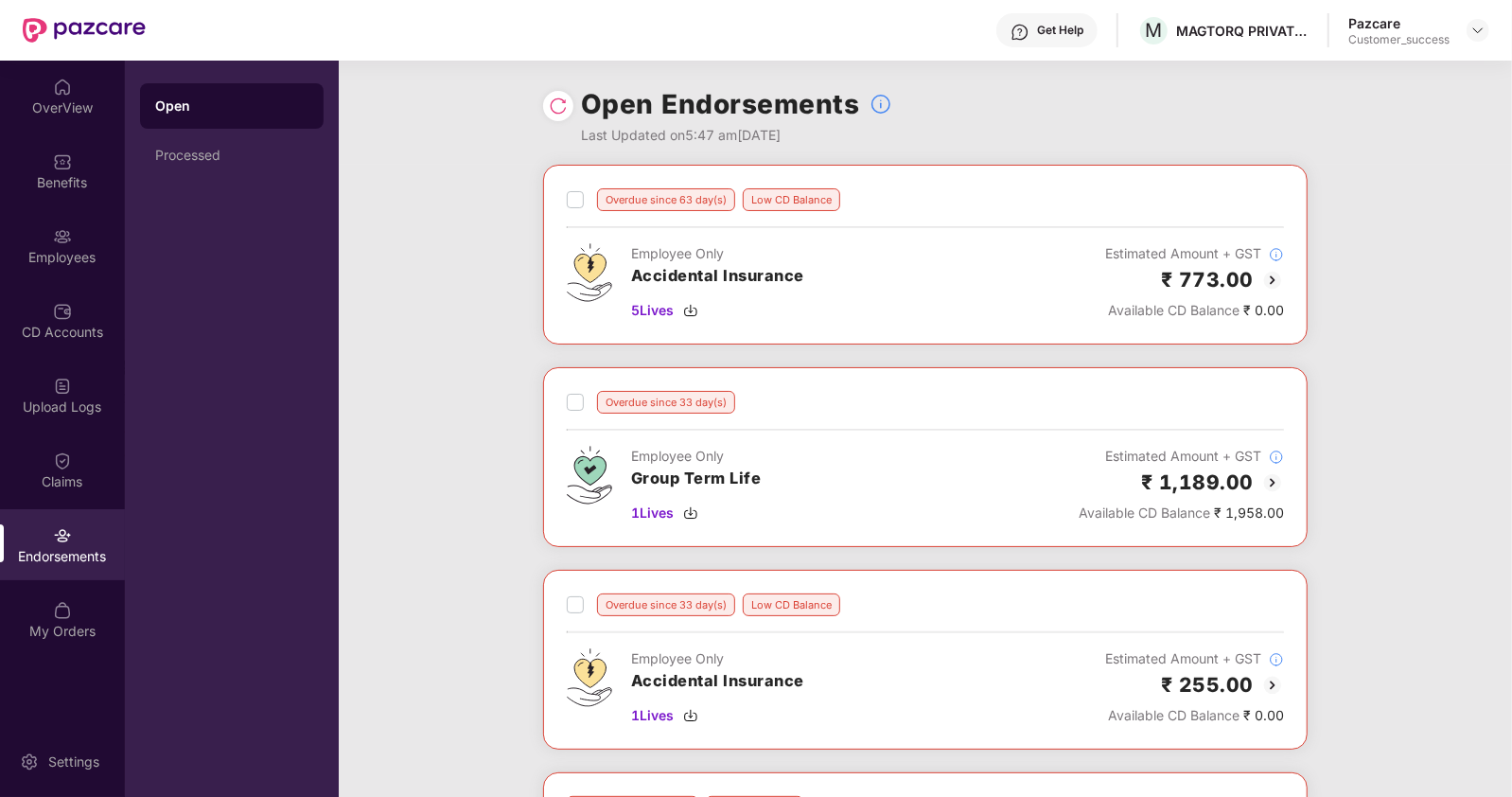
click at [560, 103] on img at bounding box center [558, 105] width 19 height 19
click at [656, 309] on span "5 Lives" at bounding box center [652, 310] width 43 height 21
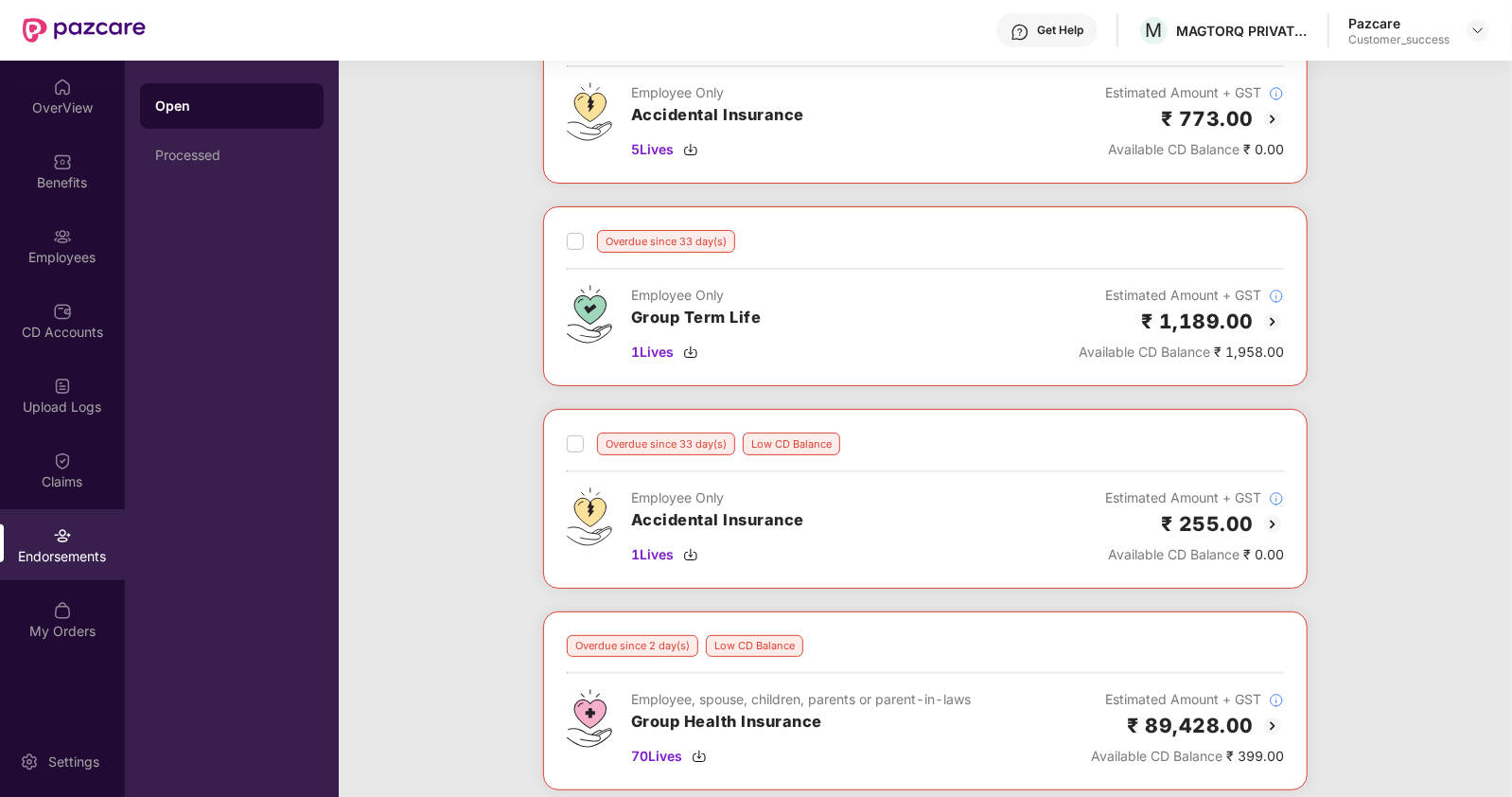
scroll to position [163, 0]
click at [639, 547] on span "1 Lives" at bounding box center [652, 552] width 43 height 21
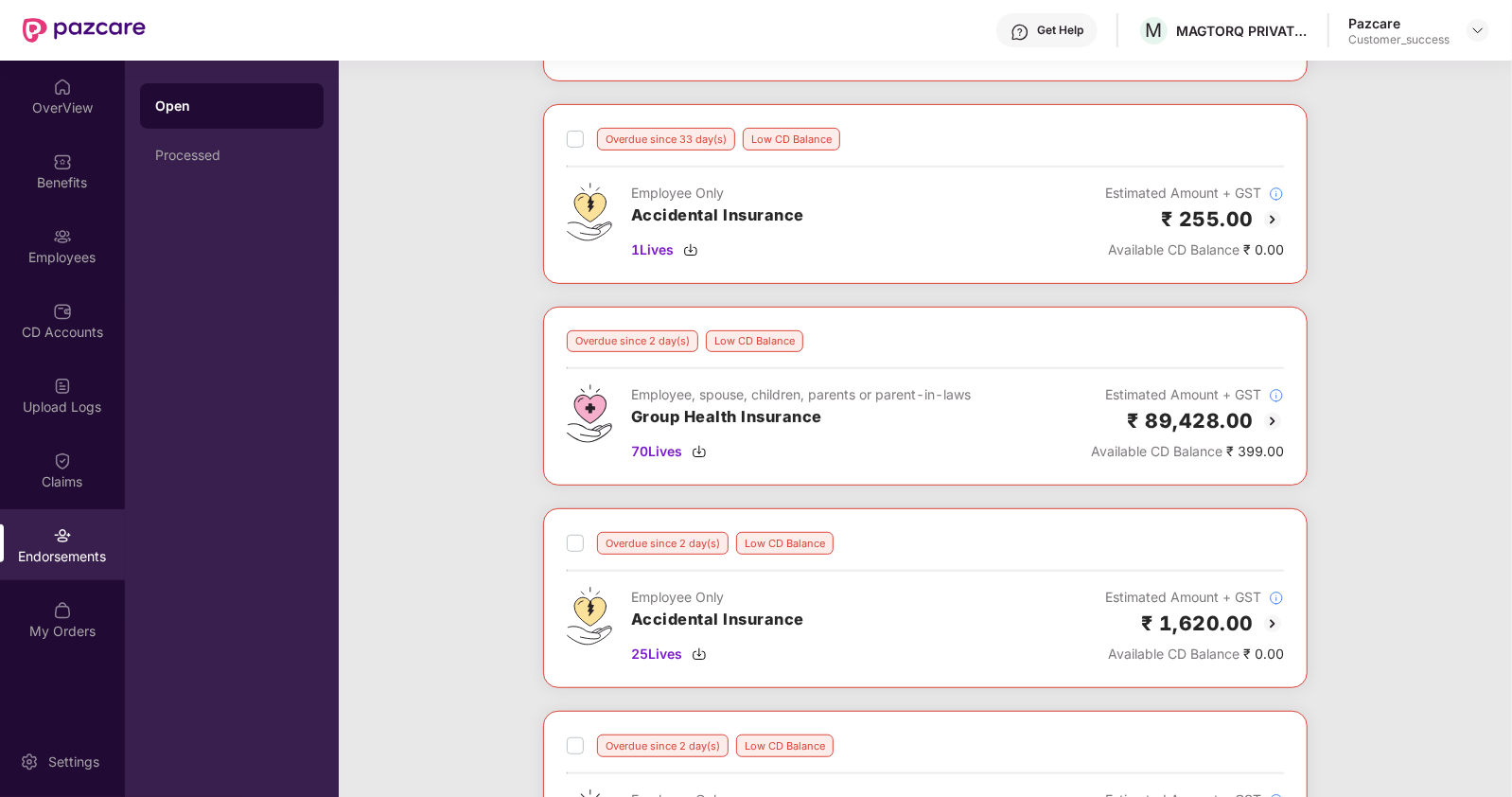
scroll to position [487, 0]
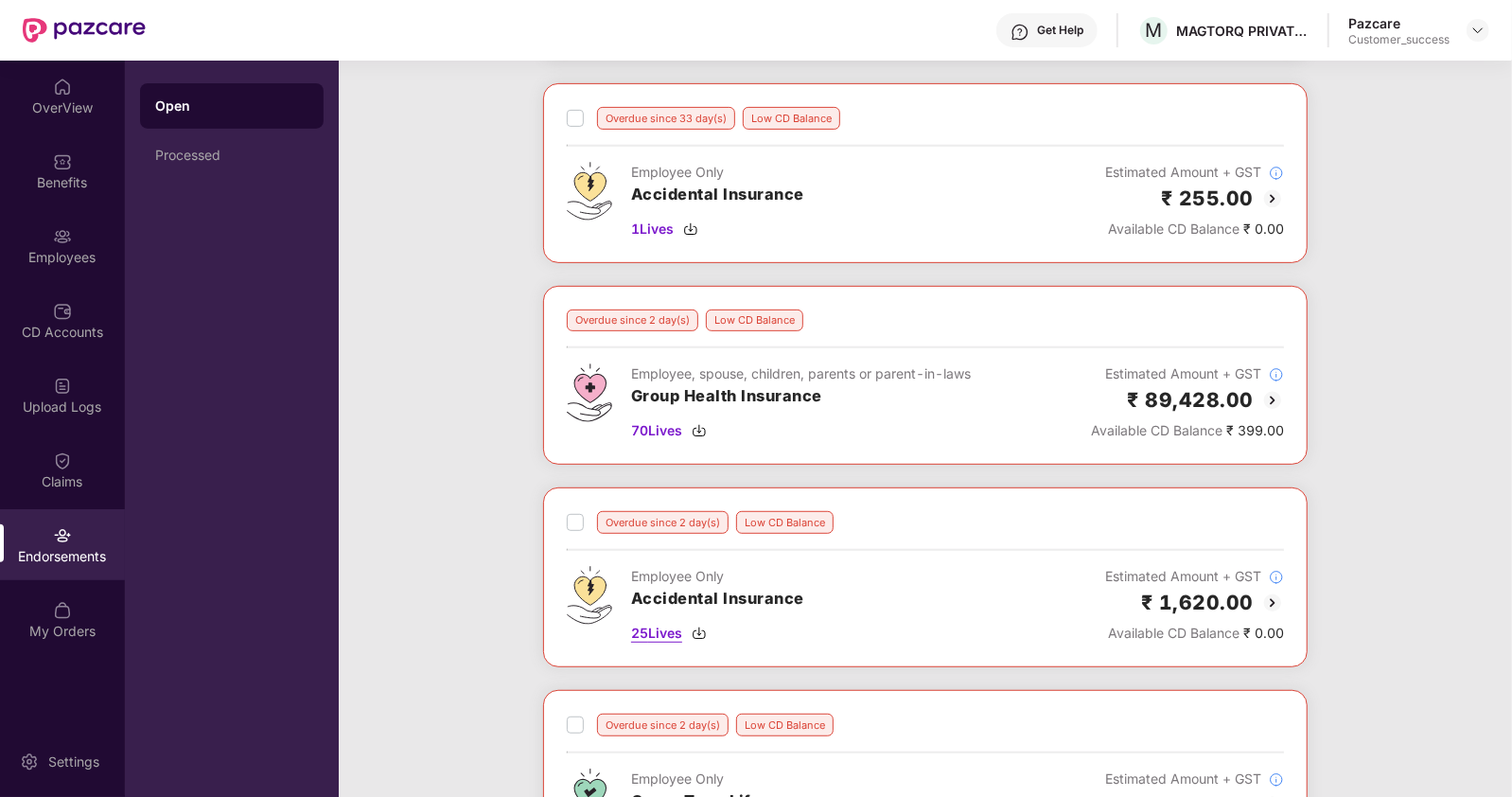
click at [668, 629] on span "25 Lives" at bounding box center [656, 633] width 51 height 21
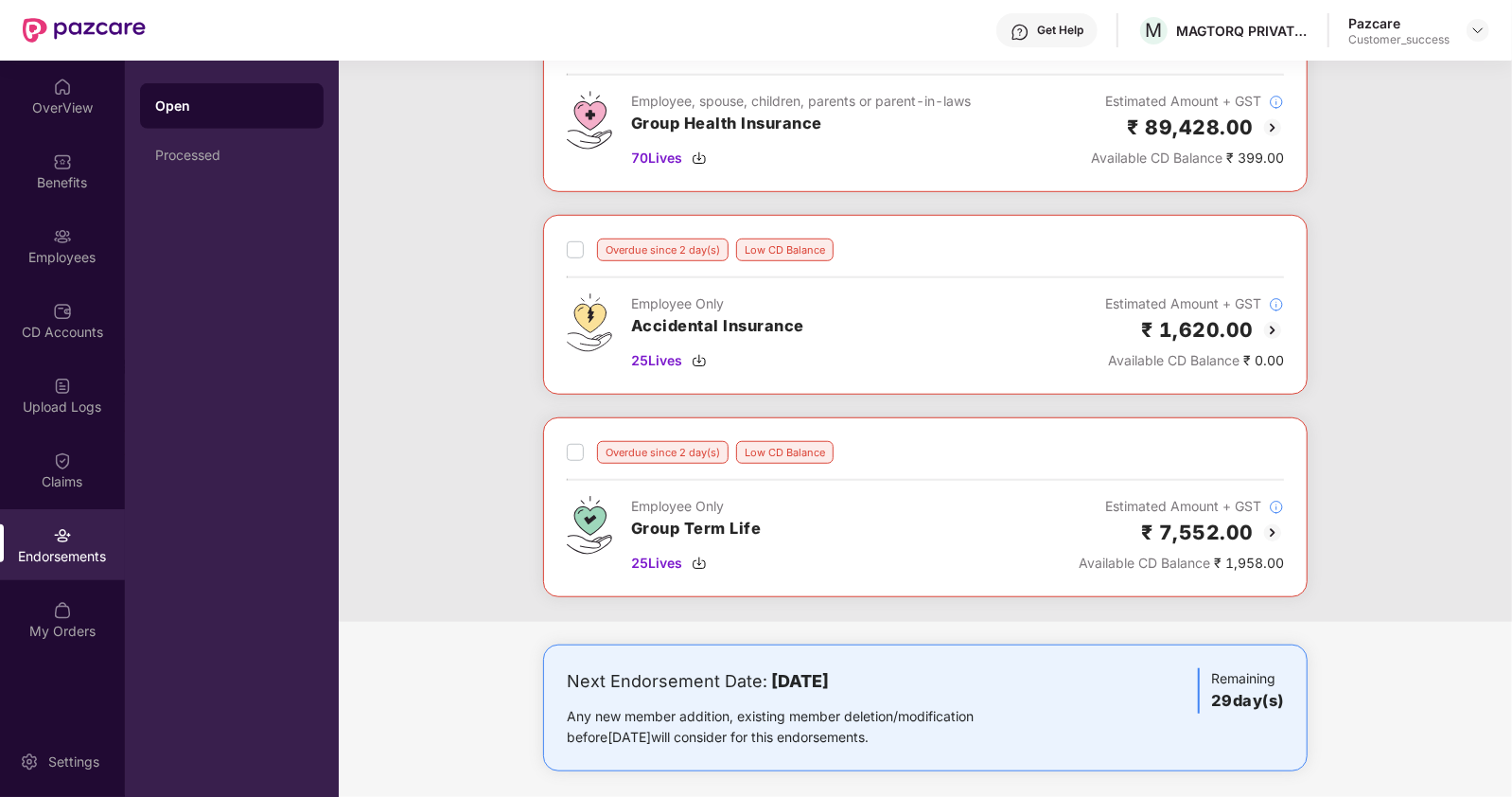
scroll to position [767, 0]
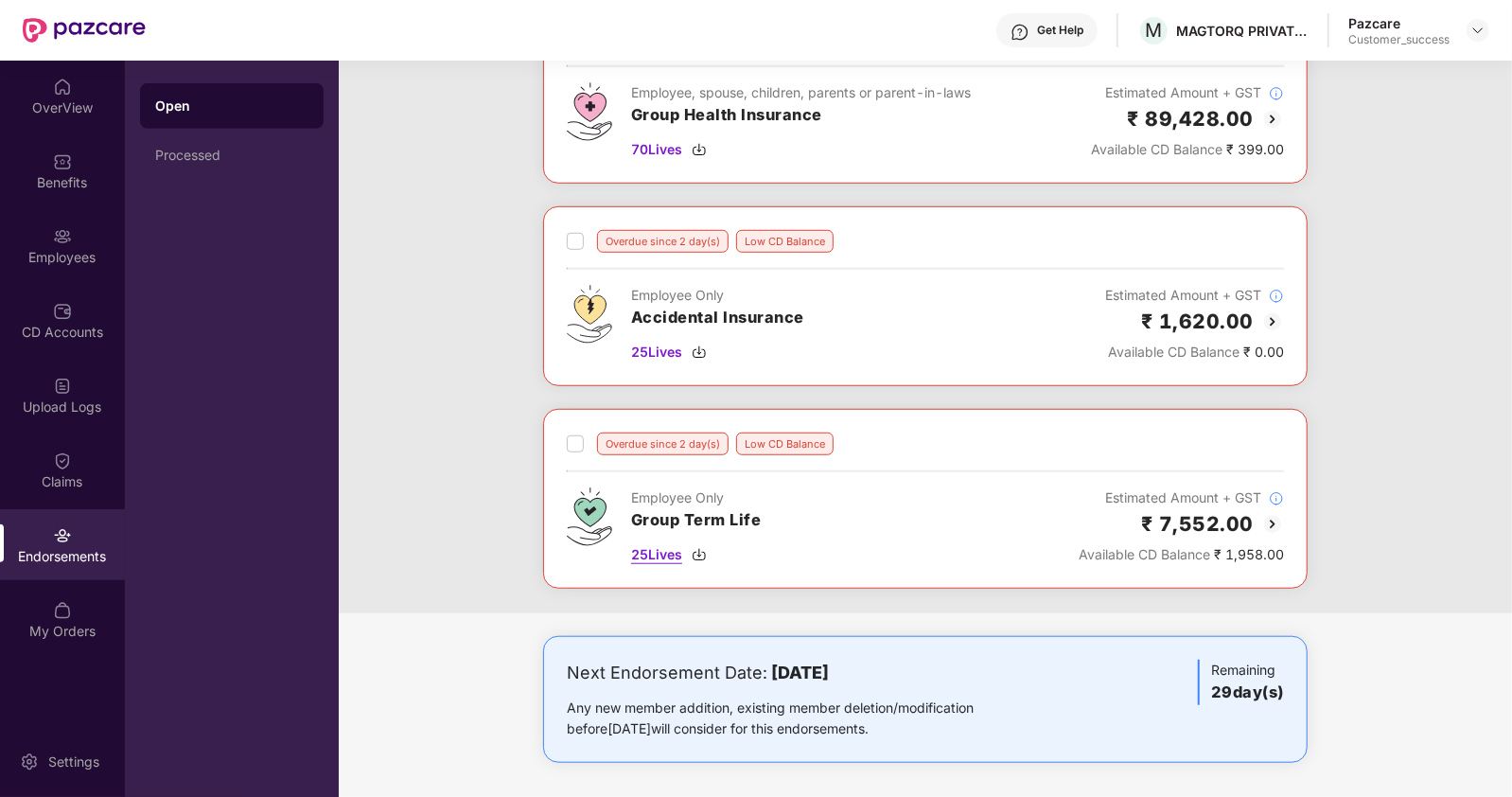
click at [665, 549] on span "25 Lives" at bounding box center [656, 554] width 51 height 21
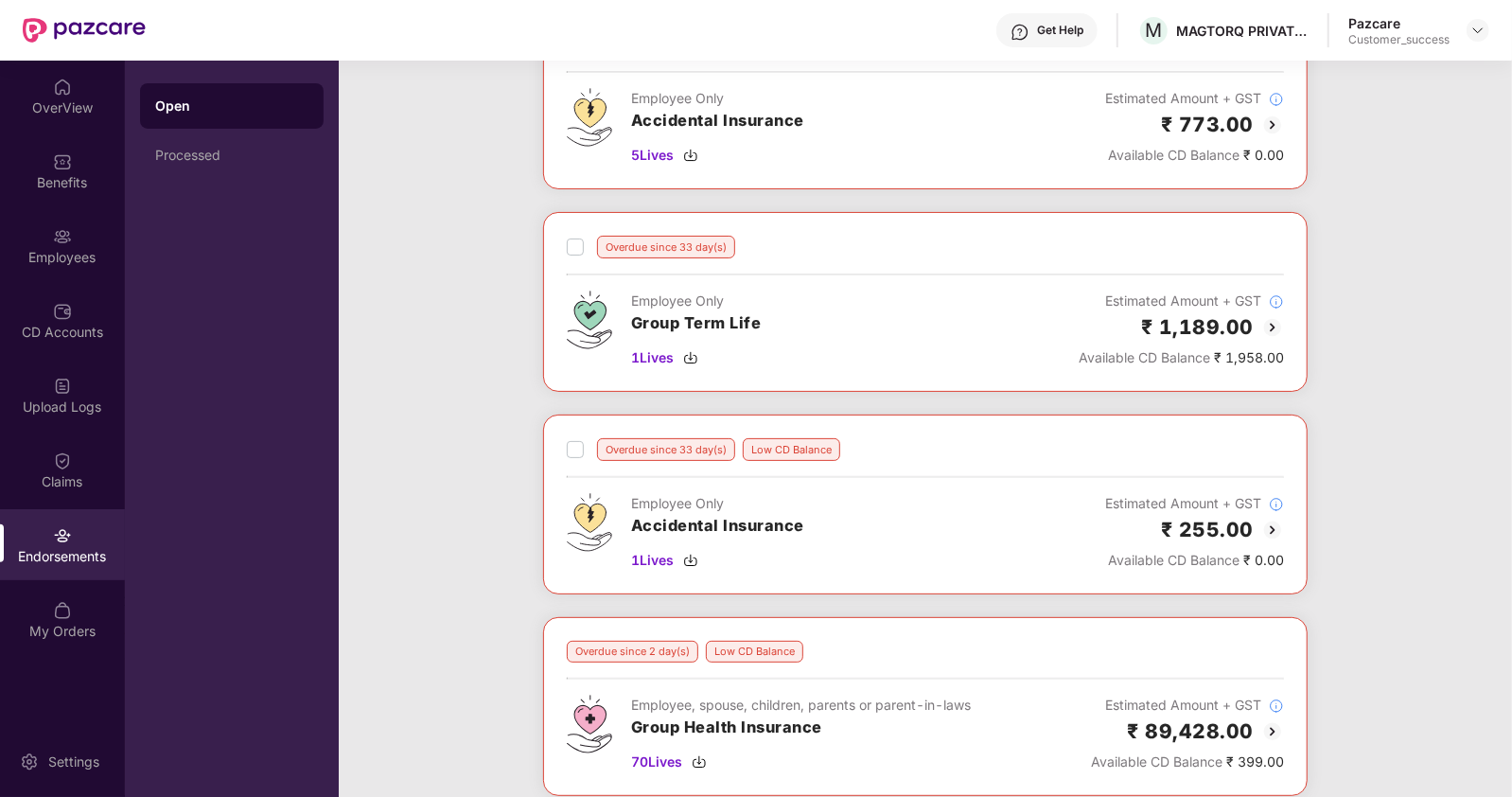
scroll to position [99, 0]
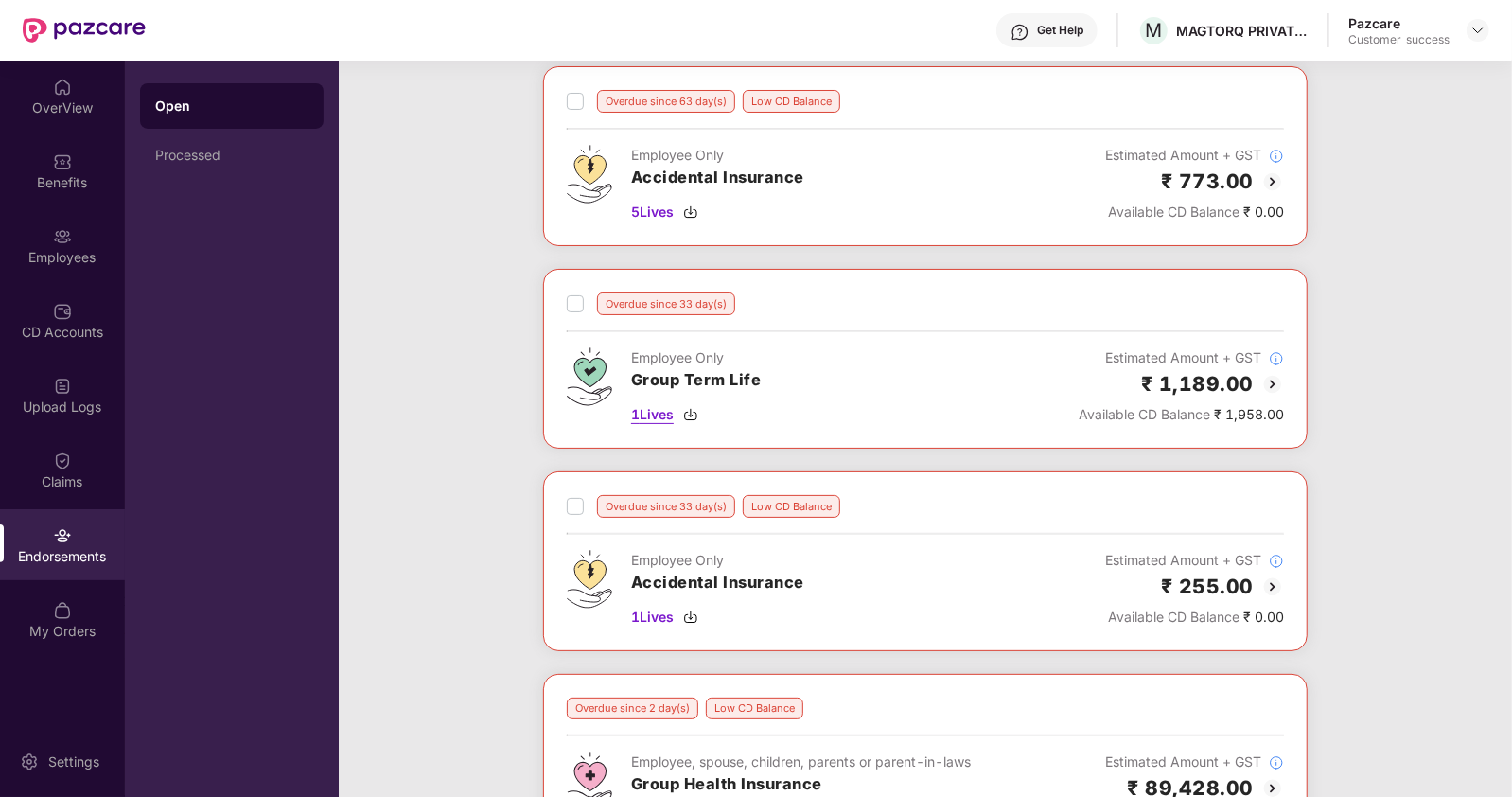
click at [631, 410] on span "1 Lives" at bounding box center [652, 414] width 43 height 21
